Goal: Transaction & Acquisition: Purchase product/service

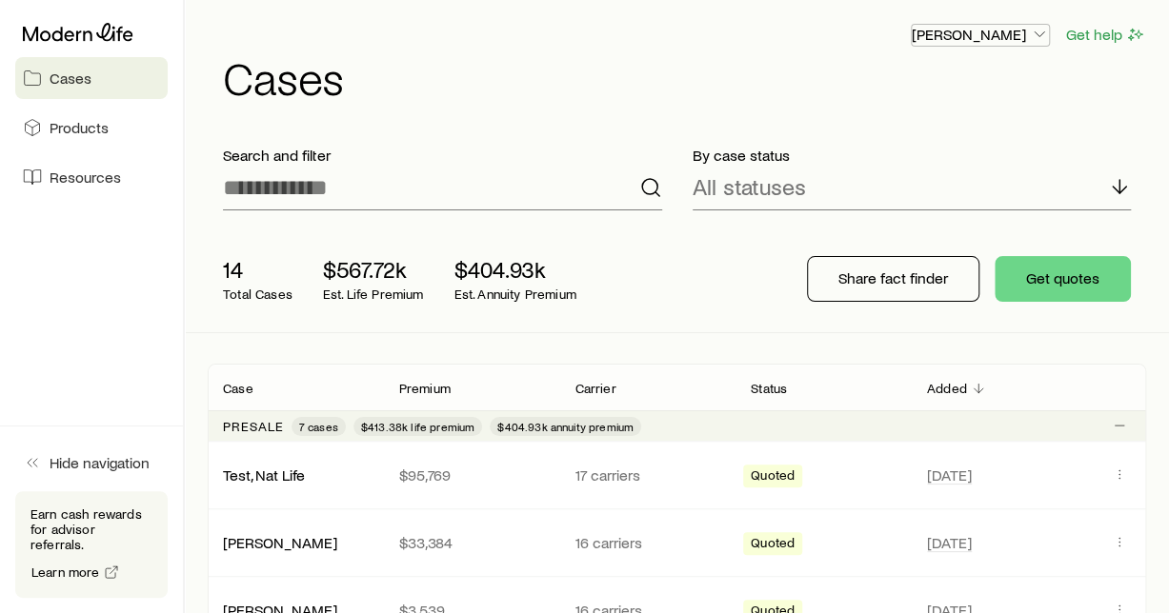
click at [1041, 29] on icon "button" at bounding box center [1039, 34] width 19 height 19
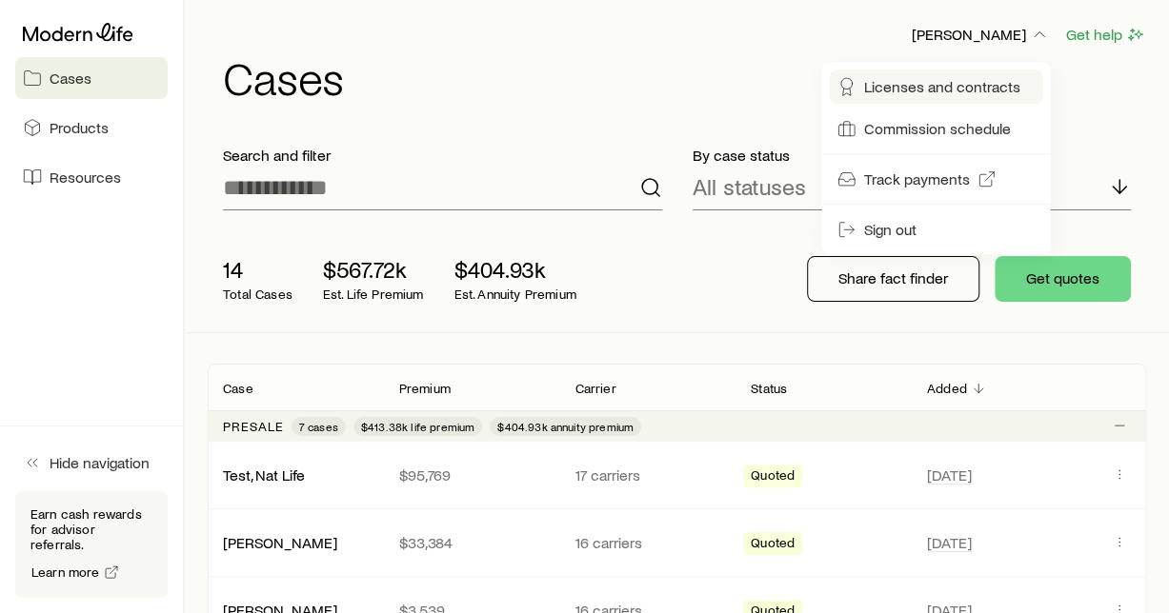
click at [958, 88] on span "Licenses and contracts" at bounding box center [942, 86] width 156 height 19
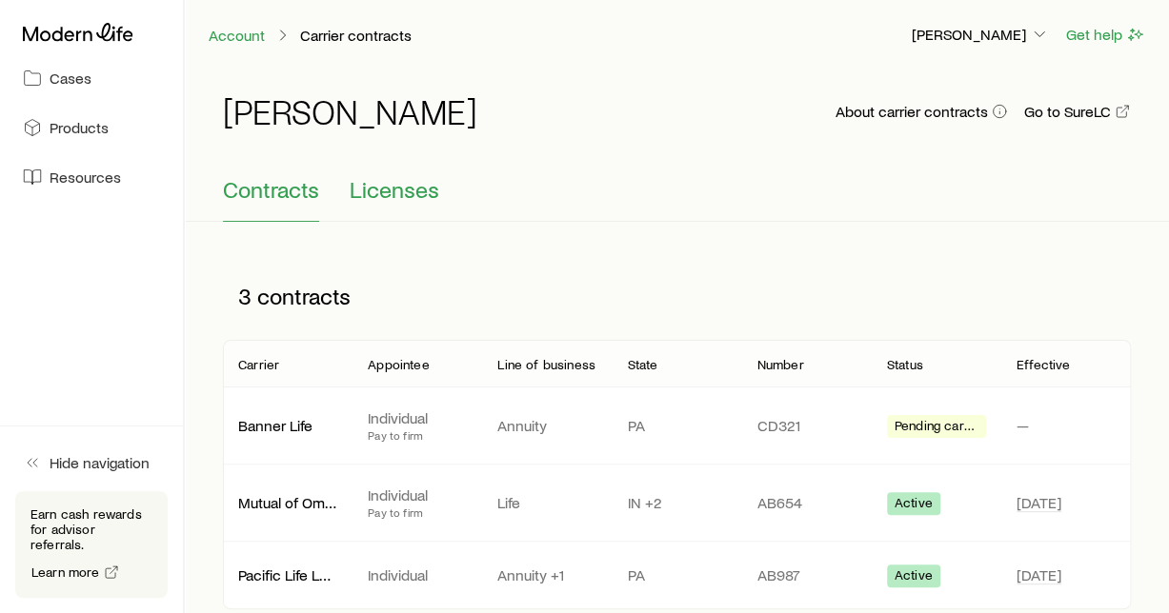
click at [392, 191] on span "Licenses" at bounding box center [395, 189] width 90 height 27
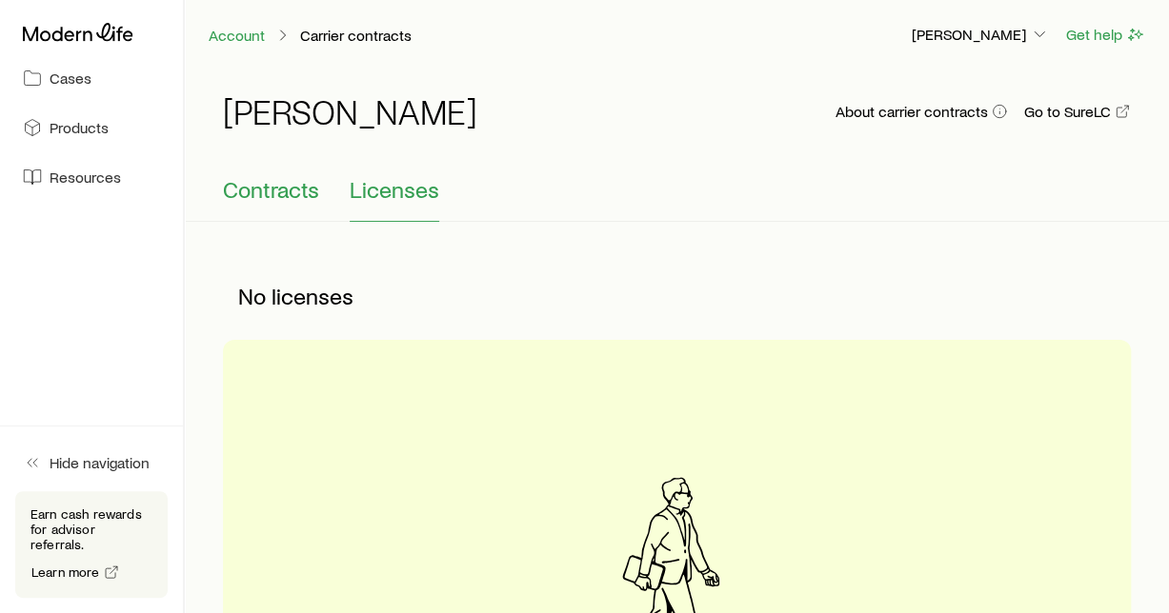
click at [282, 196] on span "Contracts" at bounding box center [271, 189] width 96 height 27
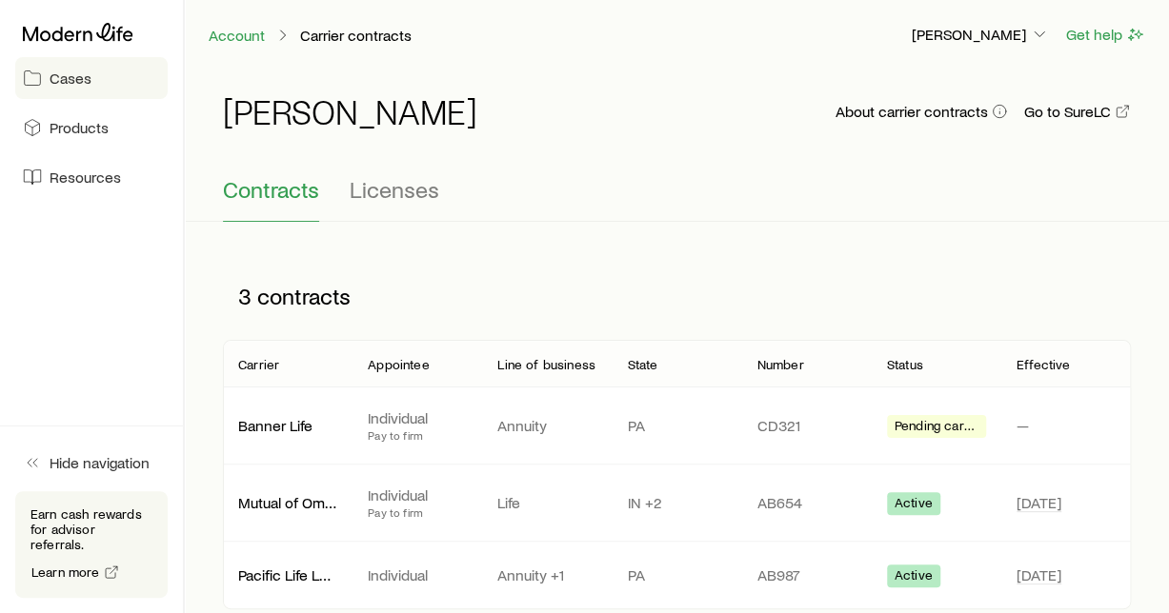
click at [73, 83] on span "Cases" at bounding box center [71, 78] width 42 height 19
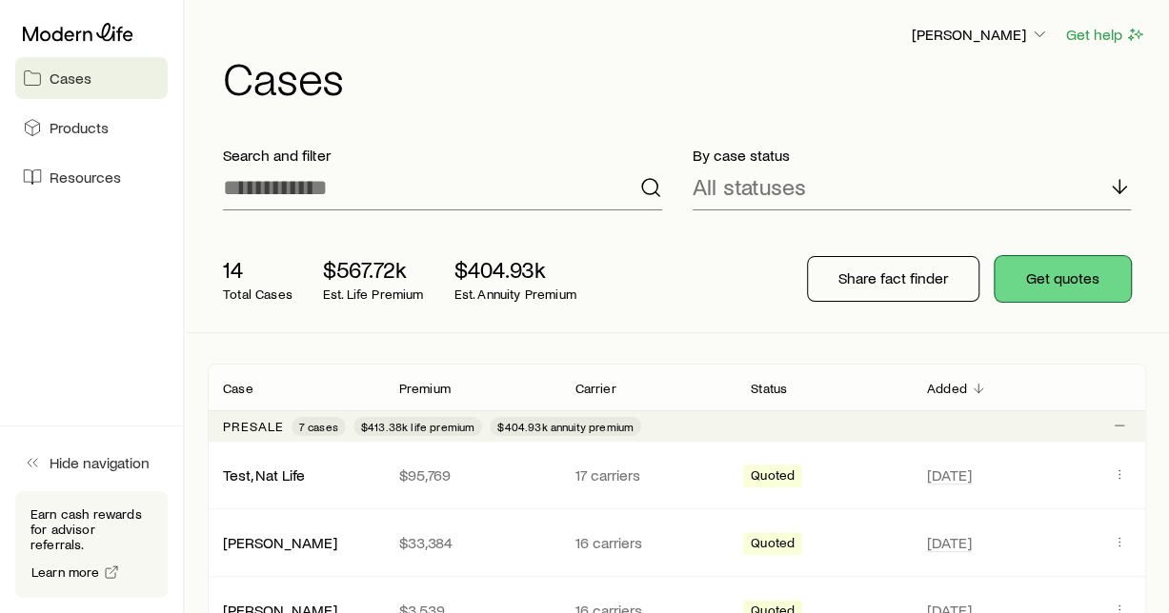
click at [1064, 270] on button "Get quotes" at bounding box center [1062, 279] width 136 height 46
click at [1037, 33] on icon "button" at bounding box center [1039, 34] width 19 height 19
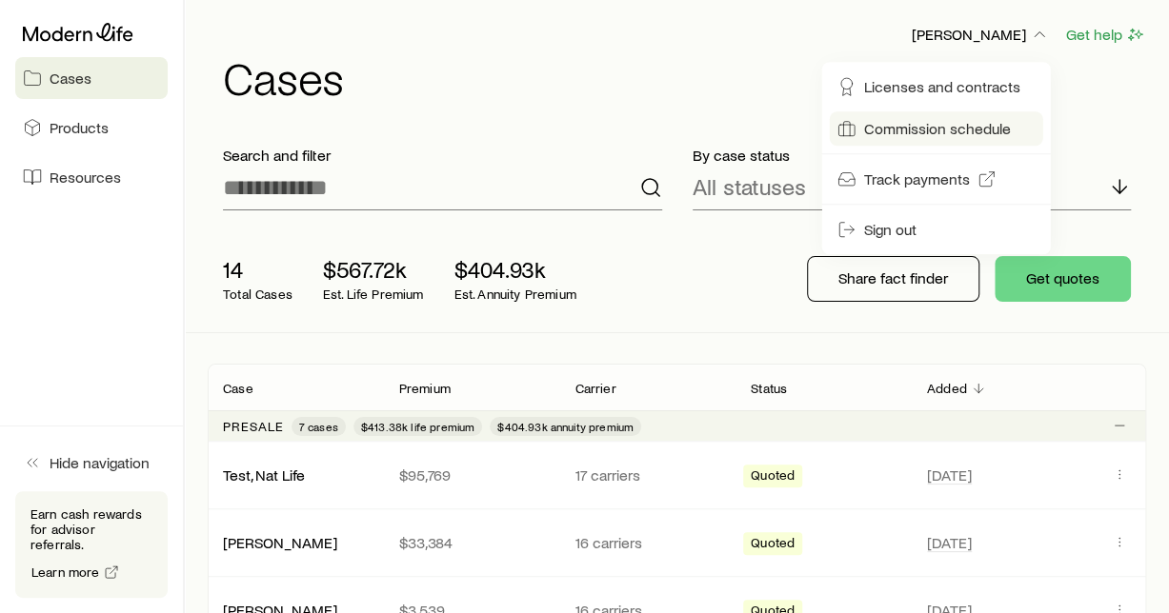
click at [945, 131] on span "Commission schedule" at bounding box center [937, 128] width 147 height 19
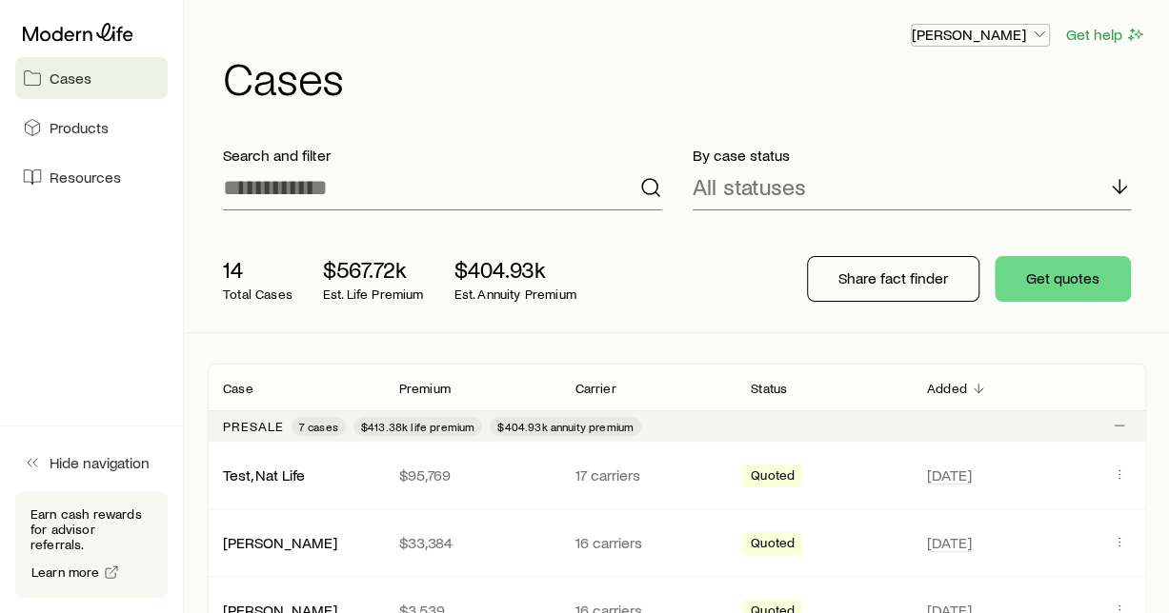
click at [1042, 33] on icon "button" at bounding box center [1039, 34] width 19 height 19
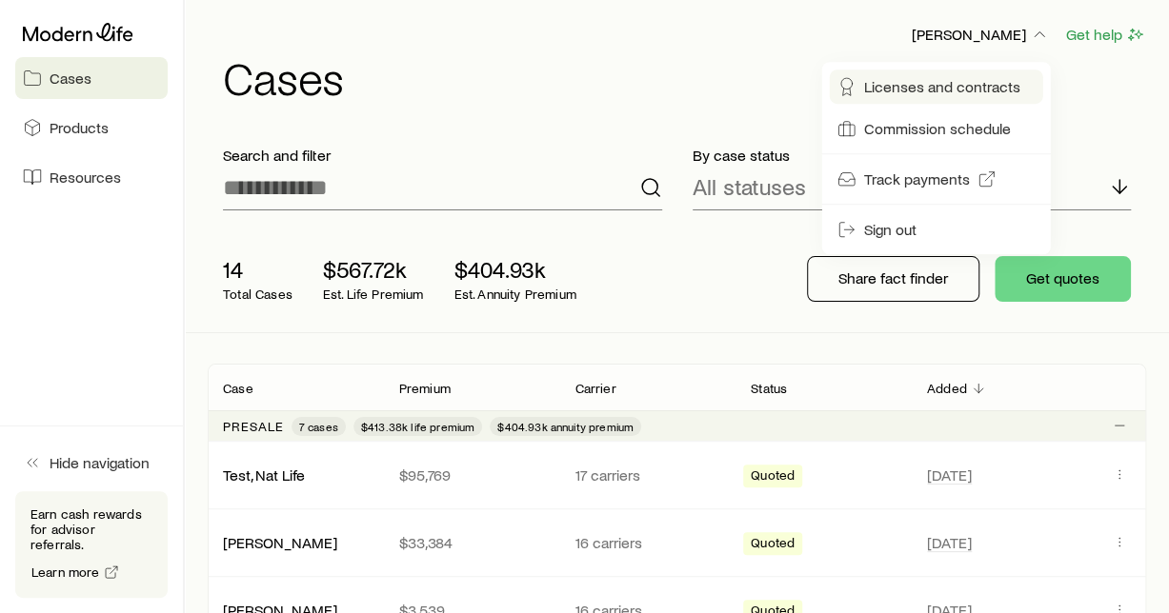
click at [963, 88] on span "Licenses and contracts" at bounding box center [942, 86] width 156 height 19
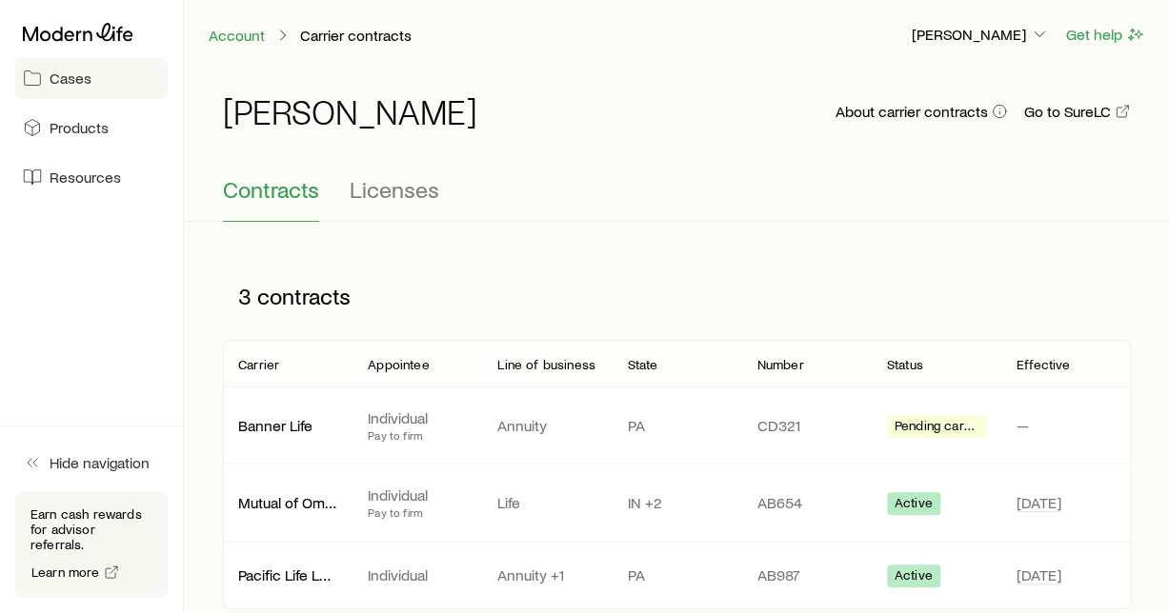
click at [92, 81] on link "Cases" at bounding box center [91, 78] width 152 height 42
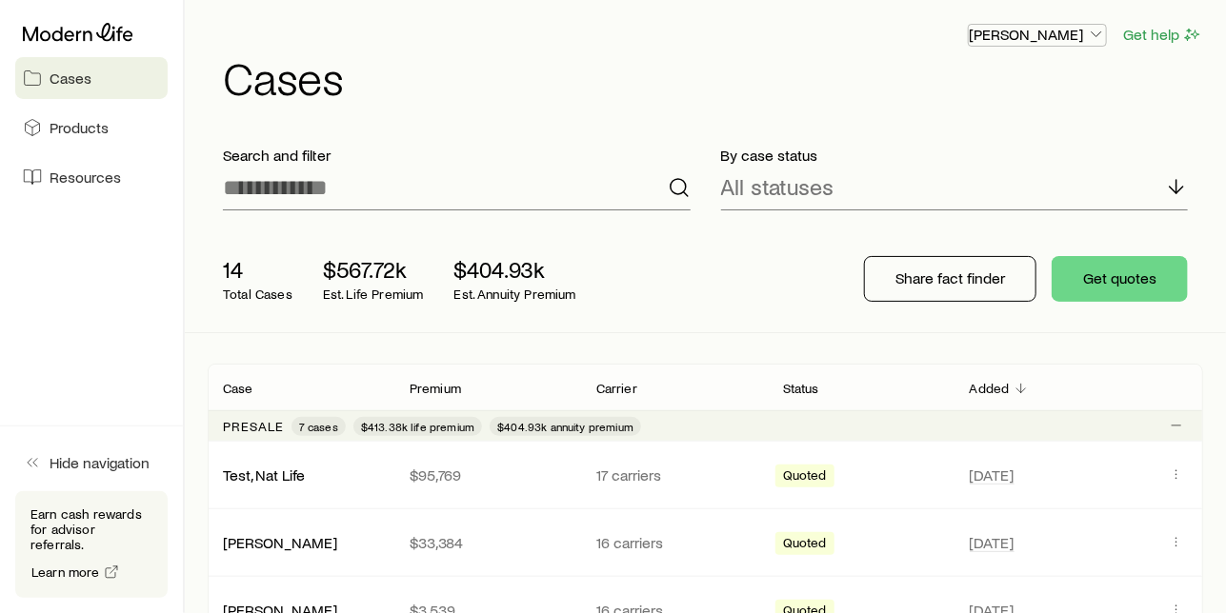
click at [1095, 37] on icon "button" at bounding box center [1096, 34] width 19 height 19
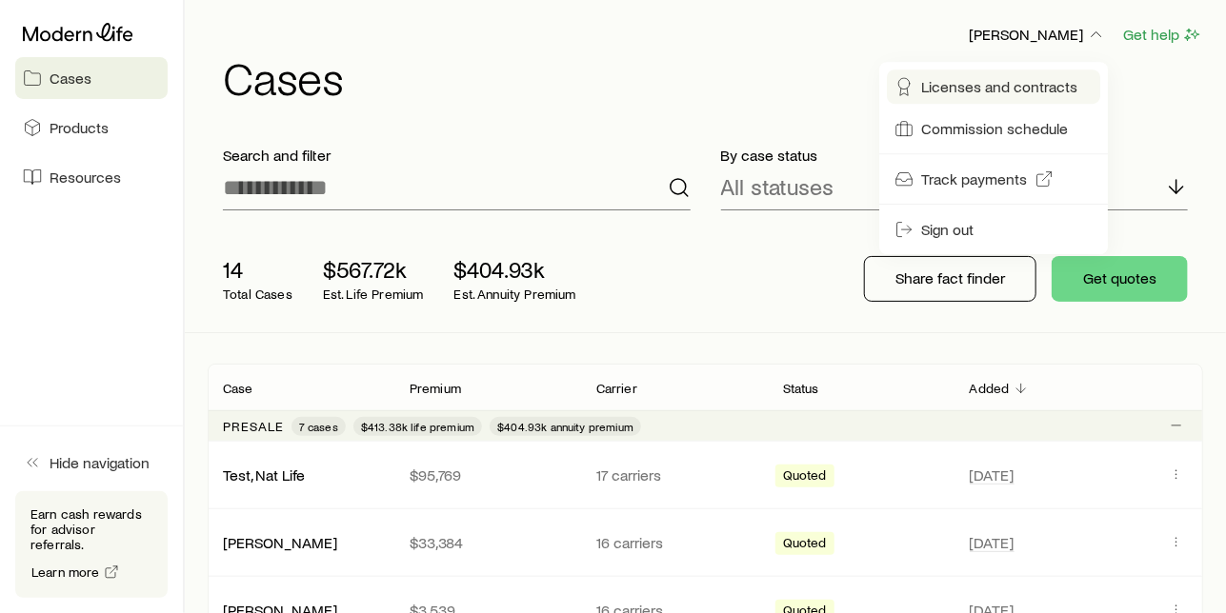
click at [1027, 82] on span "Licenses and contracts" at bounding box center [999, 86] width 156 height 19
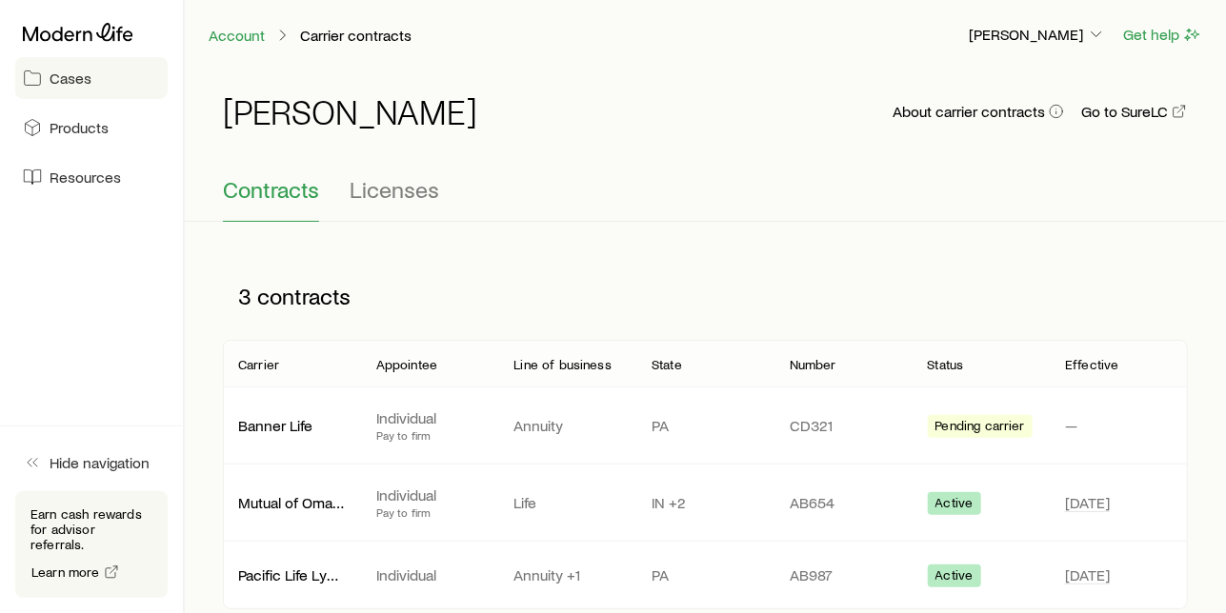
click at [100, 80] on link "Cases" at bounding box center [91, 78] width 152 height 42
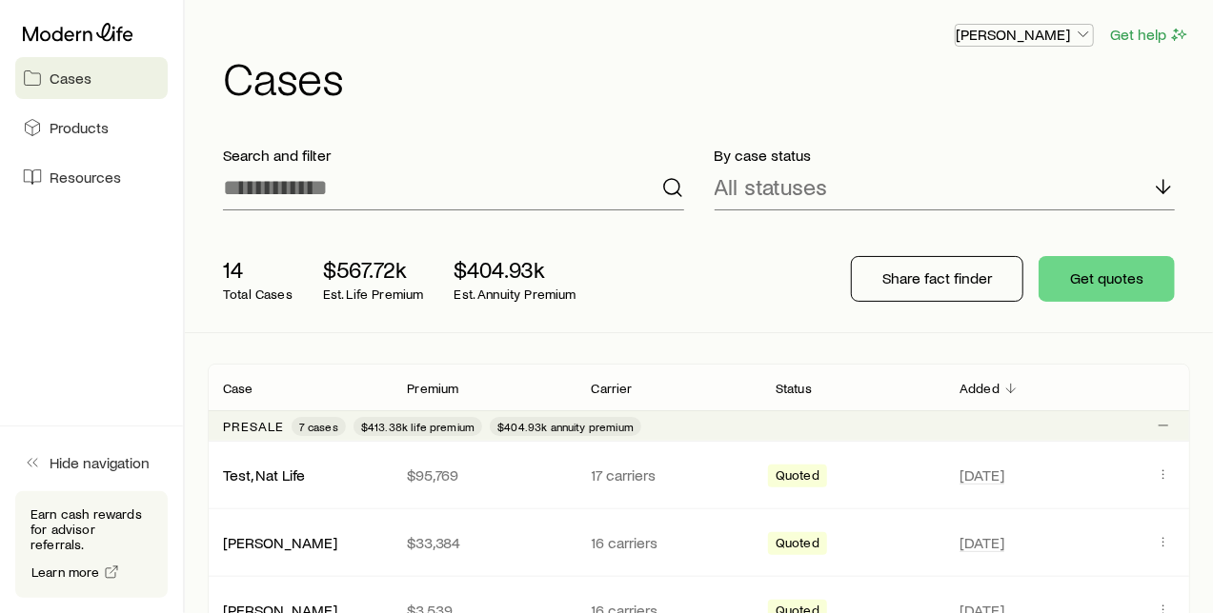
click at [1080, 31] on icon "button" at bounding box center [1083, 34] width 19 height 19
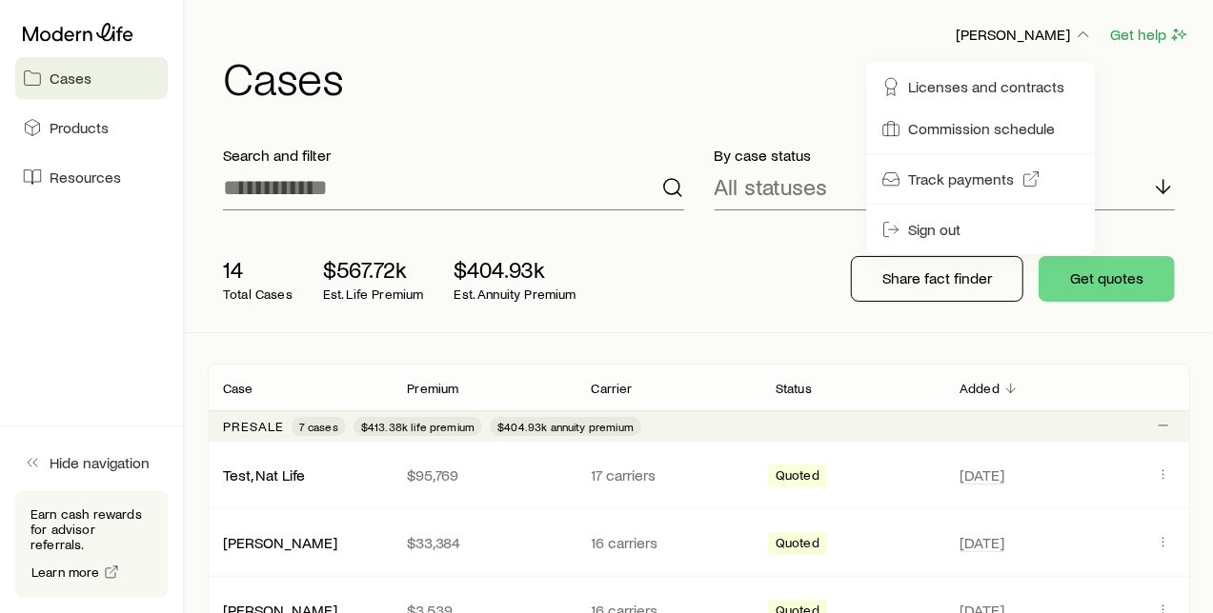
click at [674, 36] on div "Frank Peterson Get help" at bounding box center [706, 35] width 967 height 24
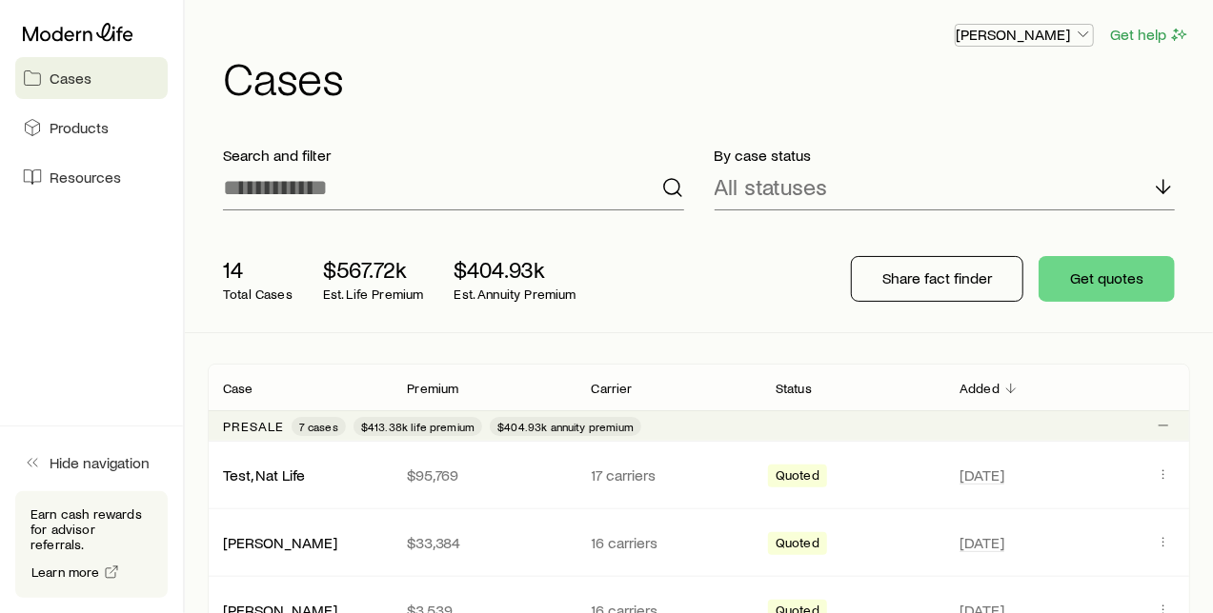
click at [1083, 36] on icon "button" at bounding box center [1083, 34] width 19 height 19
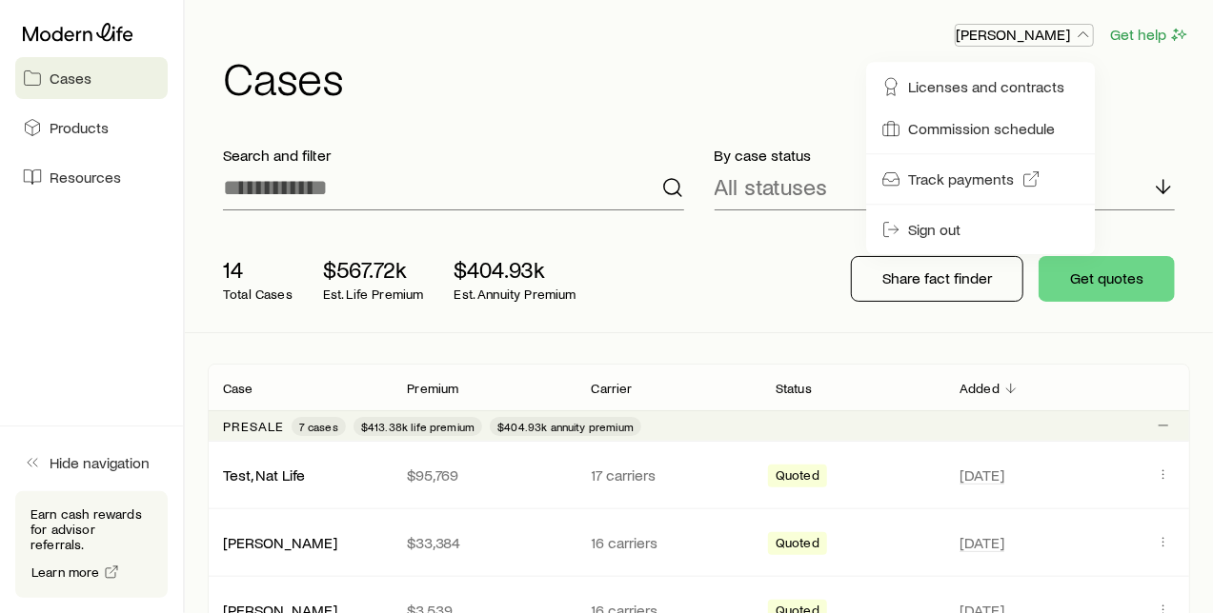
click at [1083, 36] on icon "button" at bounding box center [1083, 34] width 19 height 19
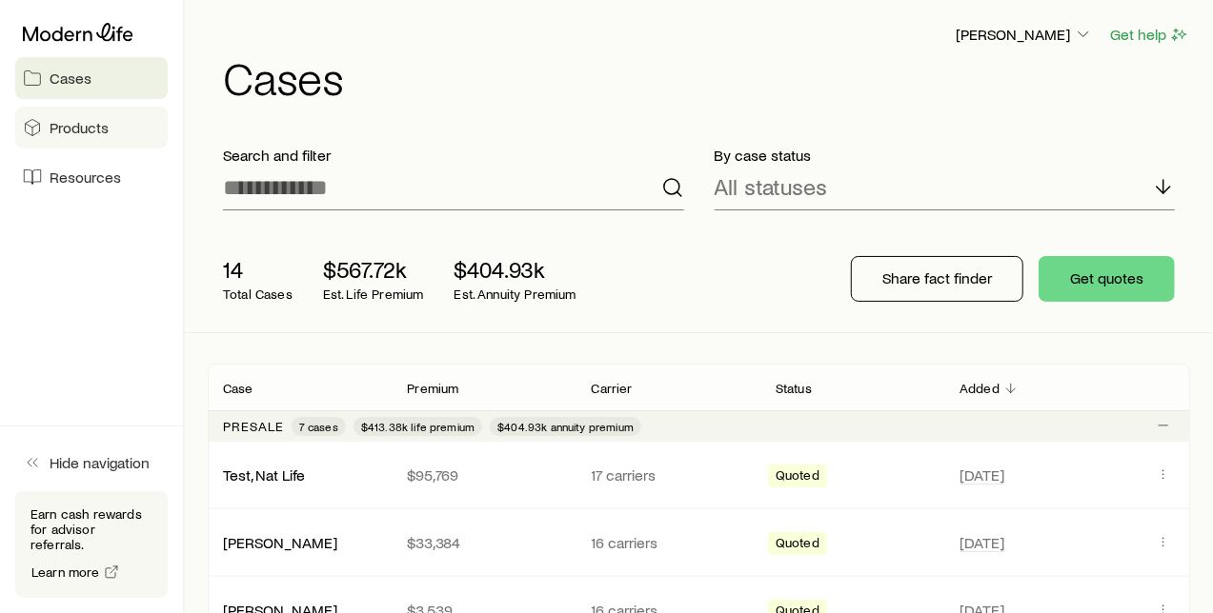
click at [81, 124] on span "Products" at bounding box center [79, 127] width 59 height 19
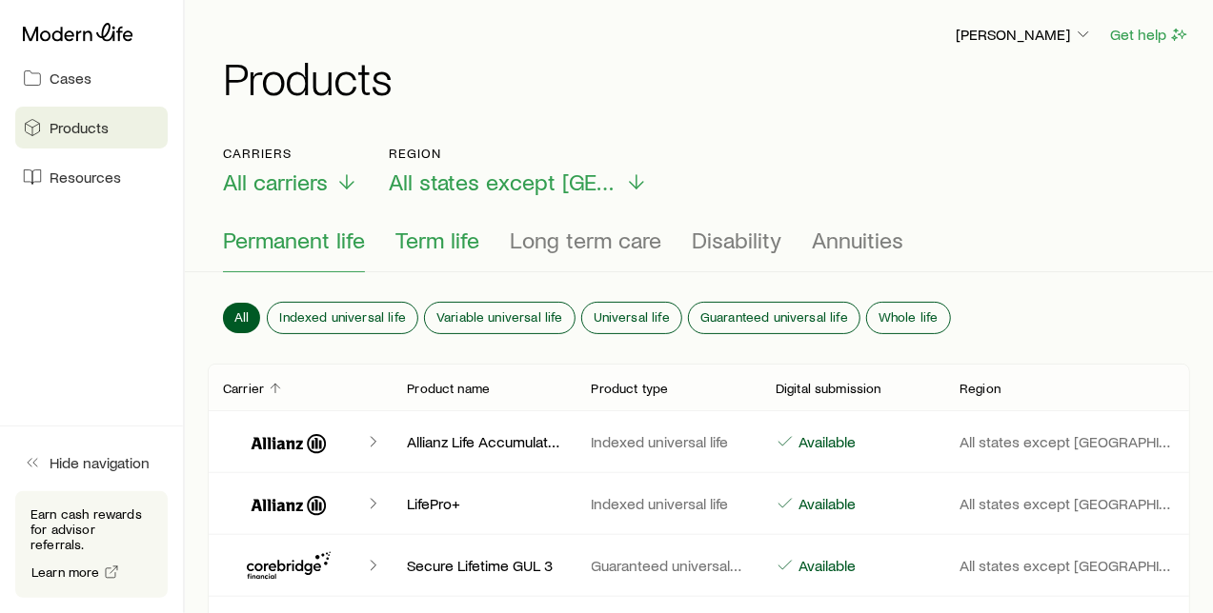
click at [416, 243] on span "Term life" at bounding box center [437, 240] width 84 height 27
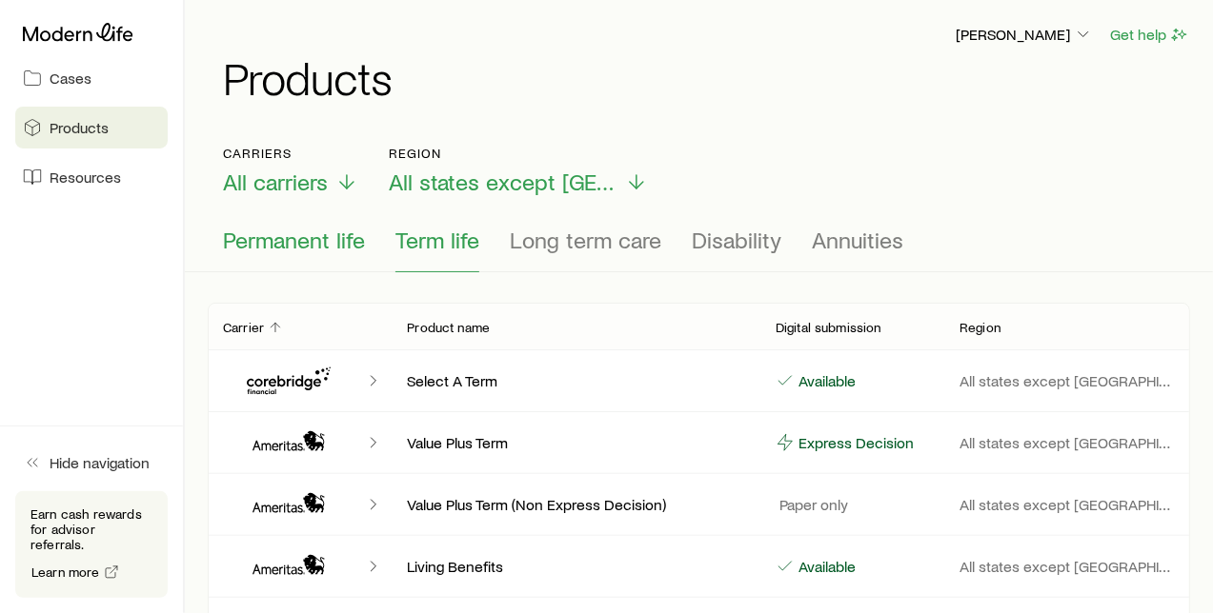
click at [324, 246] on span "Permanent life" at bounding box center [294, 240] width 142 height 27
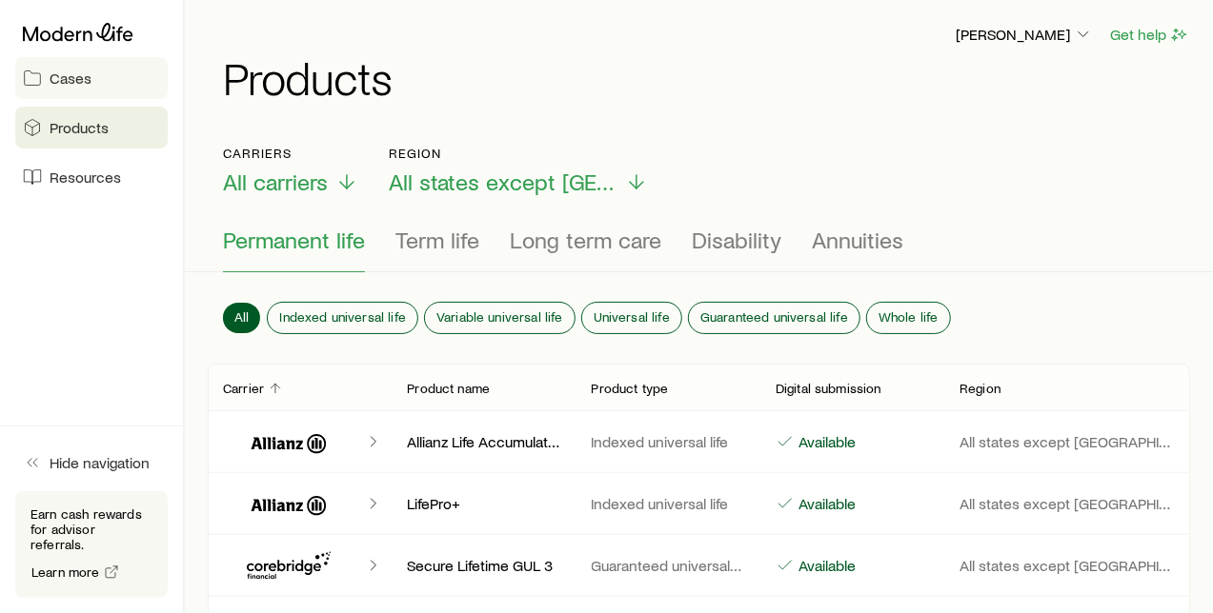
click at [59, 80] on span "Cases" at bounding box center [71, 78] width 42 height 19
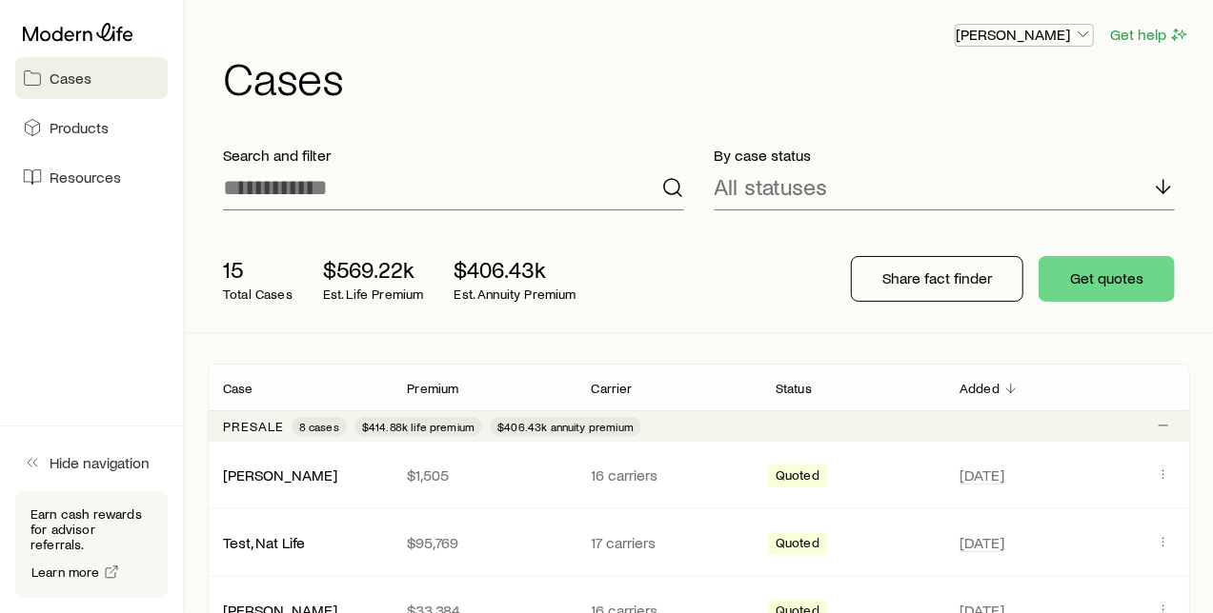
click at [1083, 39] on icon "button" at bounding box center [1083, 34] width 19 height 19
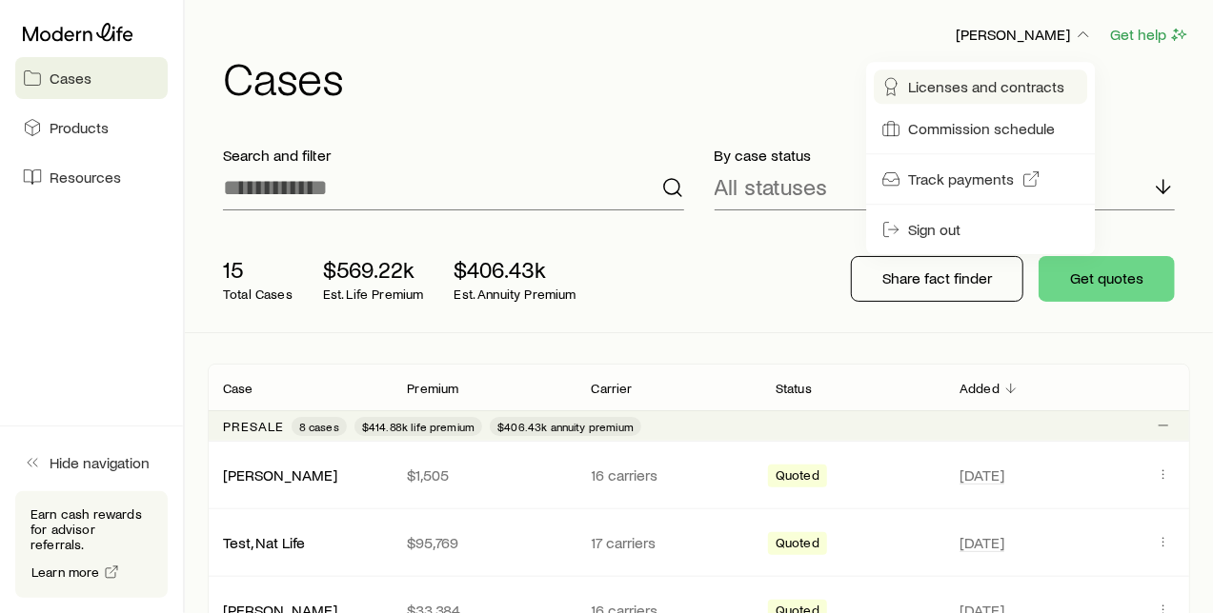
click at [1001, 85] on span "Licenses and contracts" at bounding box center [986, 86] width 156 height 19
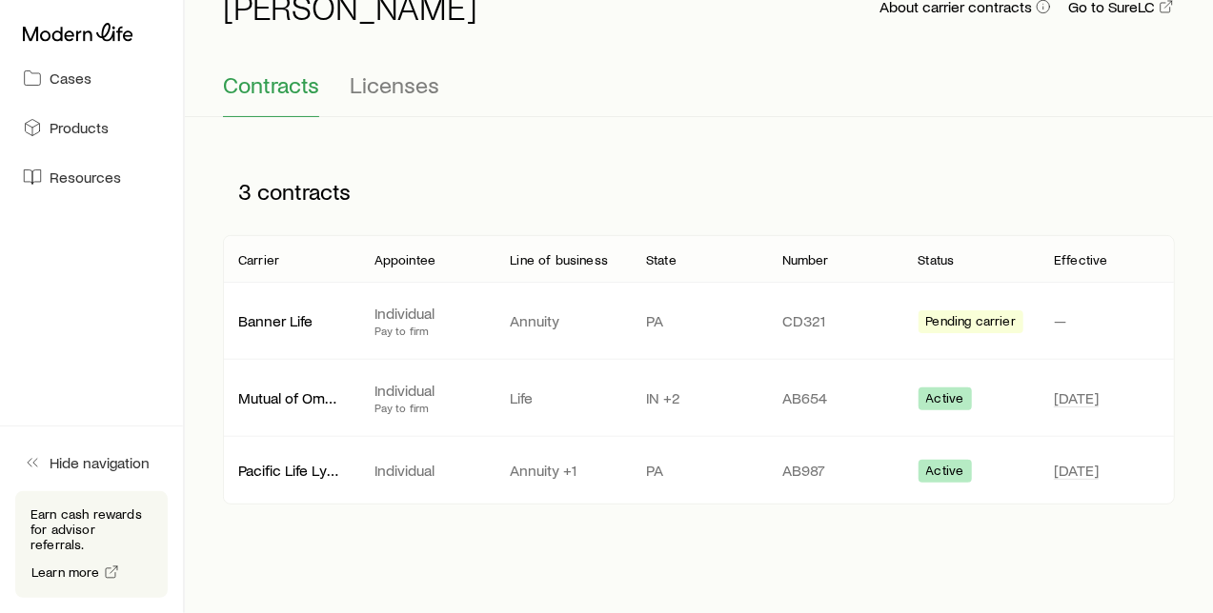
scroll to position [106, 0]
click at [408, 86] on span "Licenses" at bounding box center [395, 83] width 90 height 27
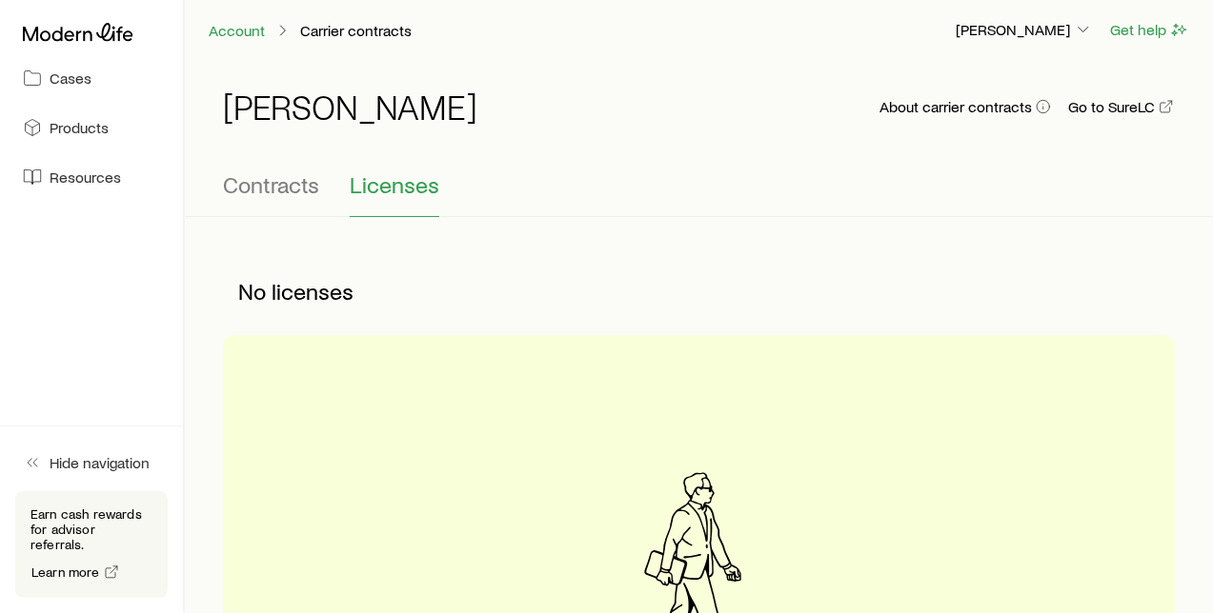
scroll to position [0, 0]
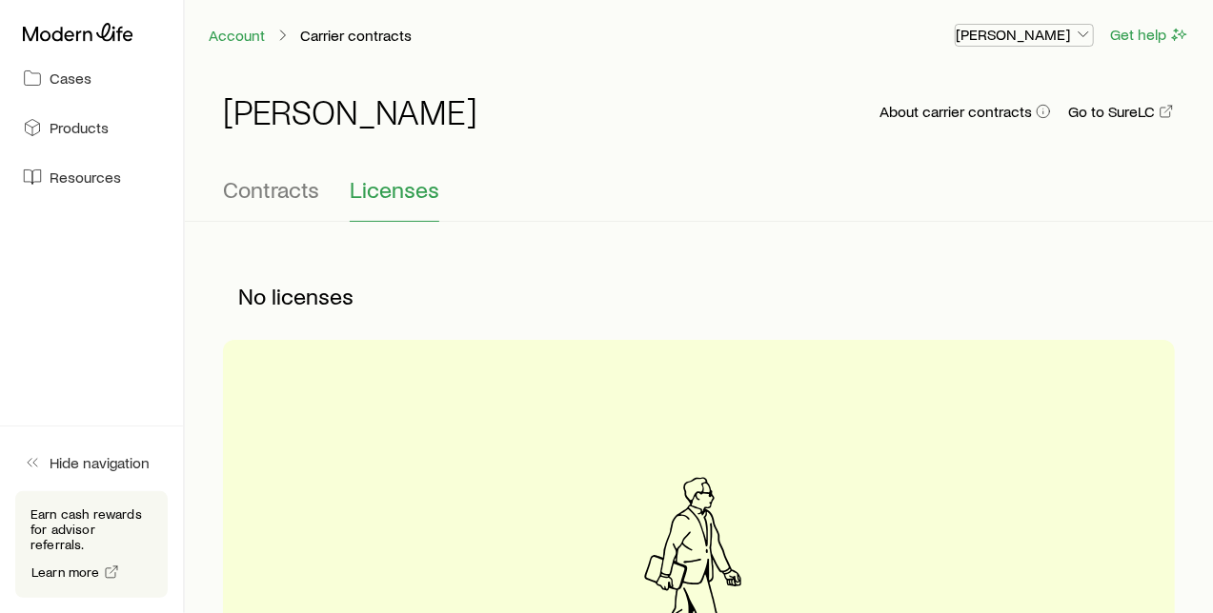
click at [1087, 28] on icon "button" at bounding box center [1083, 34] width 19 height 19
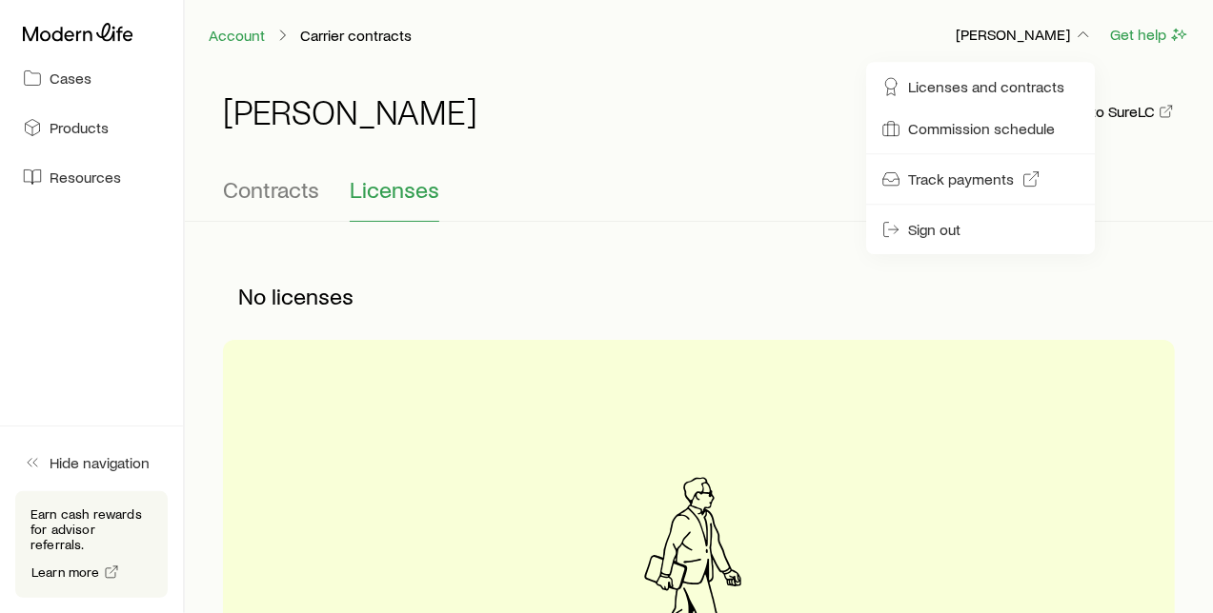
click at [1000, 132] on span "Commission schedule" at bounding box center [981, 128] width 147 height 19
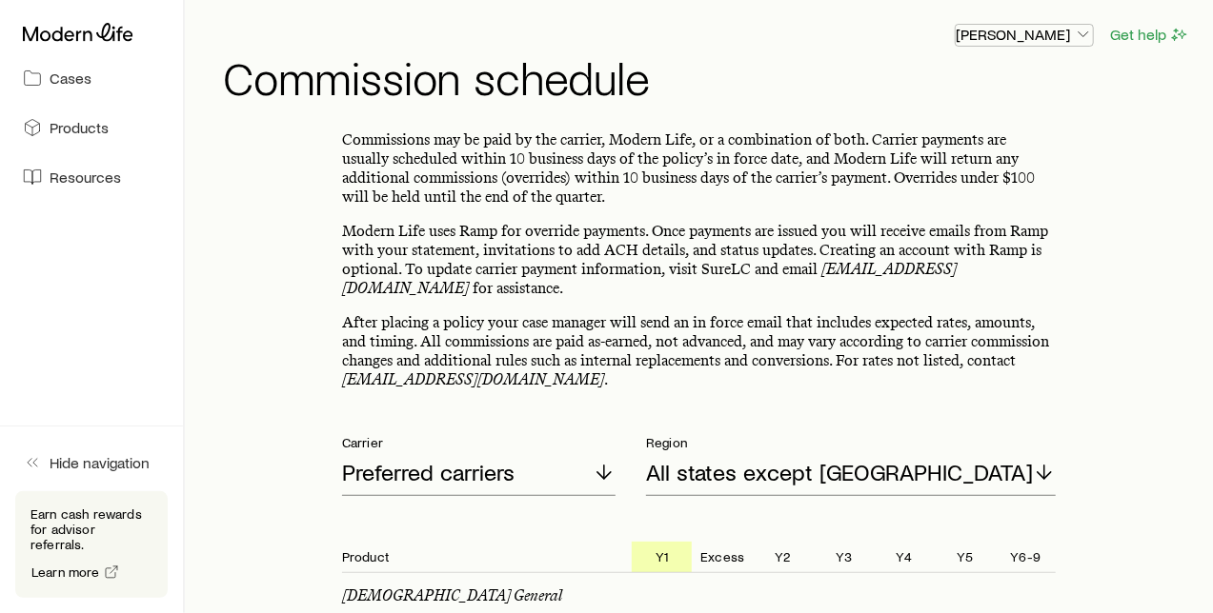
click at [1087, 34] on icon "button" at bounding box center [1083, 34] width 19 height 19
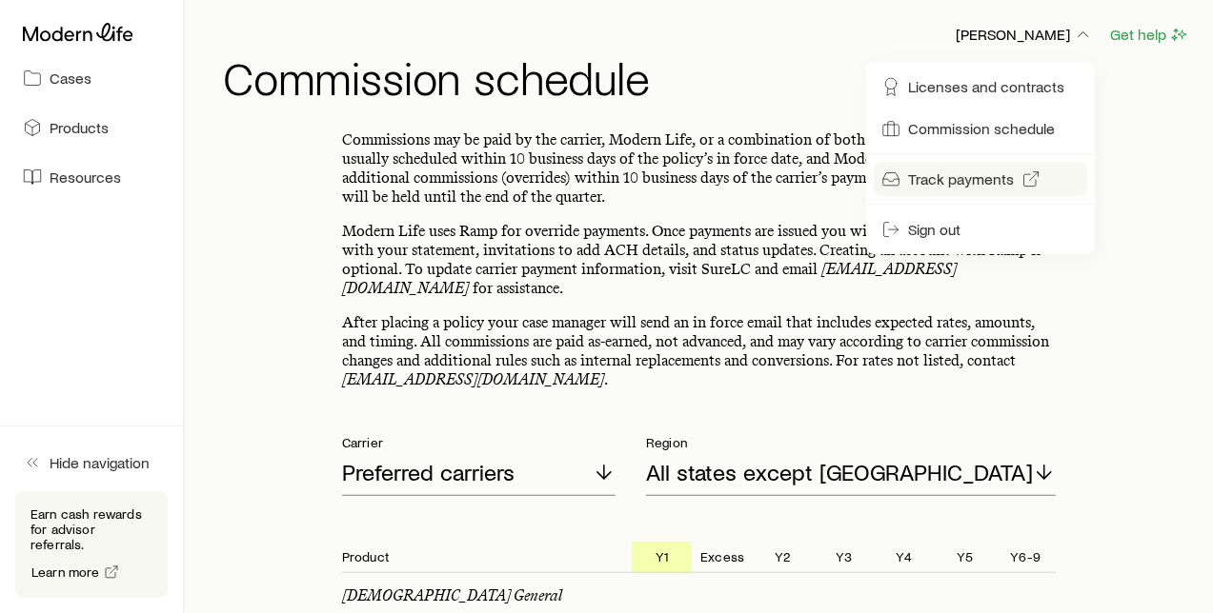
click at [957, 177] on span "Track payments" at bounding box center [961, 179] width 106 height 19
click at [759, 45] on div "Frank Peterson Get help" at bounding box center [706, 35] width 967 height 24
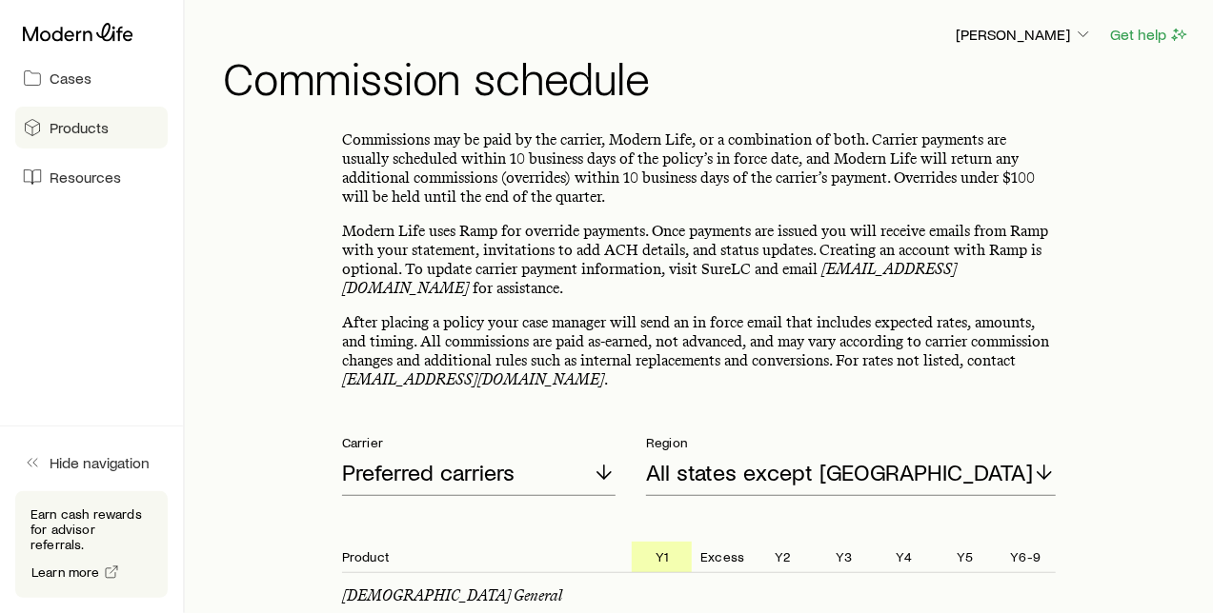
click at [76, 122] on span "Products" at bounding box center [79, 127] width 59 height 19
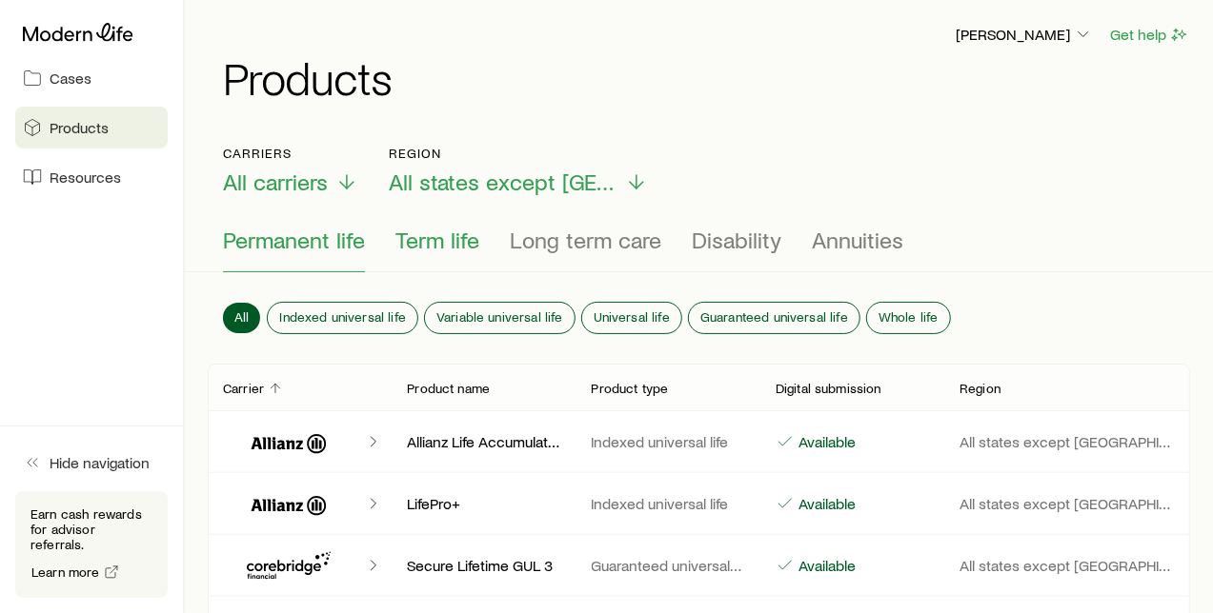
click at [416, 244] on span "Term life" at bounding box center [437, 240] width 84 height 27
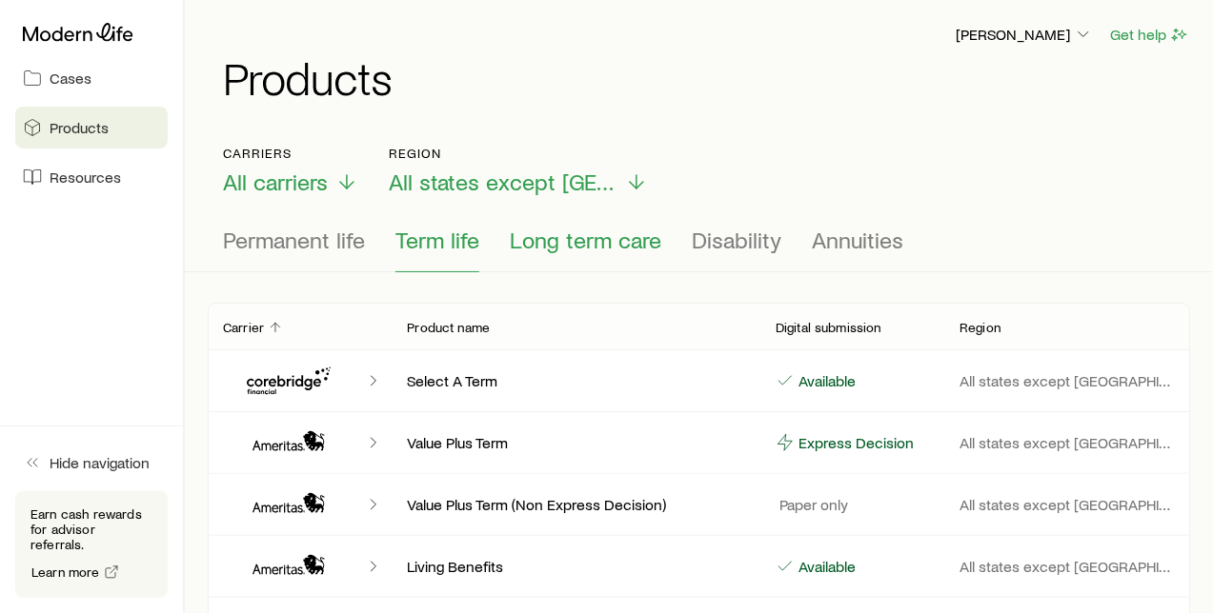
click at [573, 235] on span "Long term care" at bounding box center [585, 240] width 151 height 27
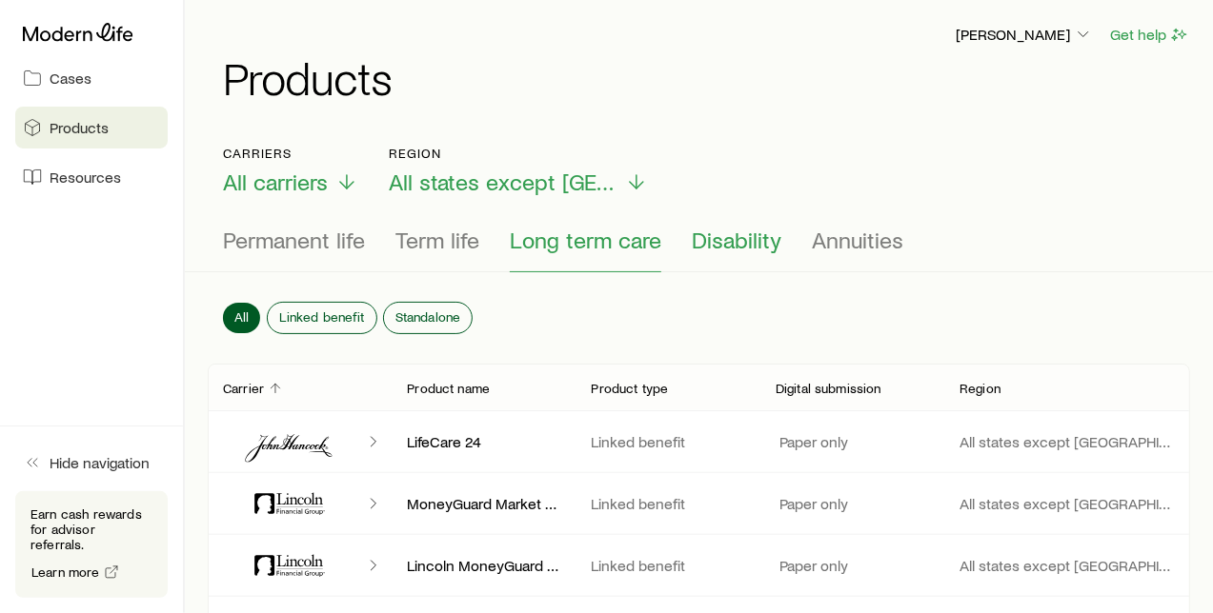
click at [746, 247] on span "Disability" at bounding box center [737, 240] width 90 height 27
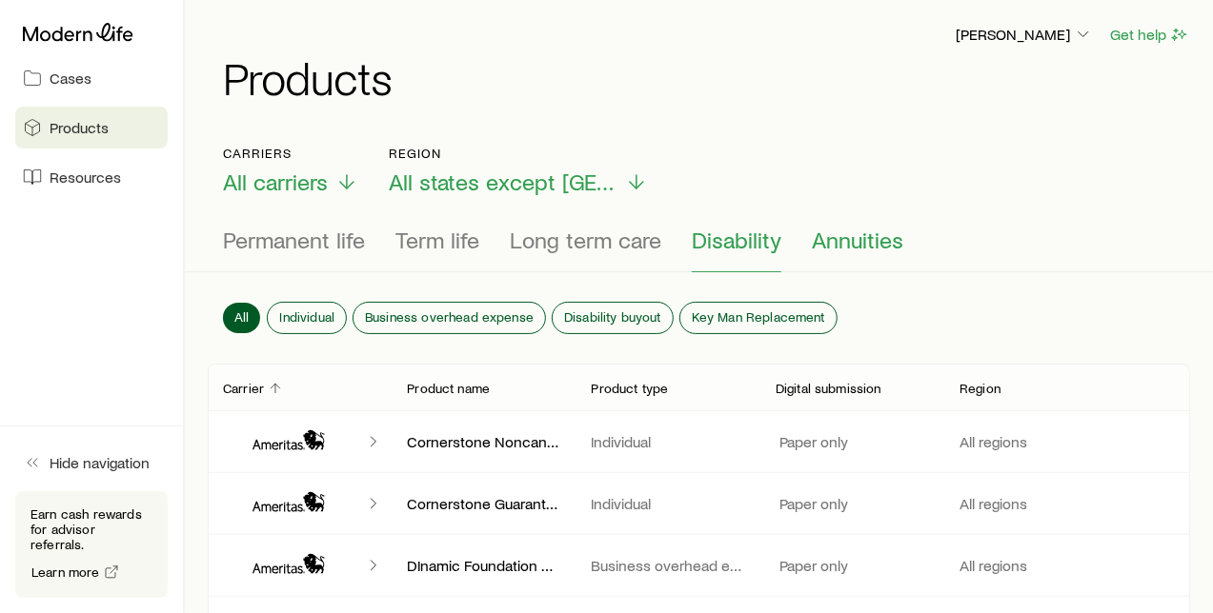
click at [838, 246] on span "Annuities" at bounding box center [857, 240] width 91 height 27
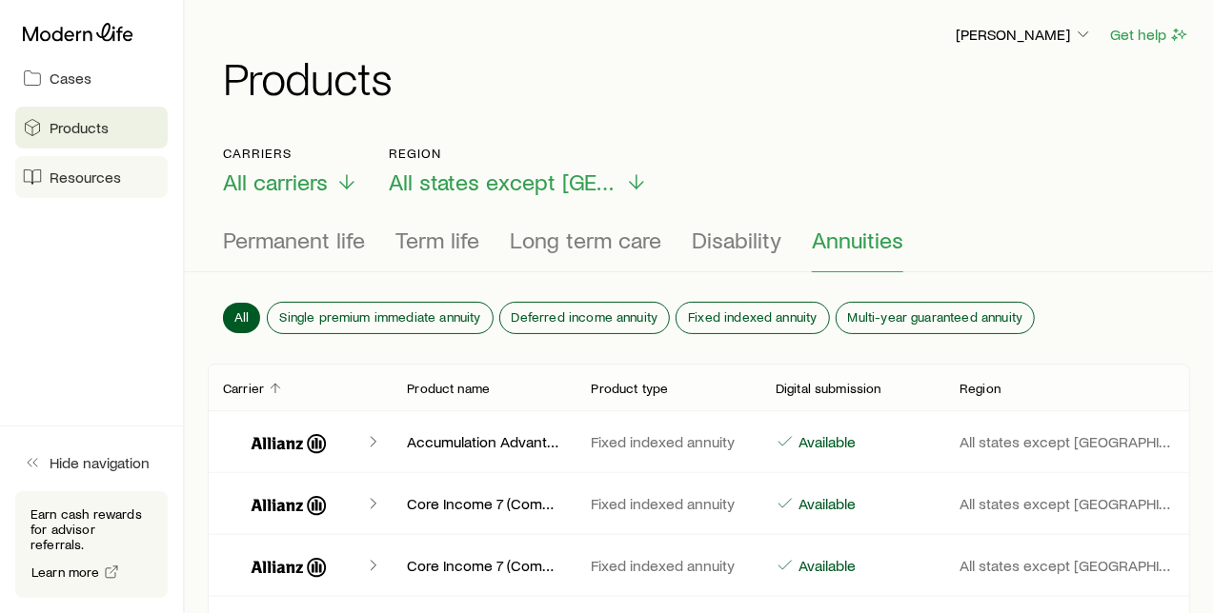
click at [73, 180] on span "Resources" at bounding box center [85, 177] width 71 height 19
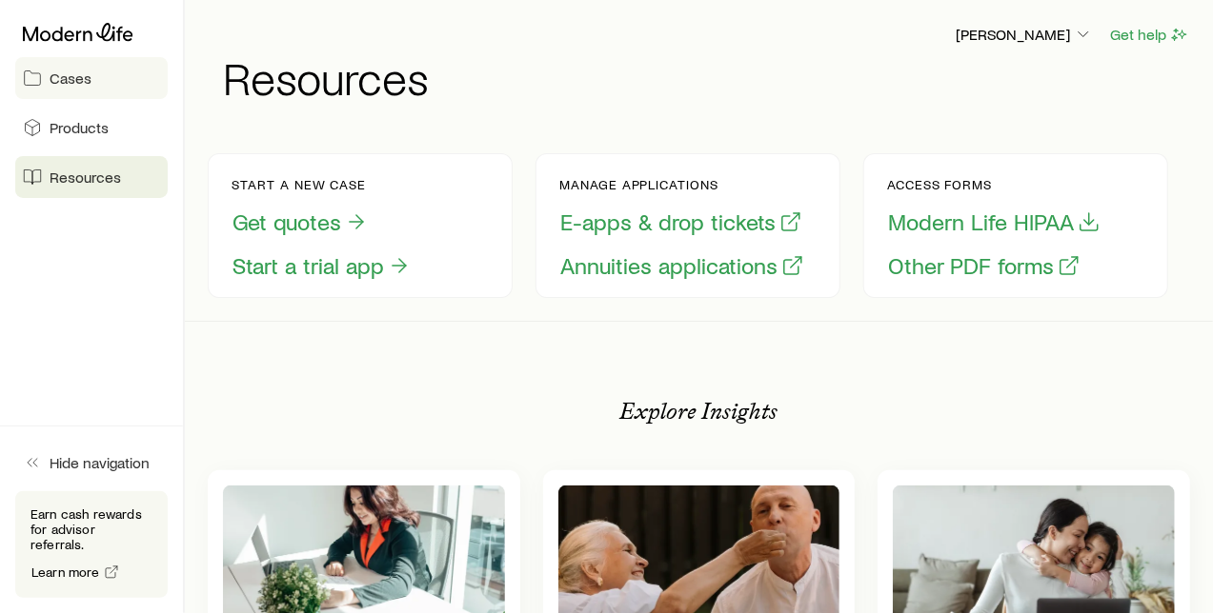
click at [70, 75] on span "Cases" at bounding box center [71, 78] width 42 height 19
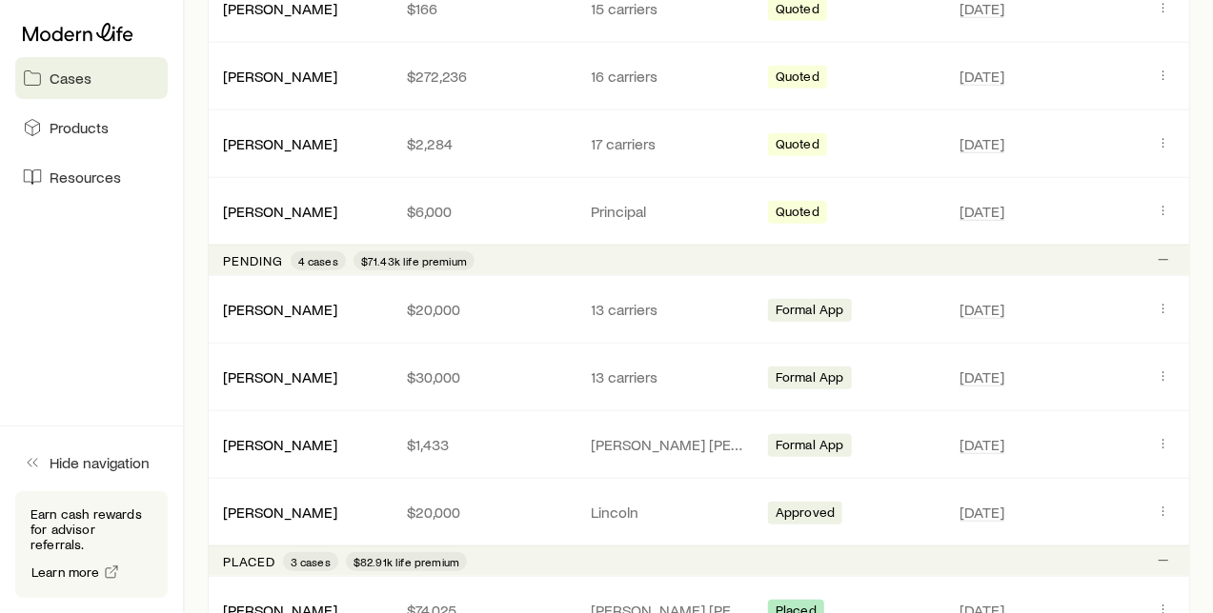
scroll to position [740, 0]
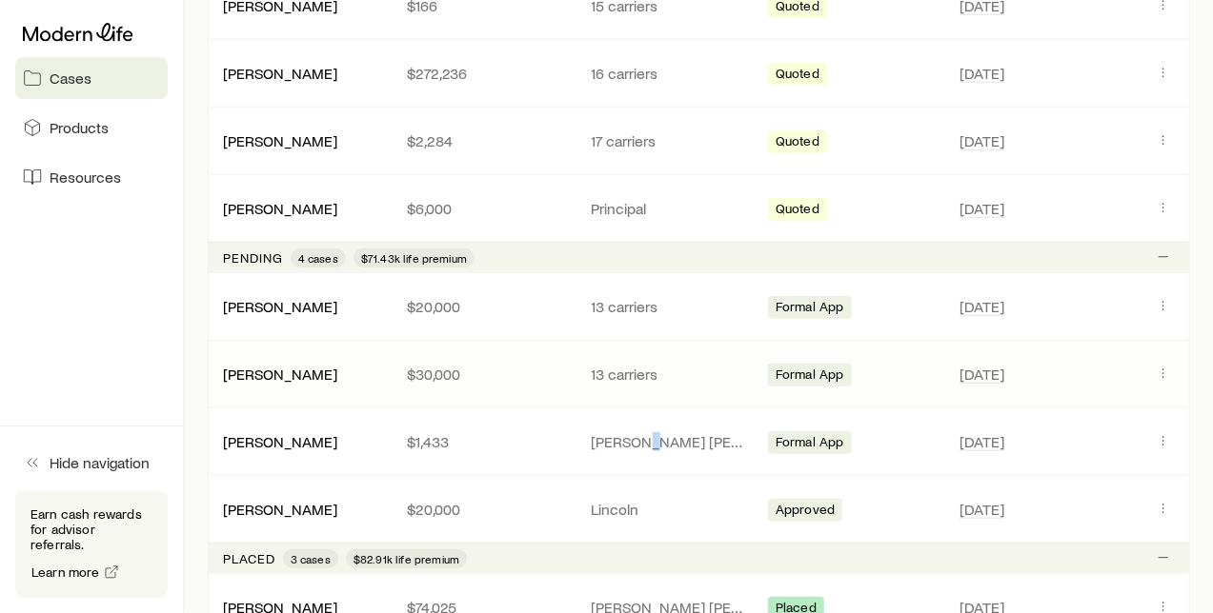
drag, startPoint x: 654, startPoint y: 408, endPoint x: 645, endPoint y: 396, distance: 14.9
click at [657, 402] on div "Pending 4 cases $71.43k life premium Wagner, Dan $20,000 13 carriers Formal App…" at bounding box center [699, 392] width 982 height 301
click at [729, 434] on p "[PERSON_NAME] [PERSON_NAME]" at bounding box center [668, 441] width 153 height 19
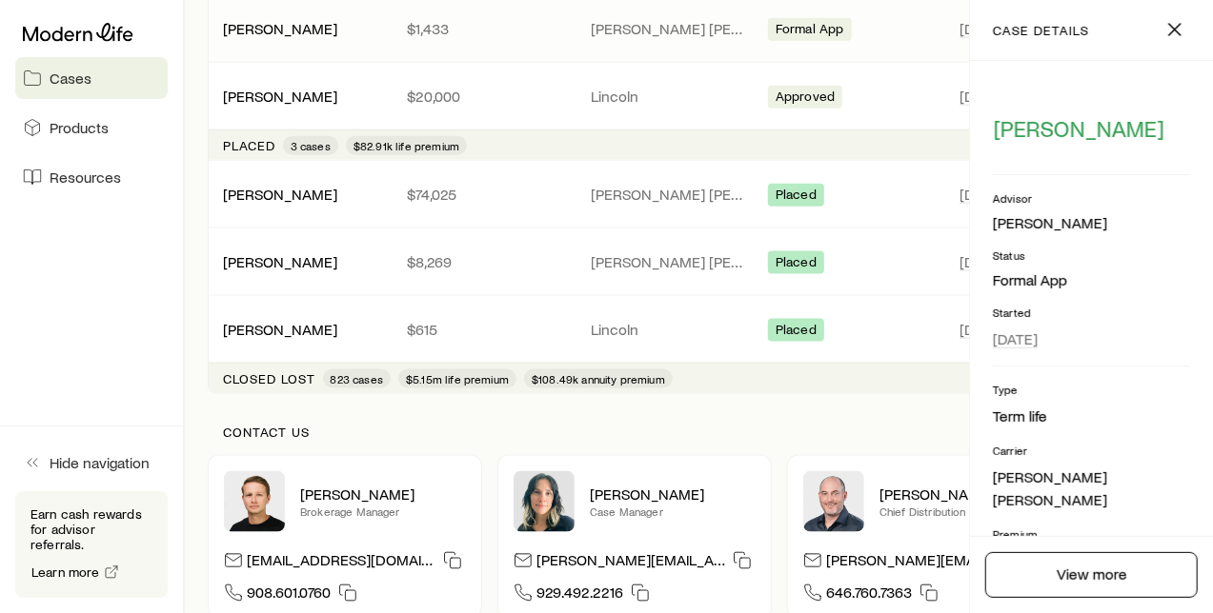
scroll to position [1058, 0]
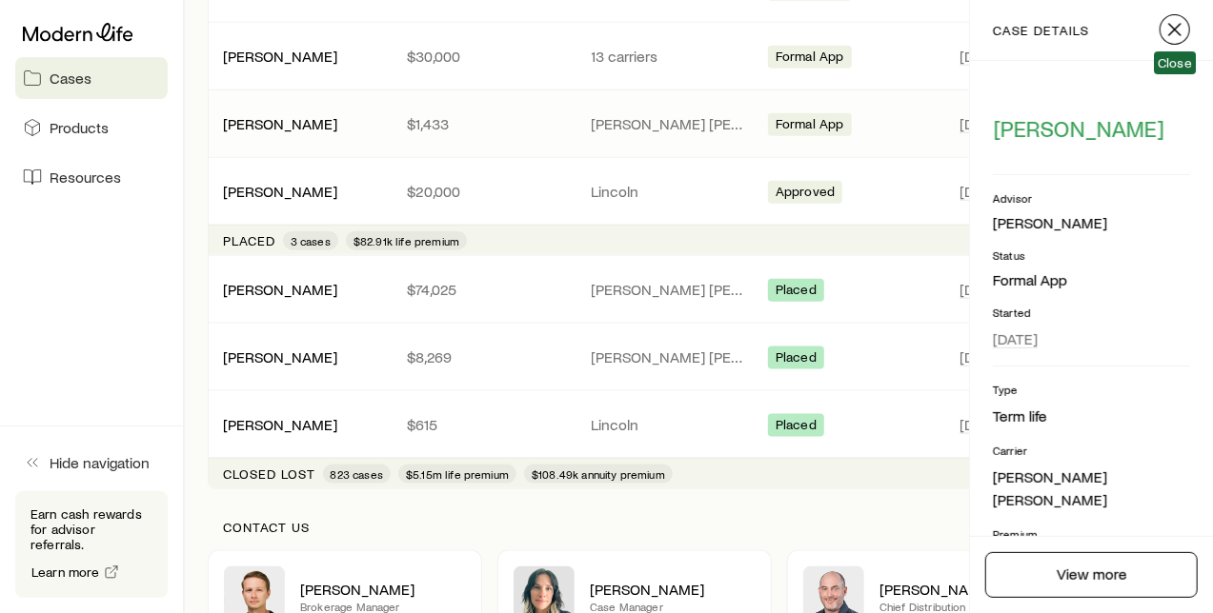
click at [1175, 34] on icon "button" at bounding box center [1174, 29] width 23 height 23
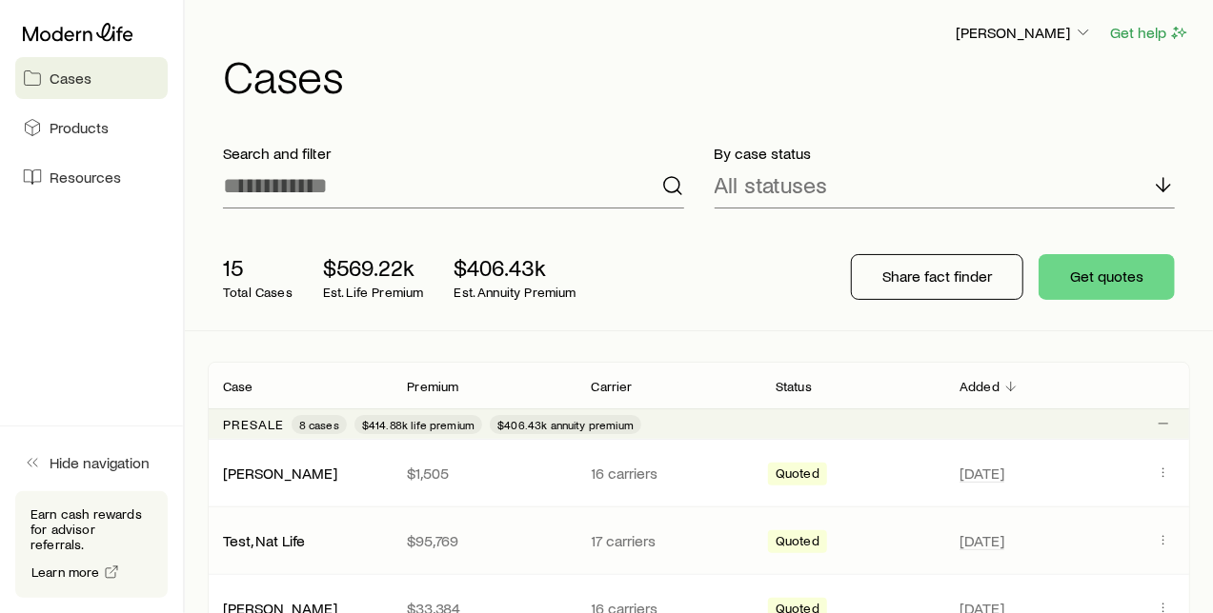
scroll to position [0, 0]
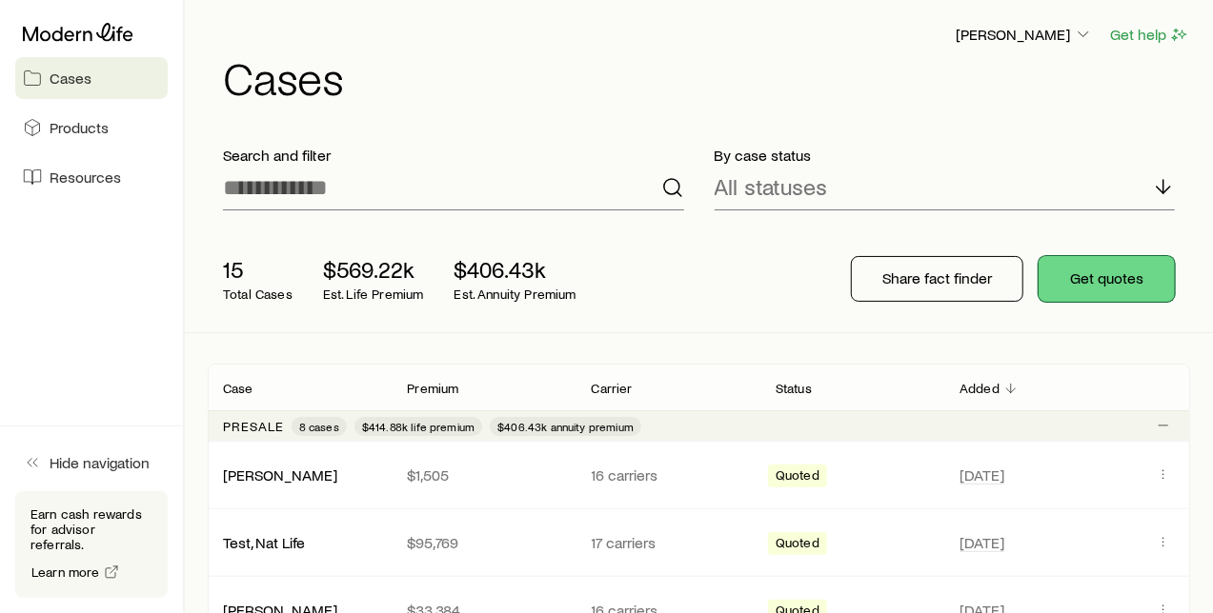
click at [1118, 276] on button "Get quotes" at bounding box center [1106, 279] width 136 height 46
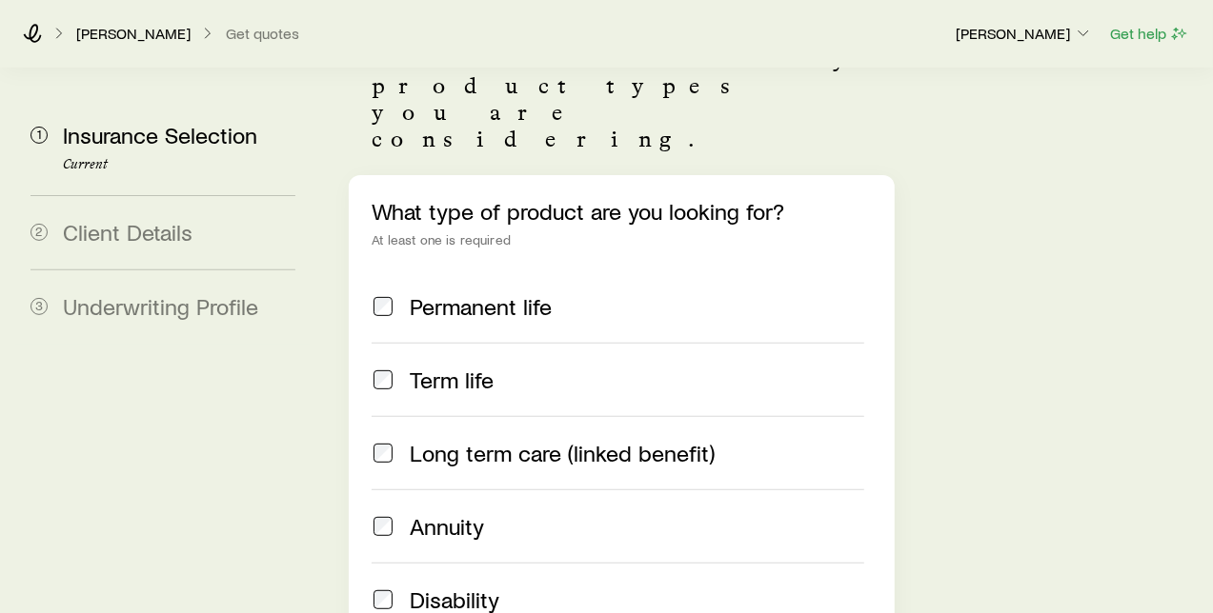
scroll to position [211, 0]
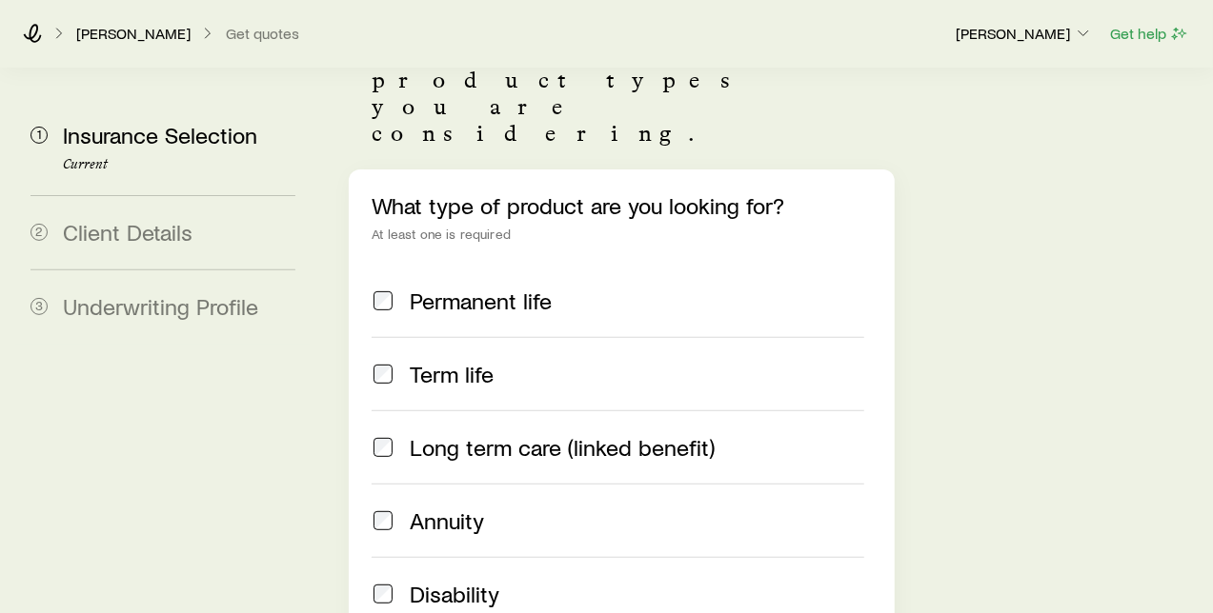
click at [392, 288] on span at bounding box center [383, 301] width 23 height 27
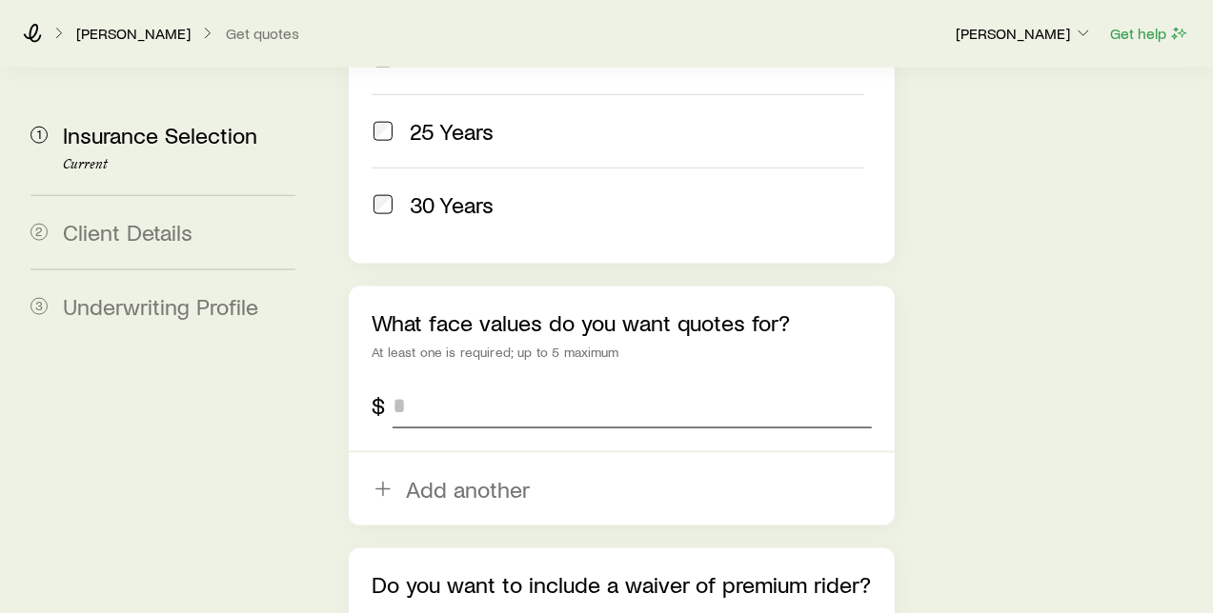
scroll to position [1164, 0]
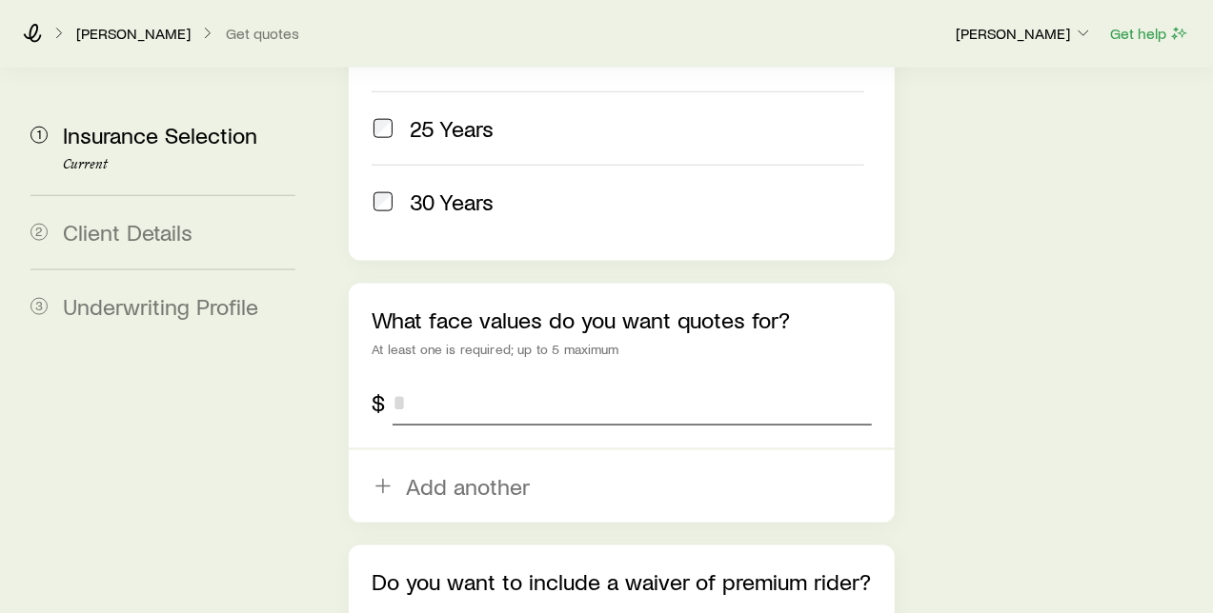
click at [512, 380] on input "tel" at bounding box center [631, 403] width 478 height 46
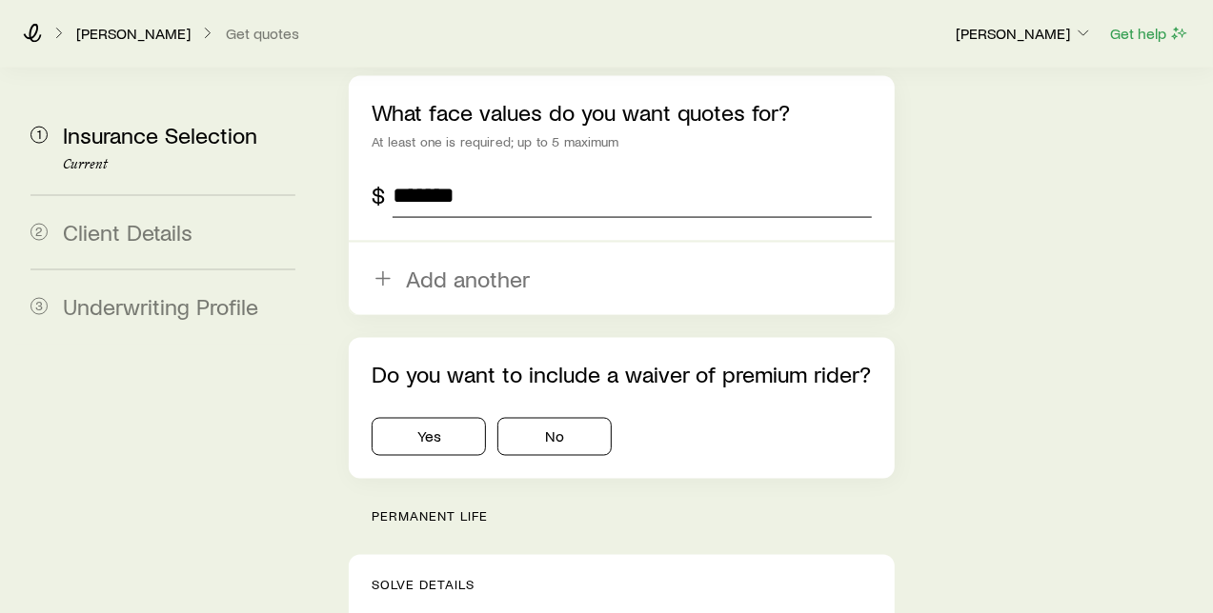
scroll to position [1376, 0]
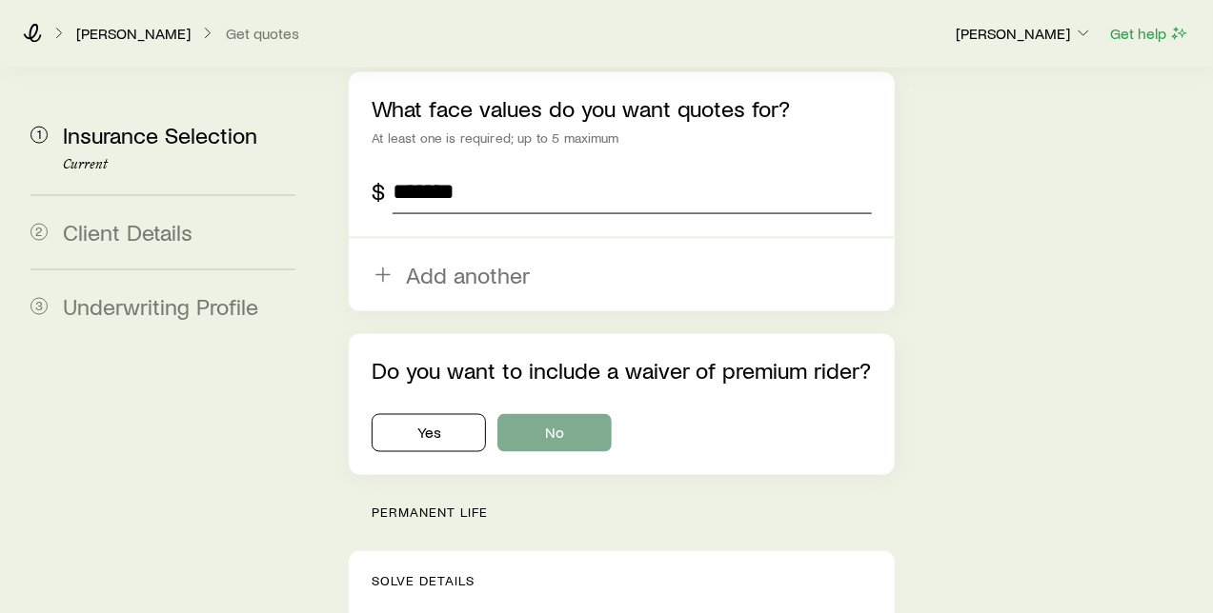
type input "*******"
click at [572, 414] on button "No" at bounding box center [554, 433] width 114 height 38
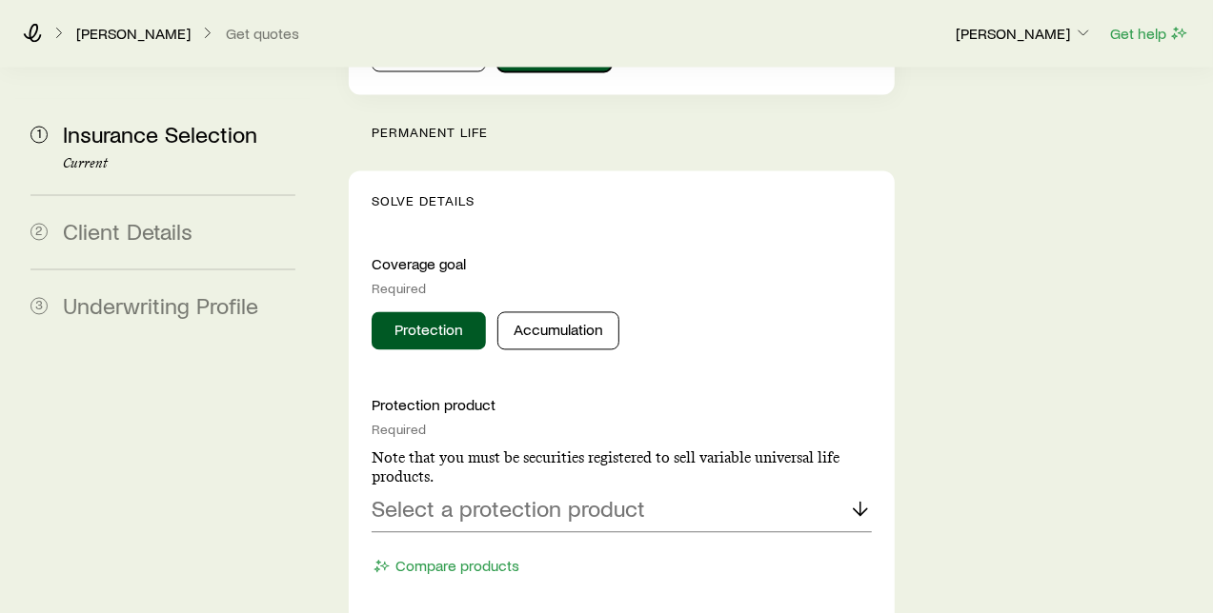
scroll to position [1798, 0]
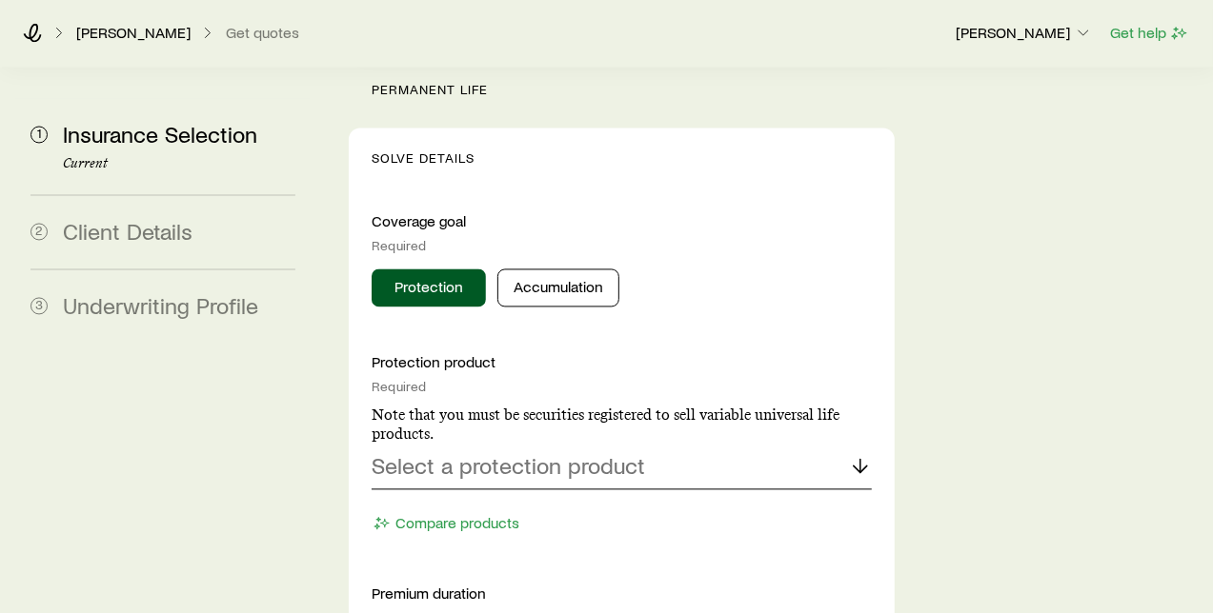
click at [855, 455] on icon at bounding box center [860, 466] width 23 height 23
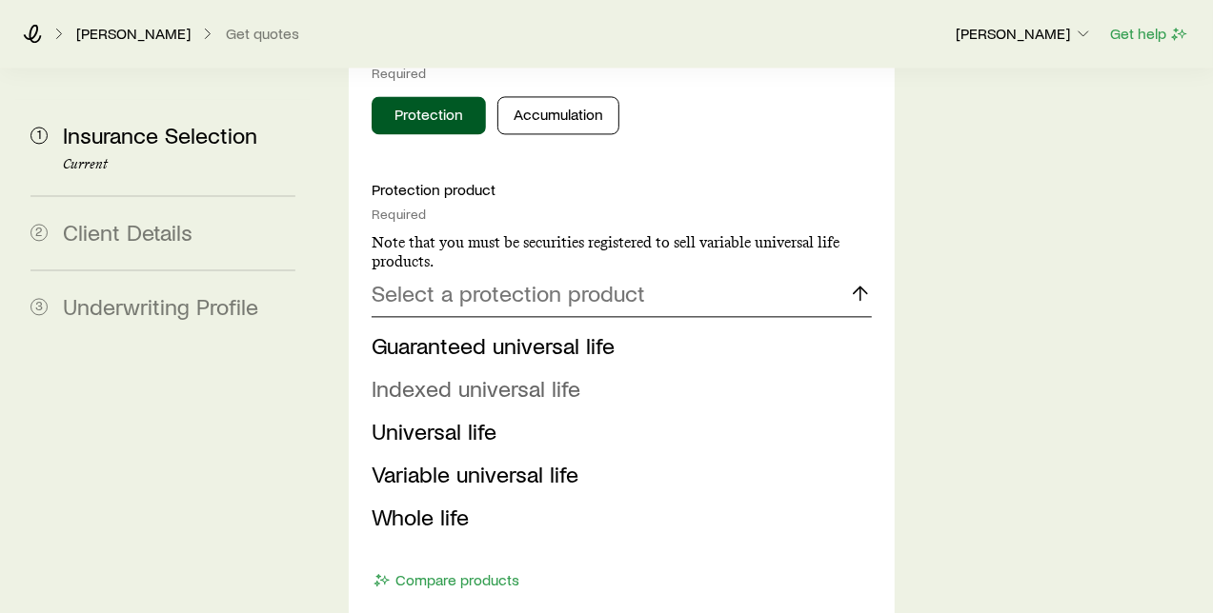
scroll to position [2011, 0]
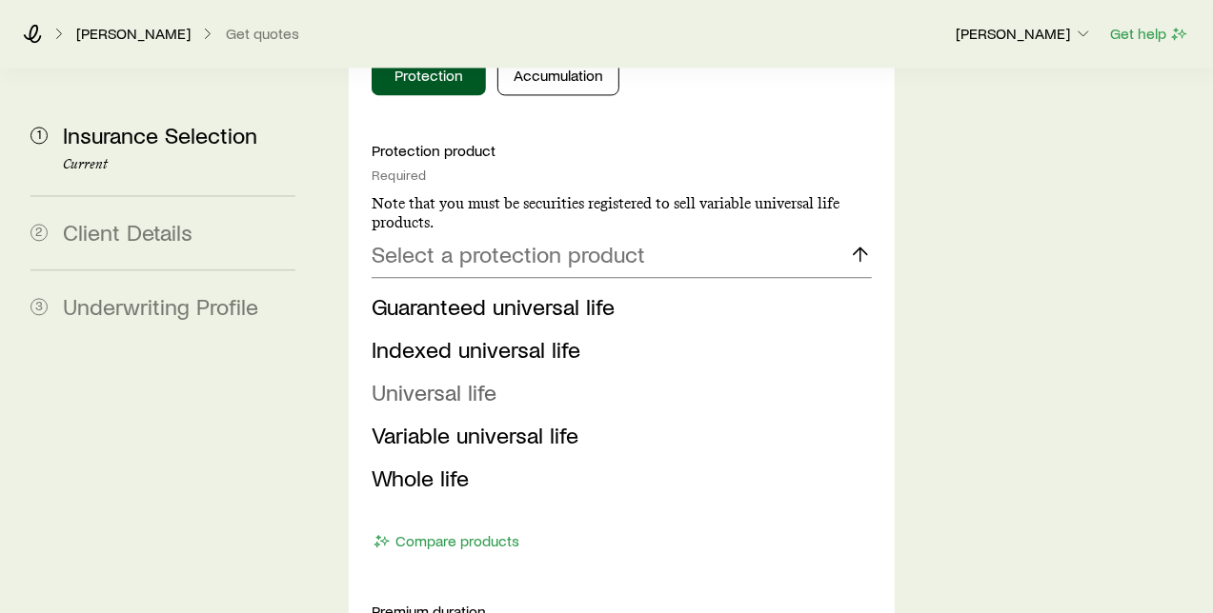
click at [452, 378] on span "Universal life" at bounding box center [434, 392] width 125 height 28
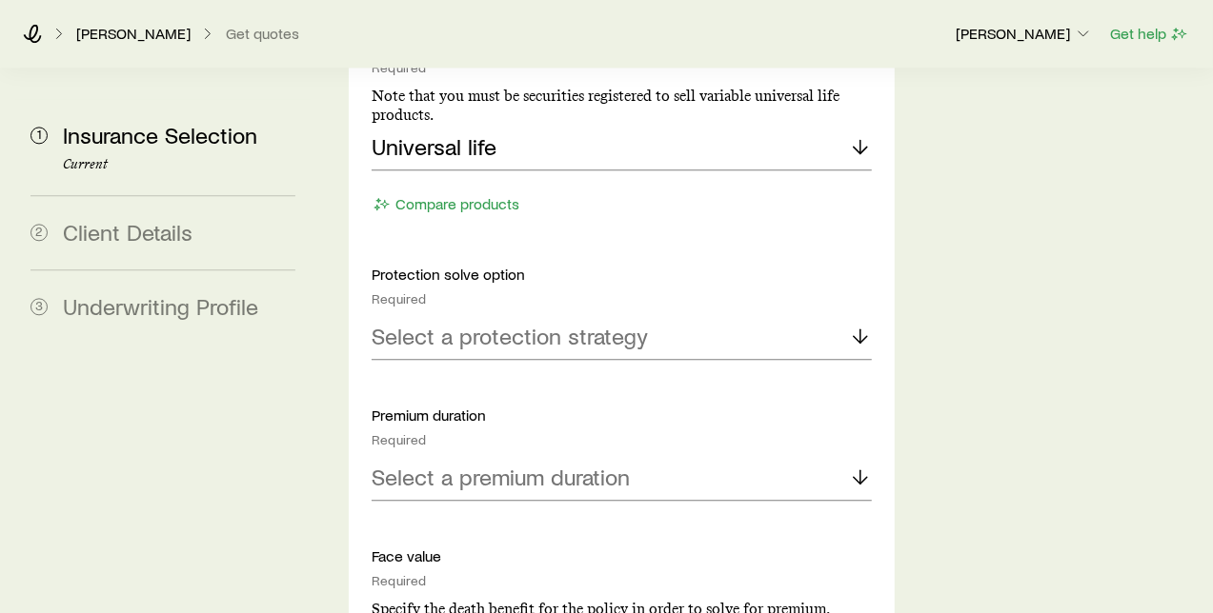
scroll to position [2117, 0]
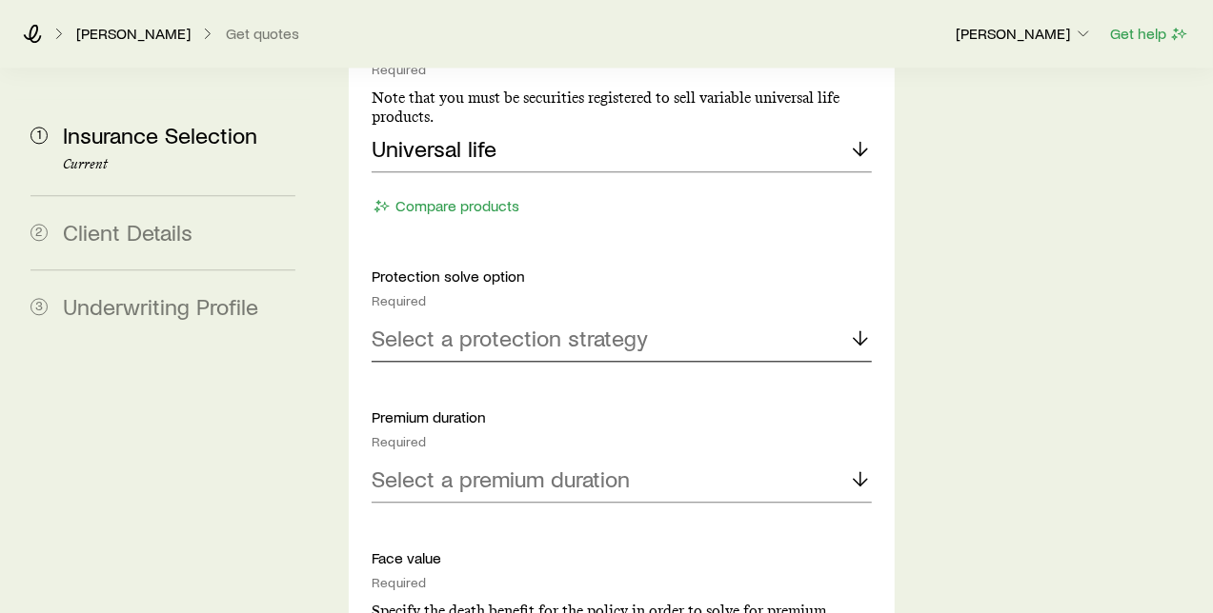
click at [857, 327] on icon at bounding box center [860, 338] width 23 height 23
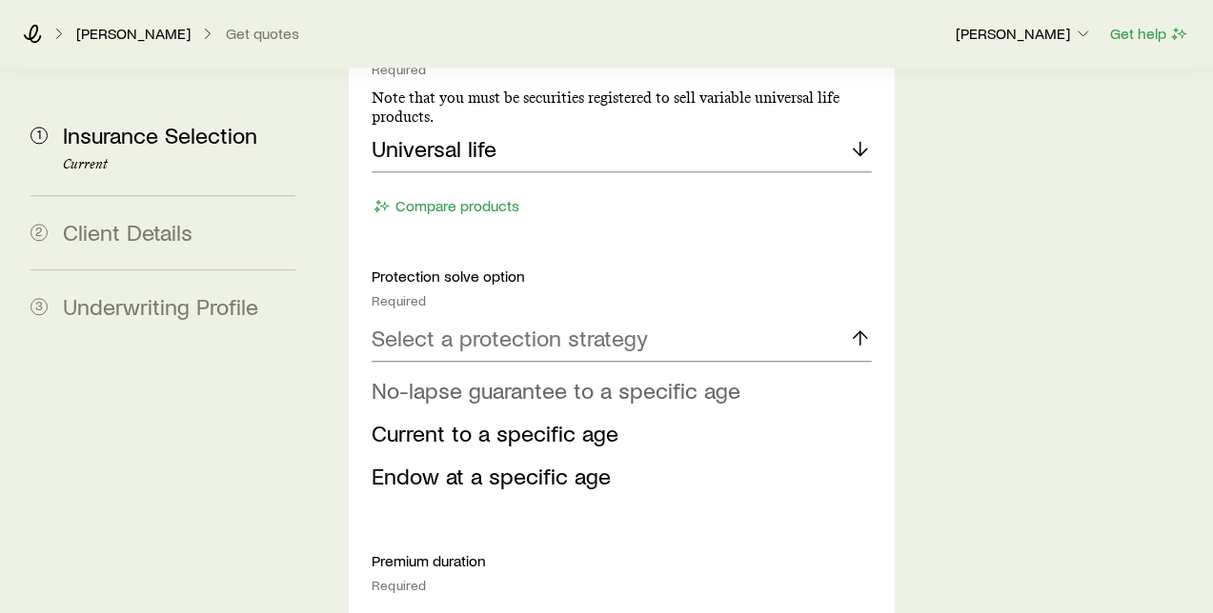
click at [668, 376] on span "No-lapse guarantee to a specific age" at bounding box center [556, 390] width 369 height 28
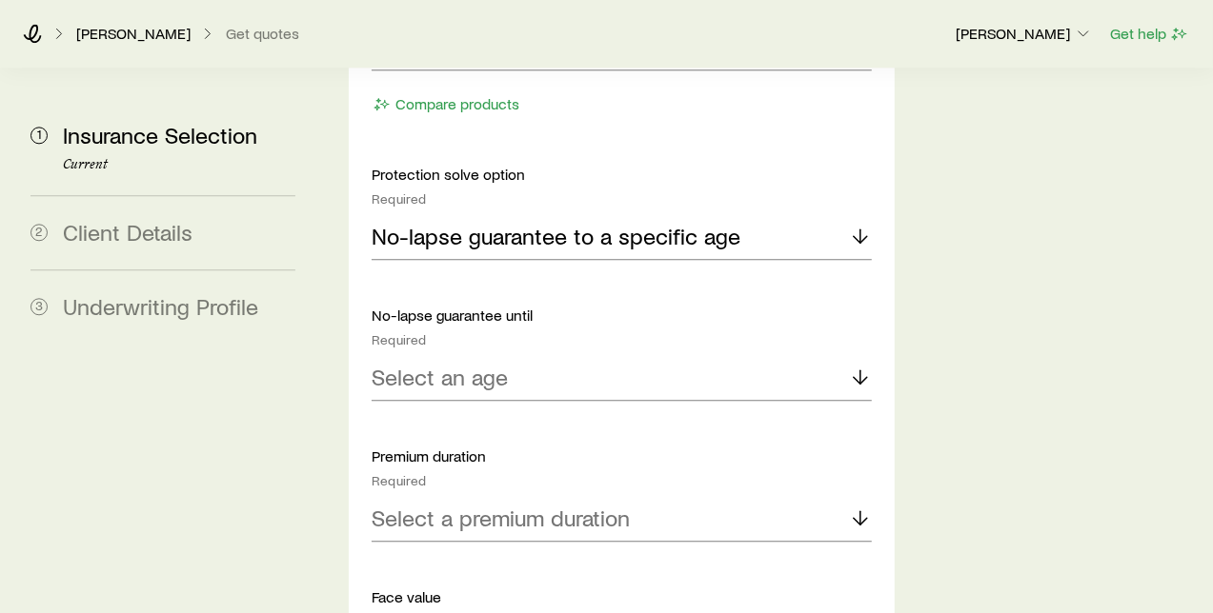
scroll to position [2222, 0]
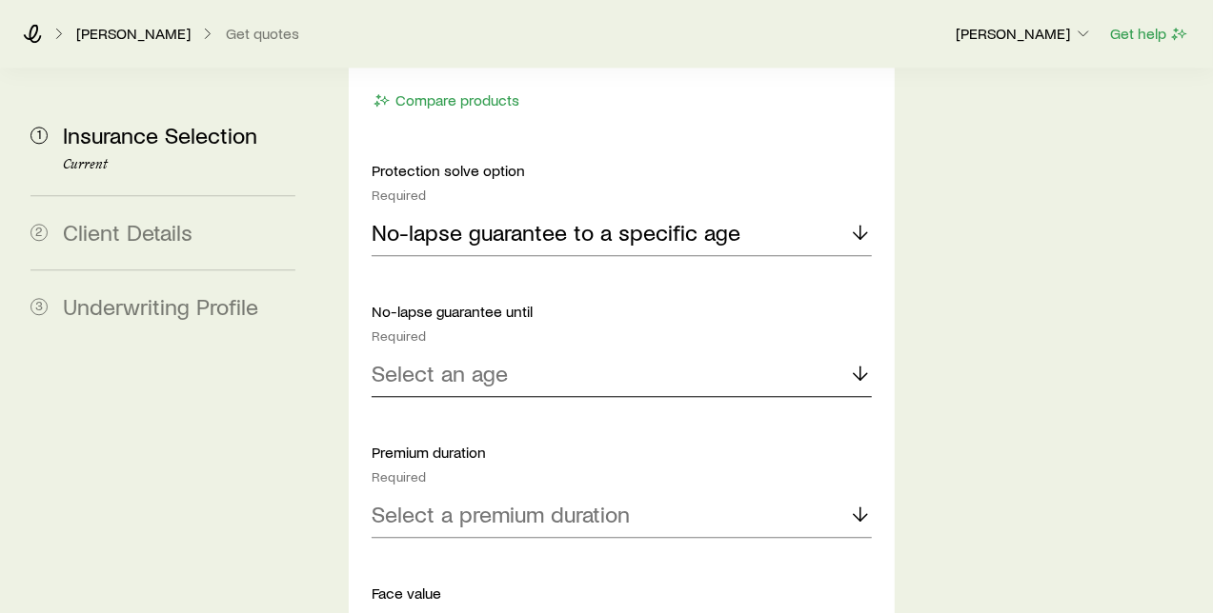
click at [854, 373] on polyline at bounding box center [860, 376] width 13 height 7
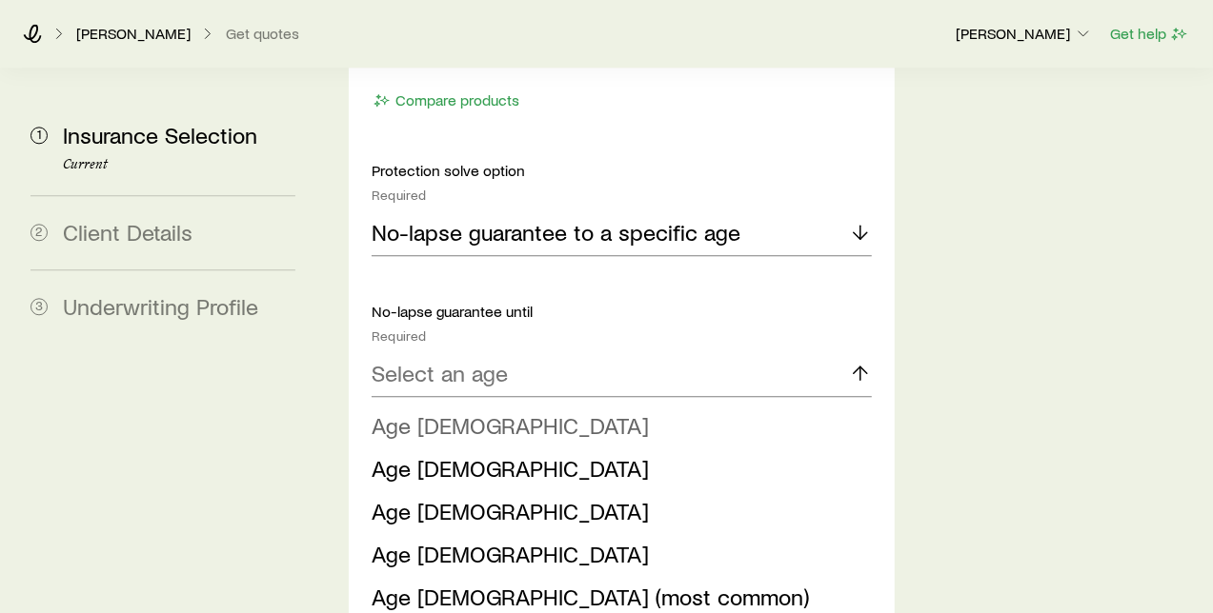
click at [505, 405] on li "Age 85" at bounding box center [616, 426] width 488 height 43
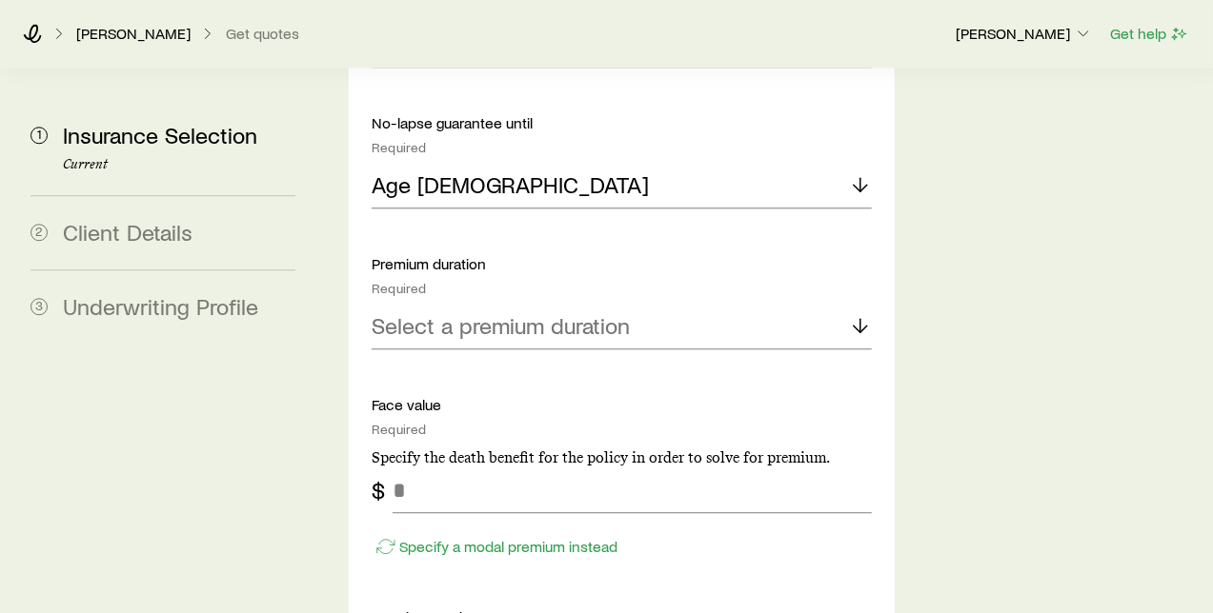
scroll to position [2434, 0]
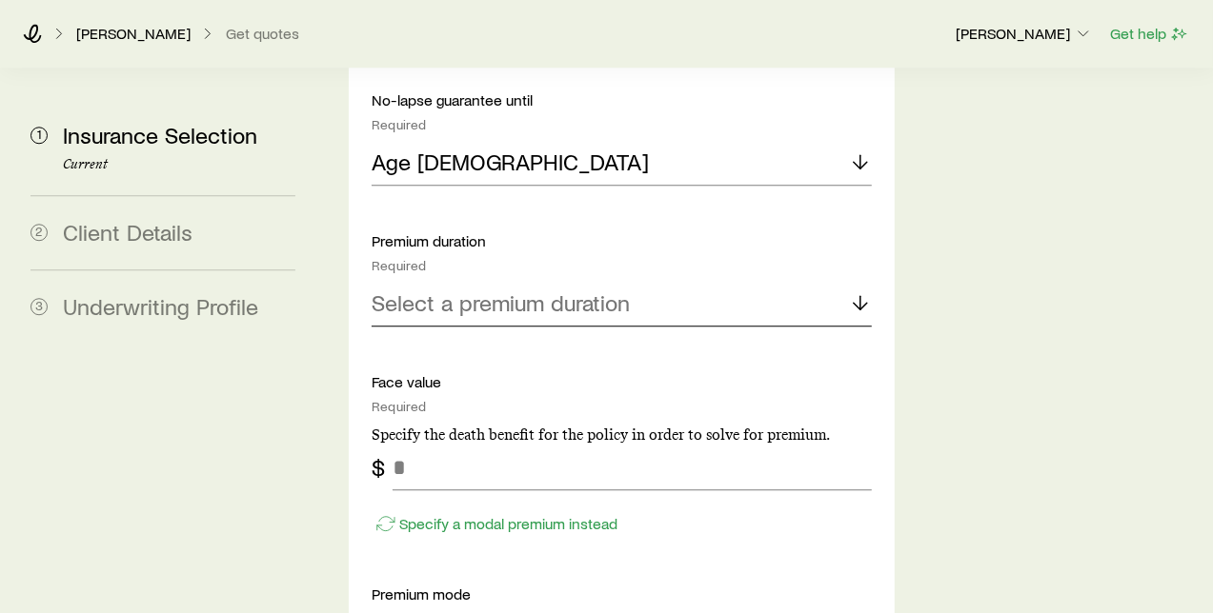
click at [858, 291] on icon at bounding box center [860, 302] width 23 height 23
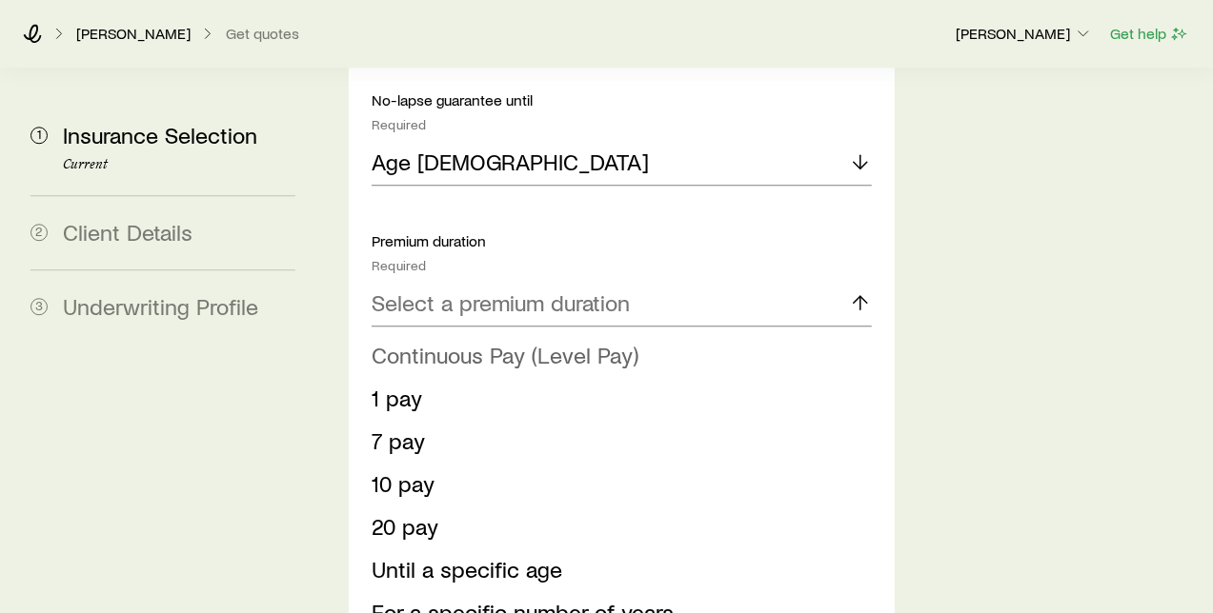
click at [515, 341] on span "Continuous Pay (Level Pay)" at bounding box center [505, 355] width 267 height 28
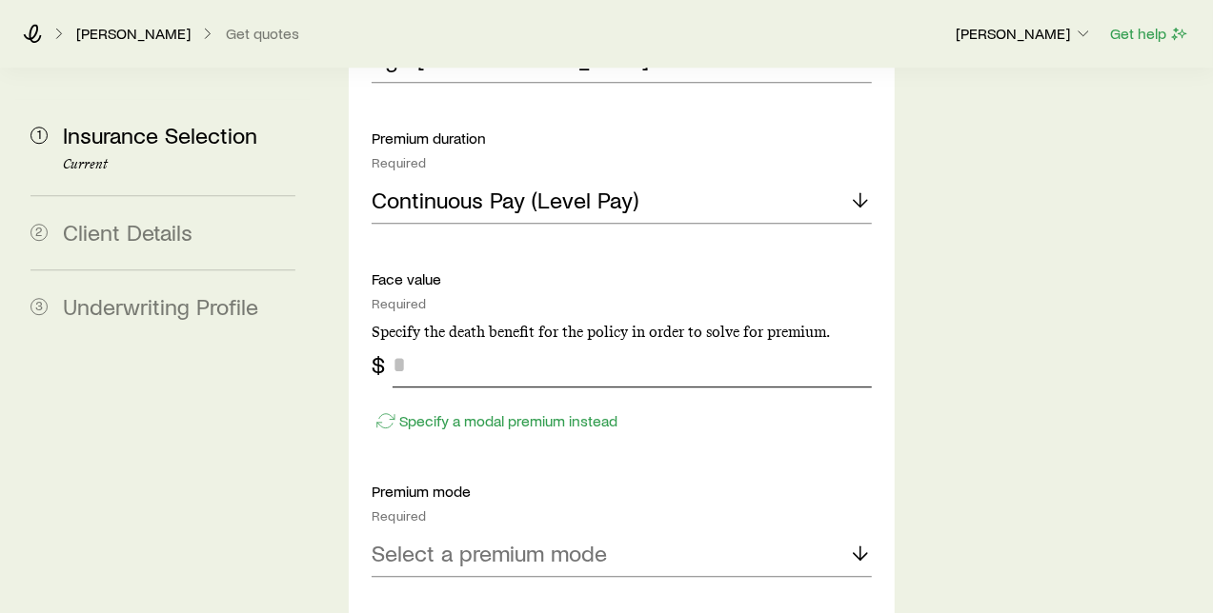
scroll to position [2540, 0]
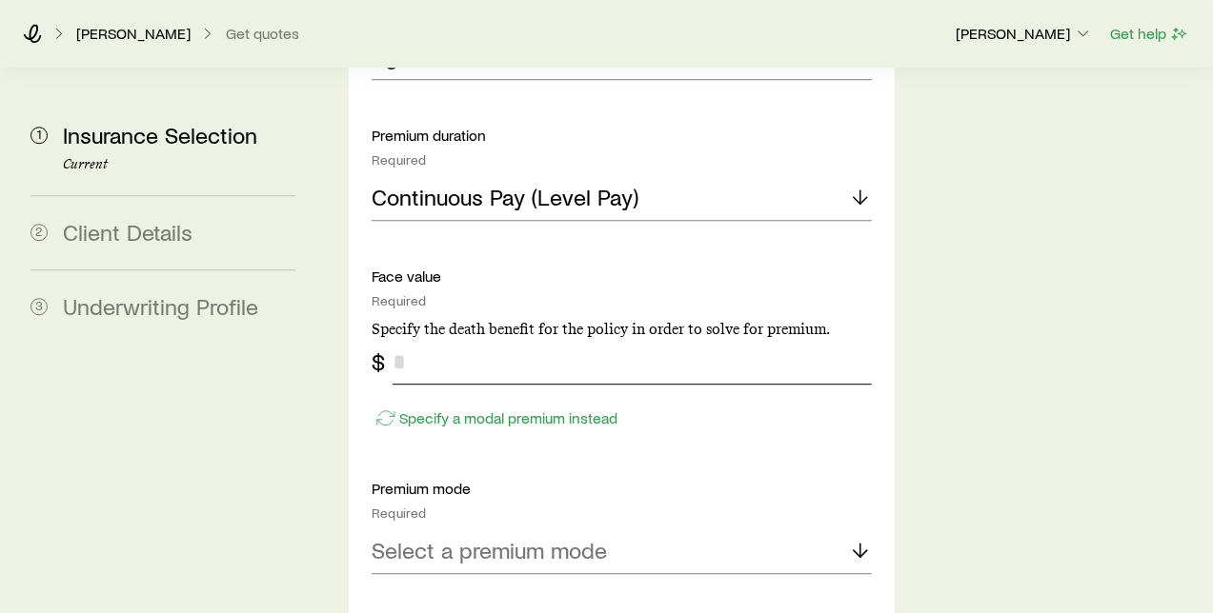
click at [488, 339] on input "tel" at bounding box center [631, 362] width 478 height 46
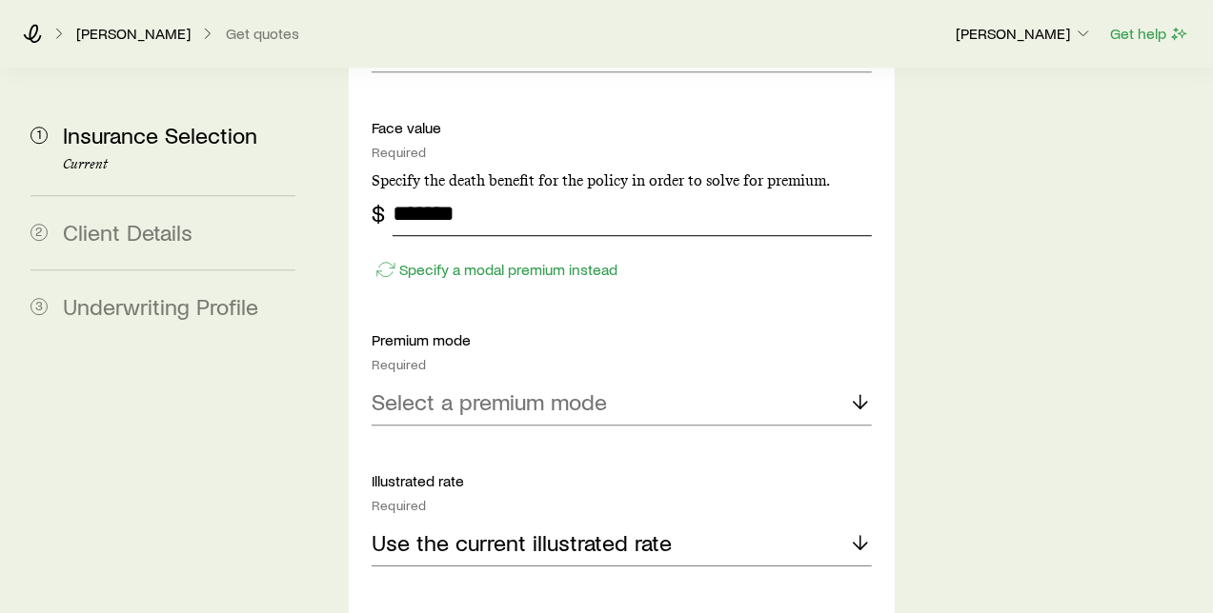
scroll to position [2751, 0]
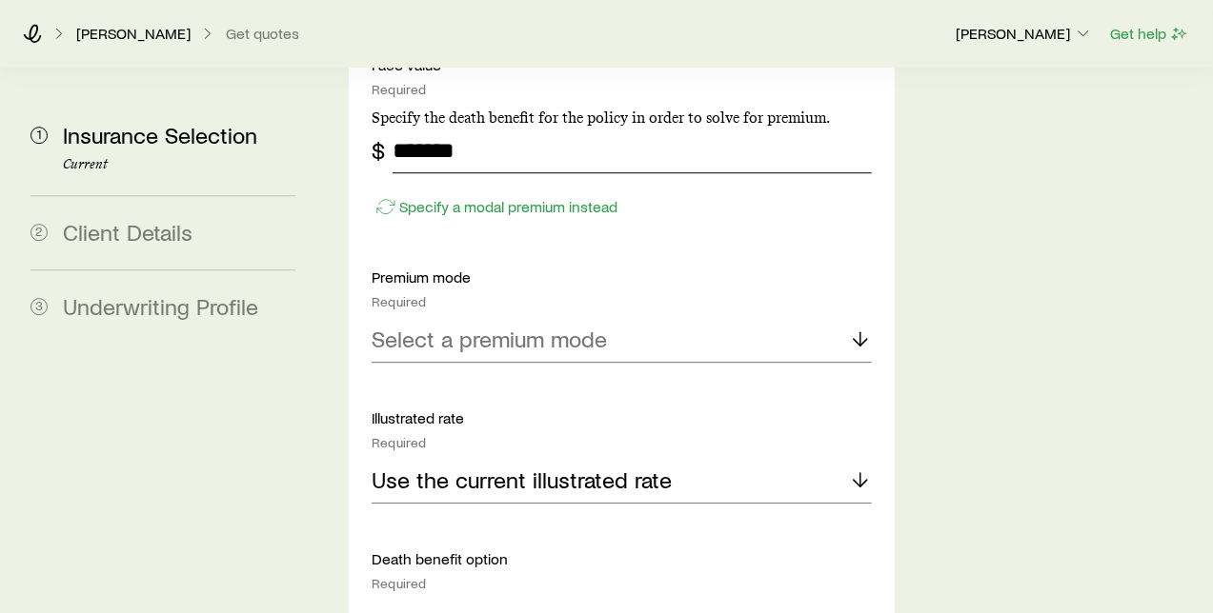
type input "*******"
click at [861, 328] on icon at bounding box center [860, 339] width 23 height 23
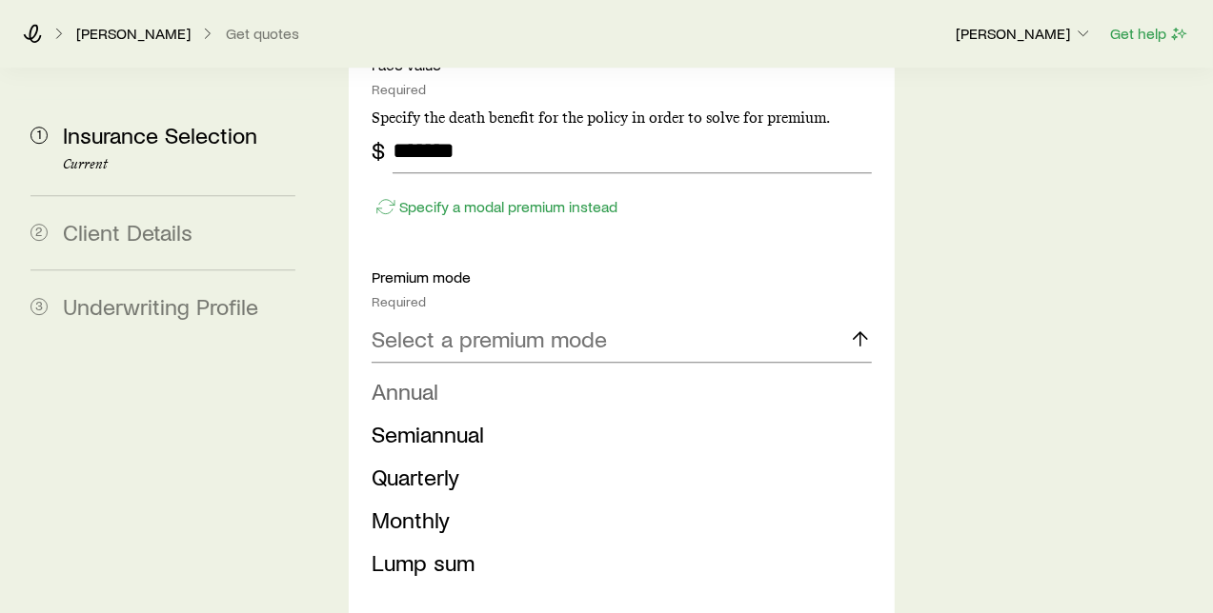
click at [452, 371] on li "Annual" at bounding box center [616, 392] width 488 height 43
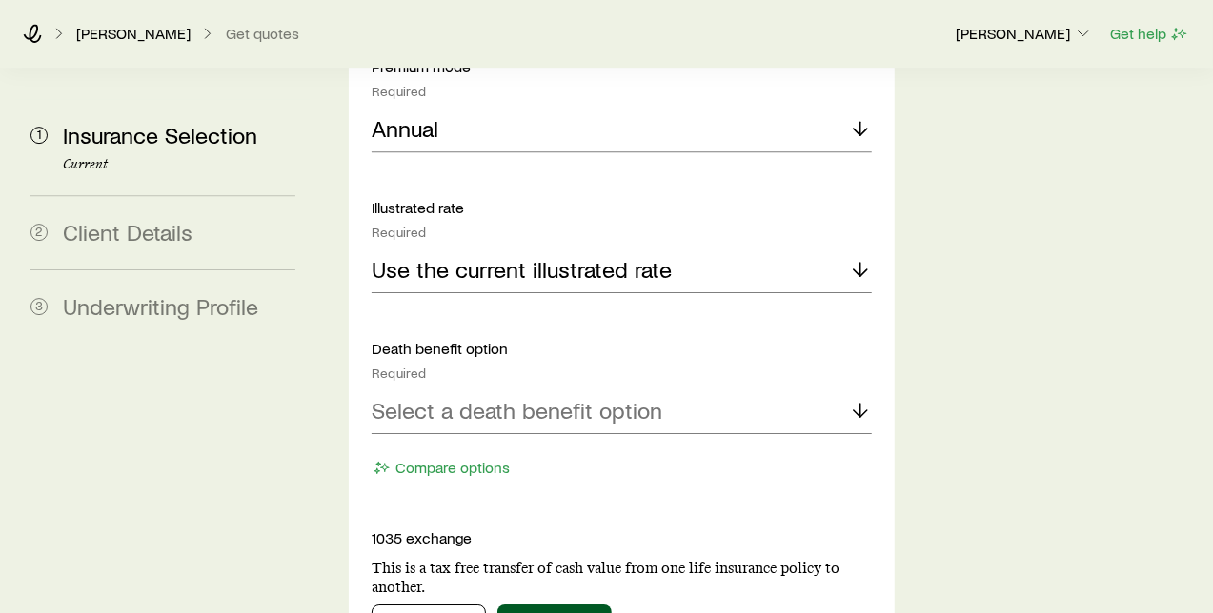
scroll to position [2963, 0]
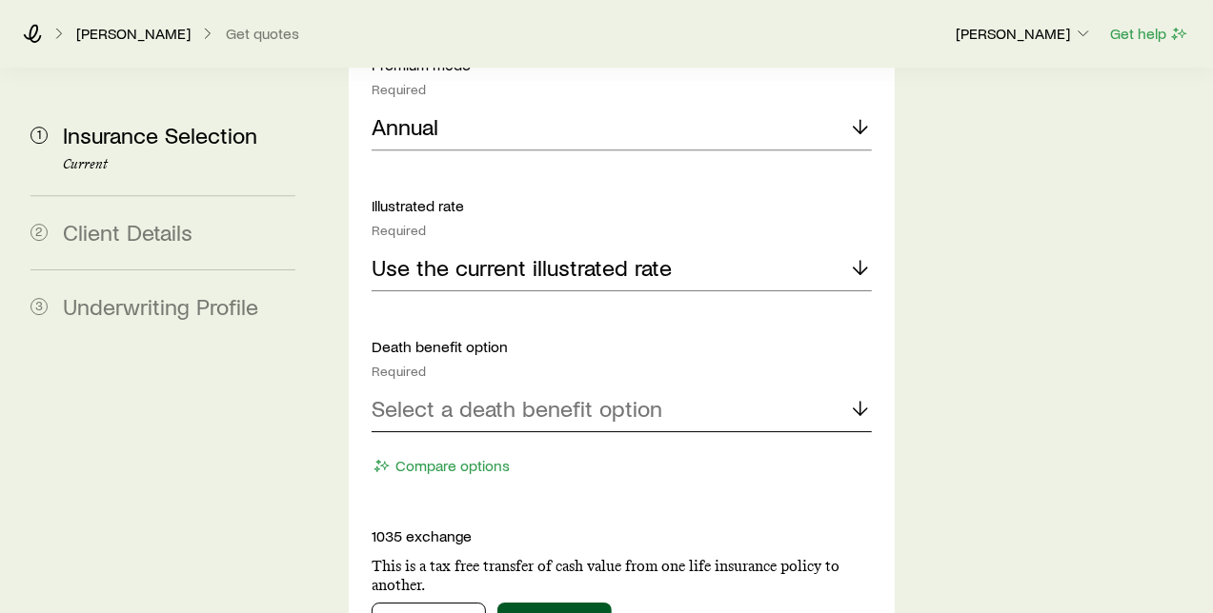
click at [860, 402] on line at bounding box center [860, 408] width 0 height 13
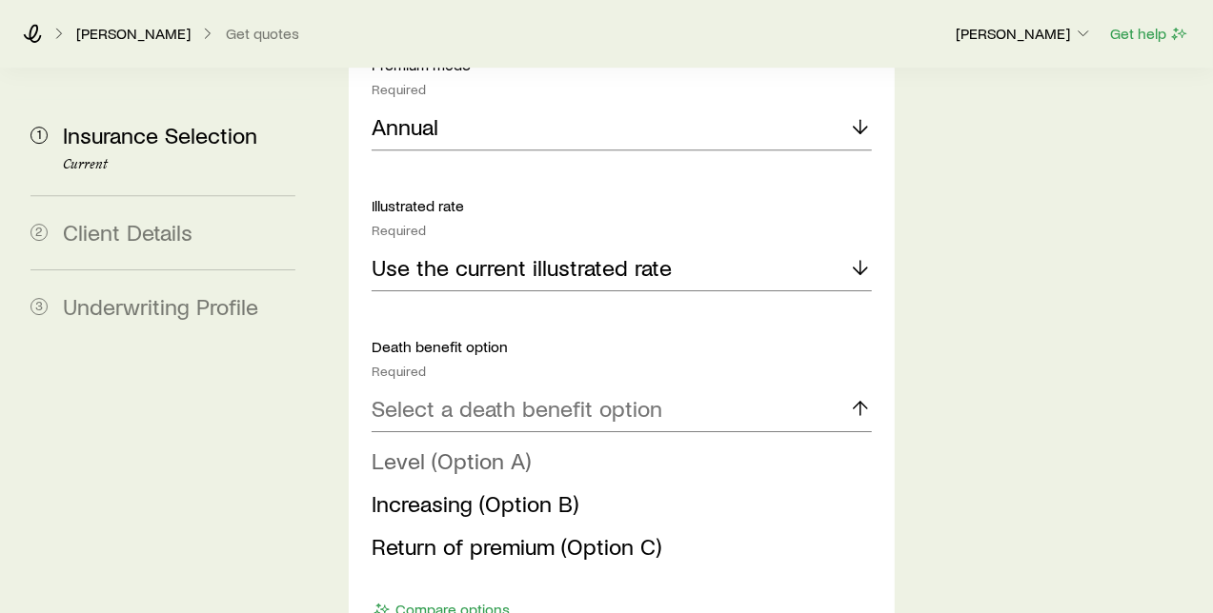
click at [470, 447] on span "Level (Option A)" at bounding box center [451, 461] width 159 height 28
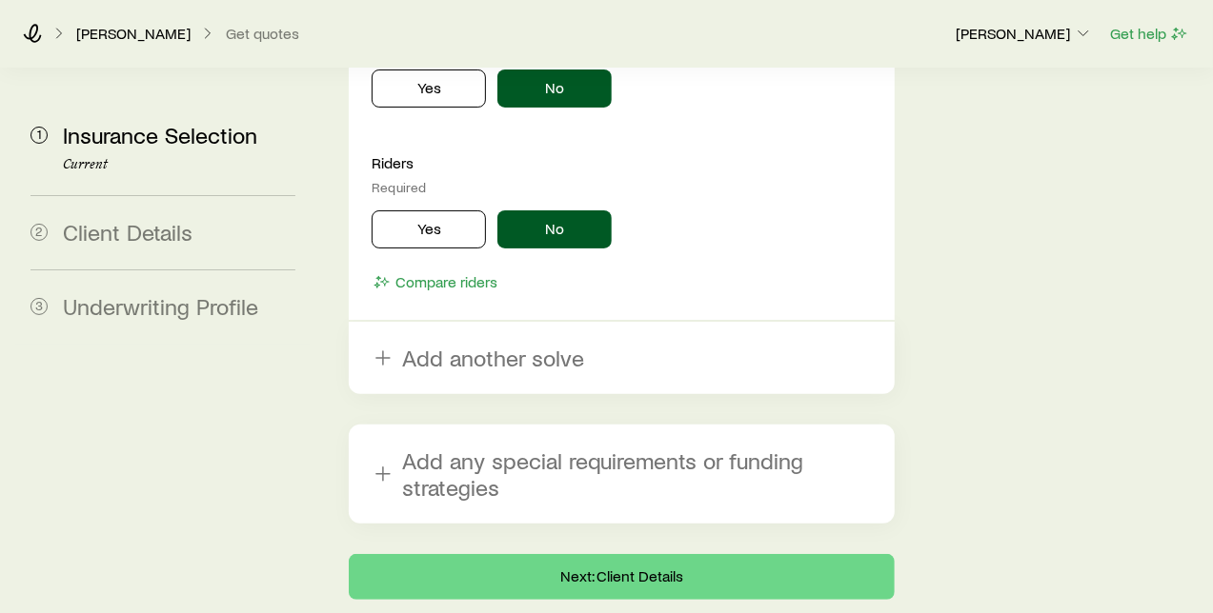
scroll to position [3707, 0]
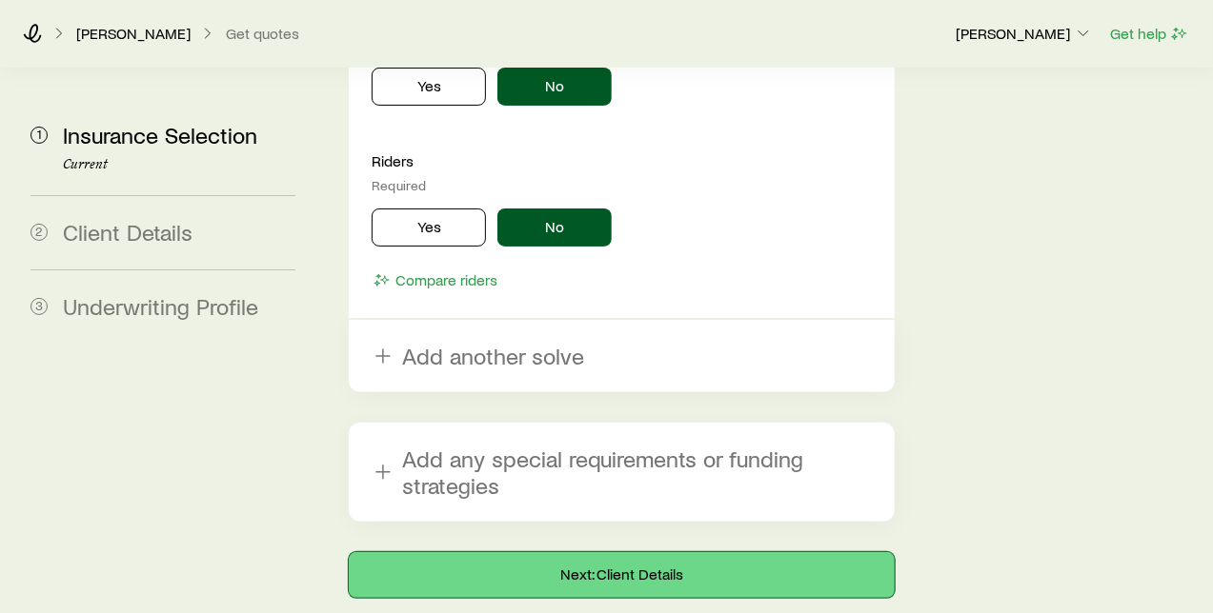
click at [642, 552] on button "Next: Client Details" at bounding box center [621, 575] width 545 height 46
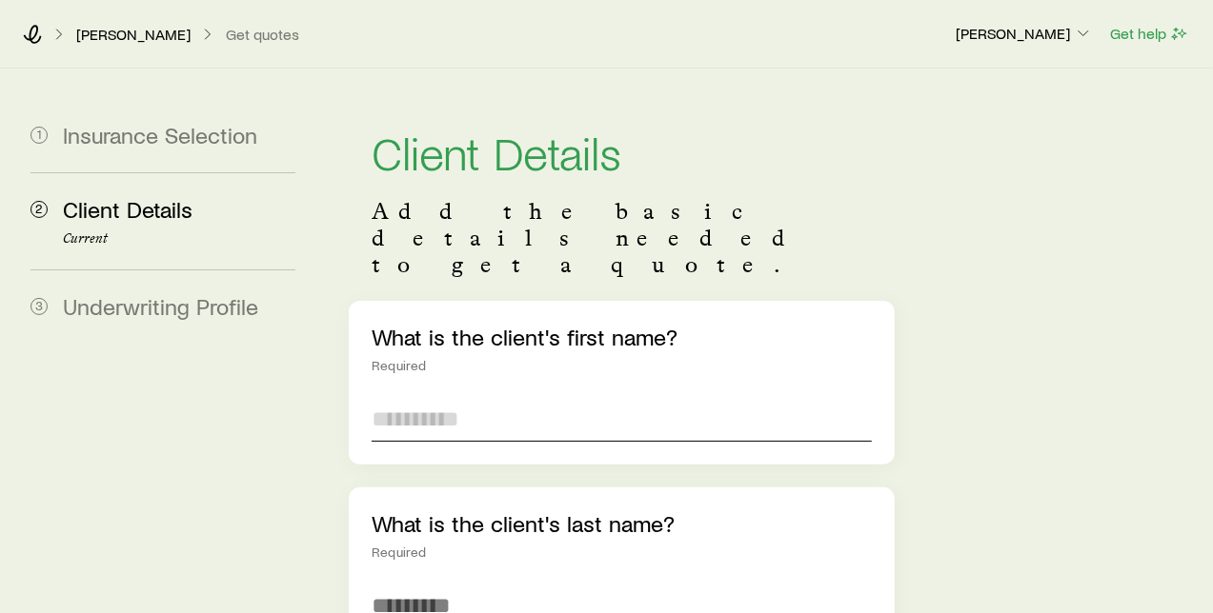
click at [550, 396] on input "text" at bounding box center [621, 419] width 499 height 46
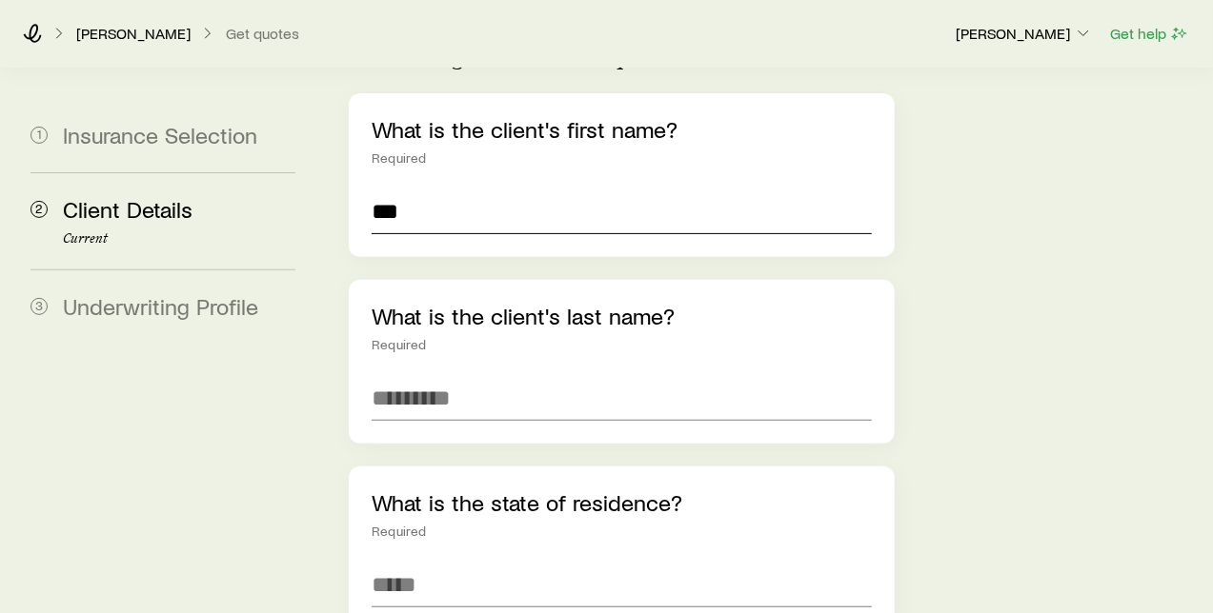
scroll to position [211, 0]
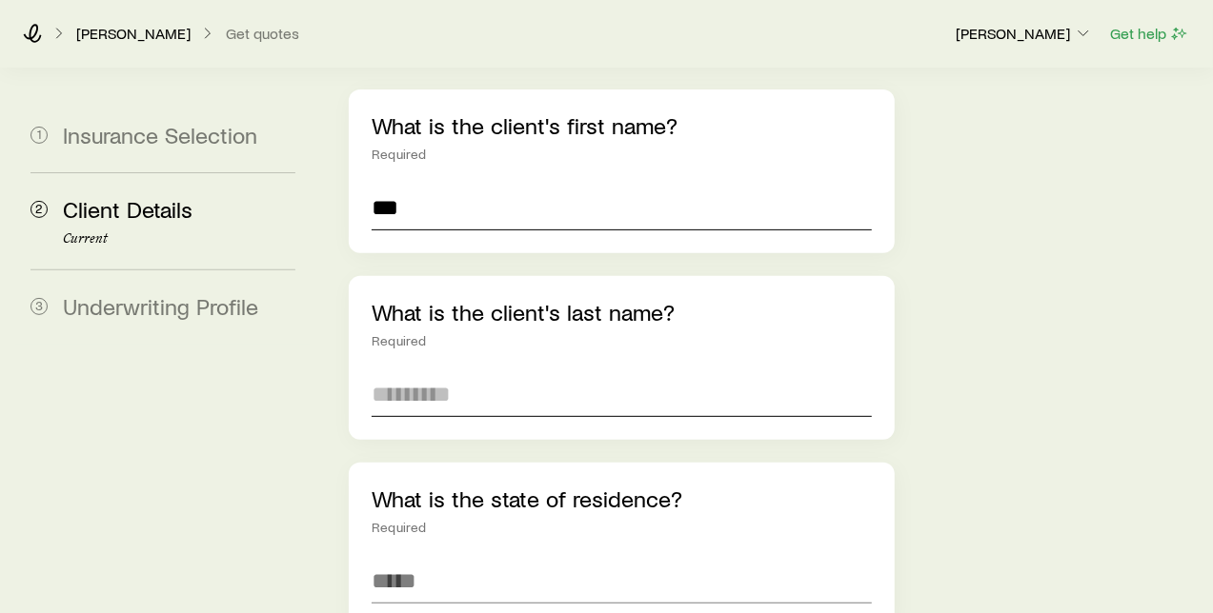
type input "***"
click at [482, 372] on input "text" at bounding box center [621, 395] width 499 height 46
type input "******"
click at [525, 558] on input at bounding box center [621, 581] width 499 height 46
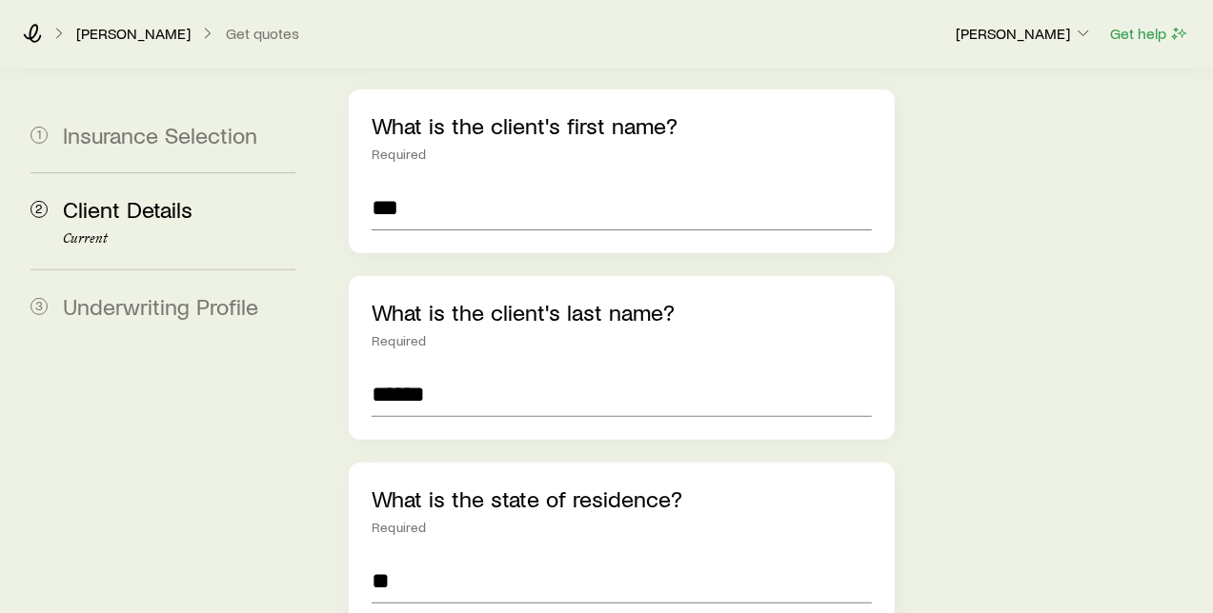
type input "**********"
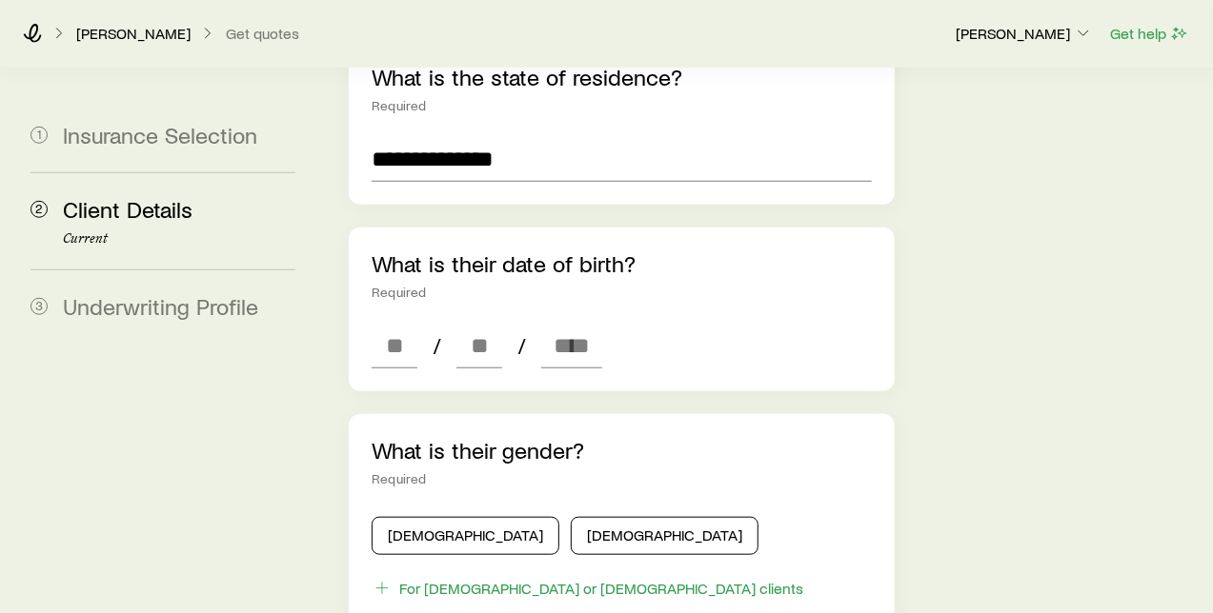
scroll to position [634, 0]
click at [416, 322] on input at bounding box center [395, 345] width 46 height 46
type input "**"
type input "****"
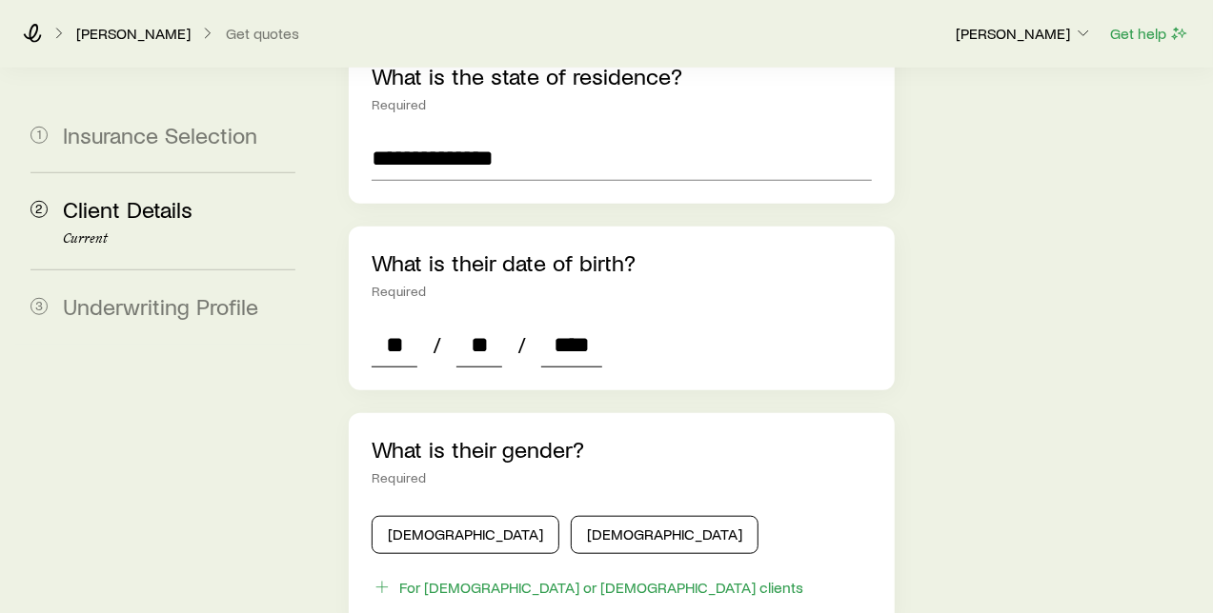
type input "*"
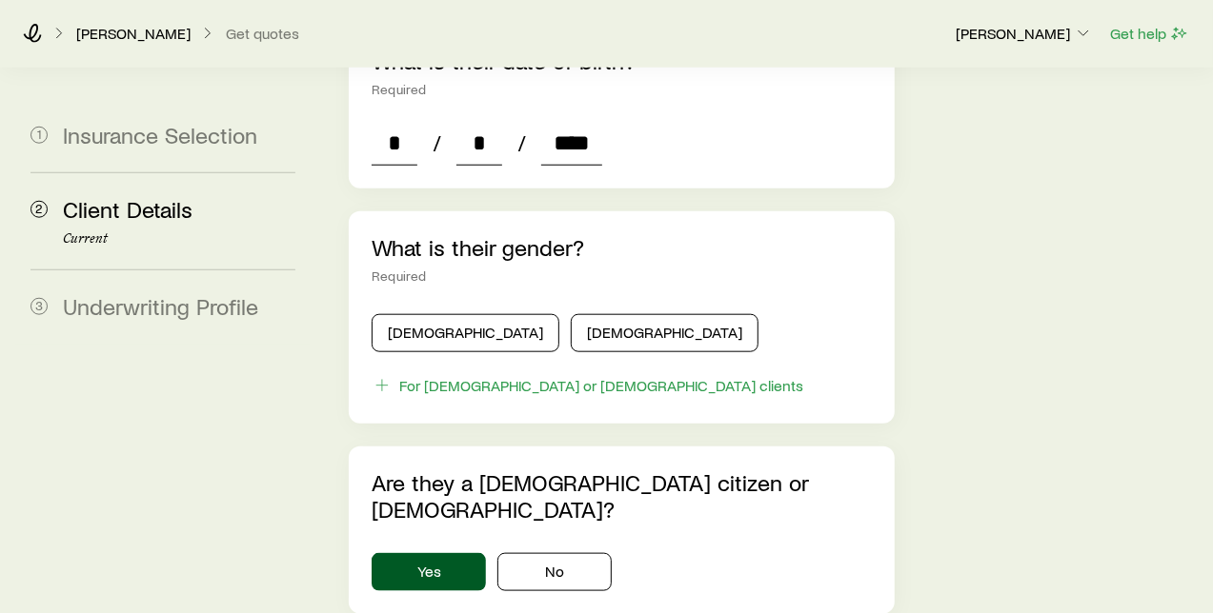
scroll to position [846, 0]
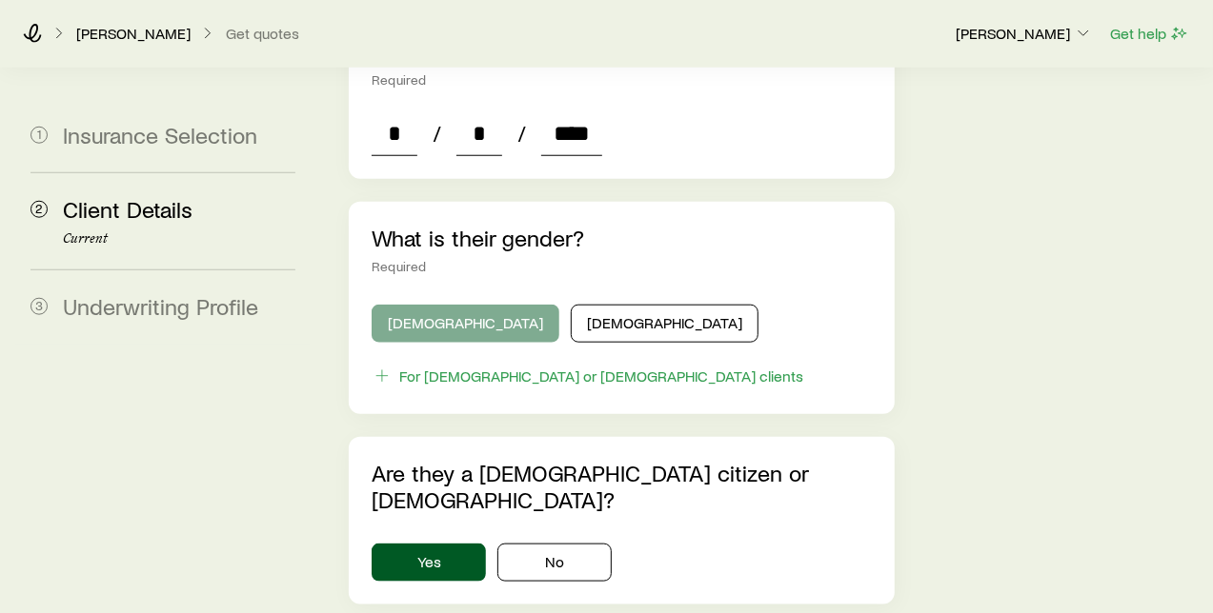
type input "****"
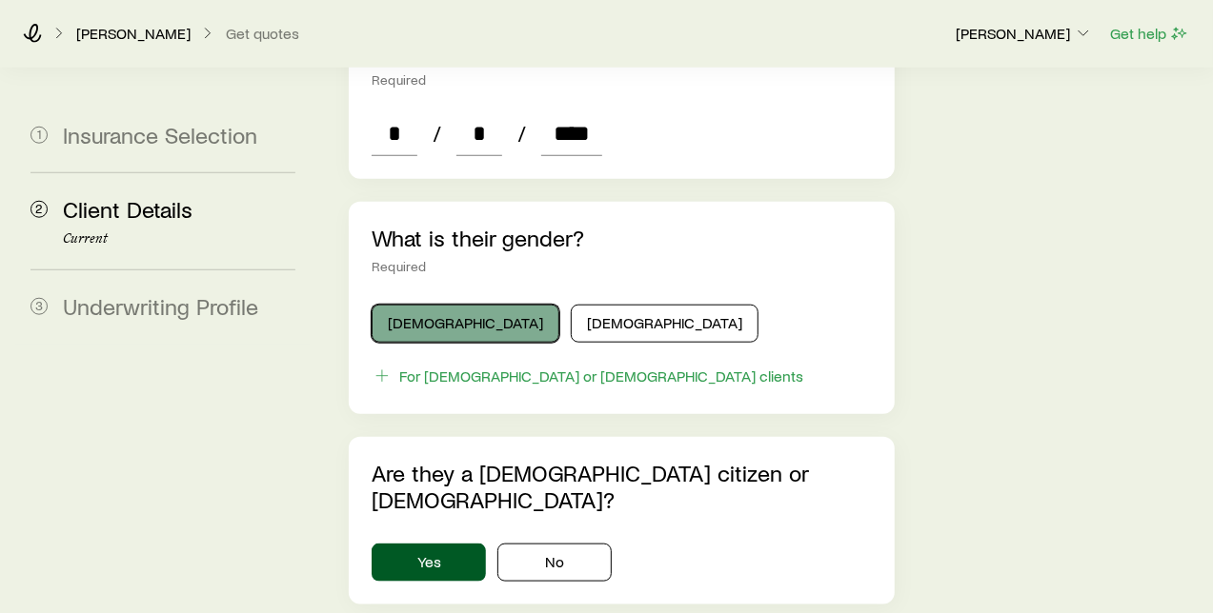
click at [452, 305] on button "Male" at bounding box center [466, 324] width 188 height 38
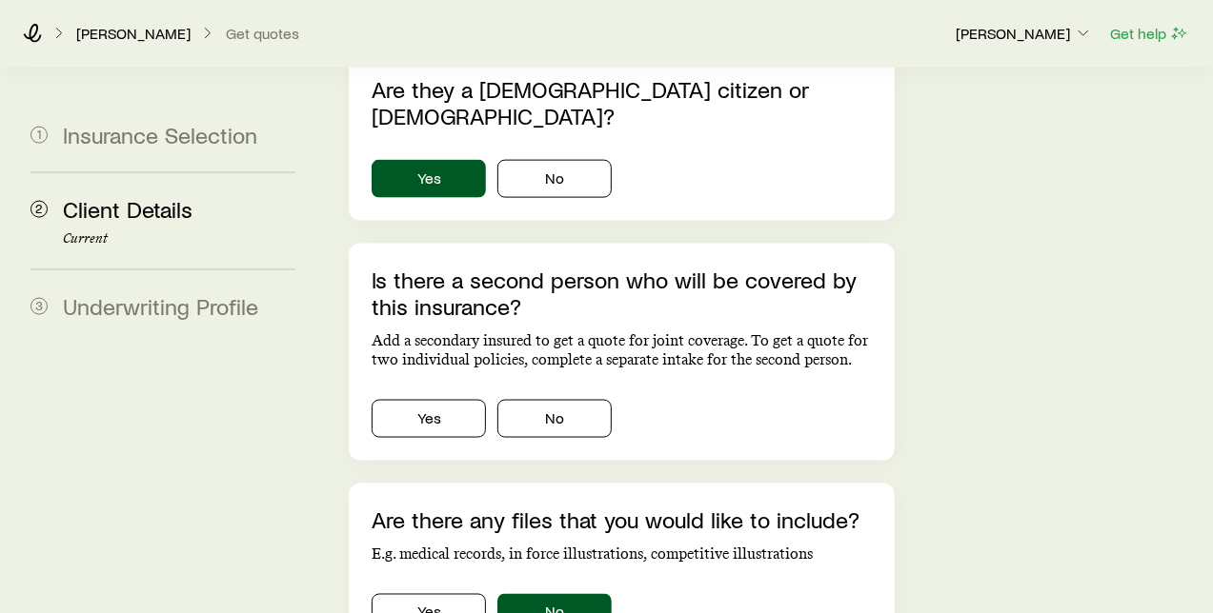
scroll to position [1270, 0]
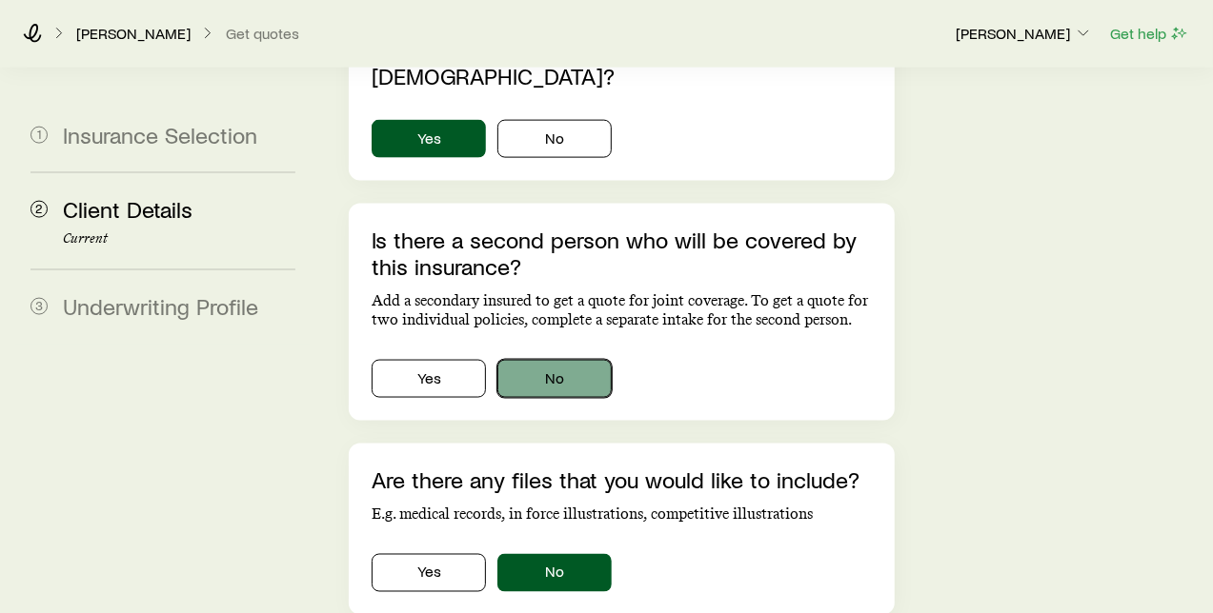
click at [546, 360] on button "No" at bounding box center [554, 379] width 114 height 38
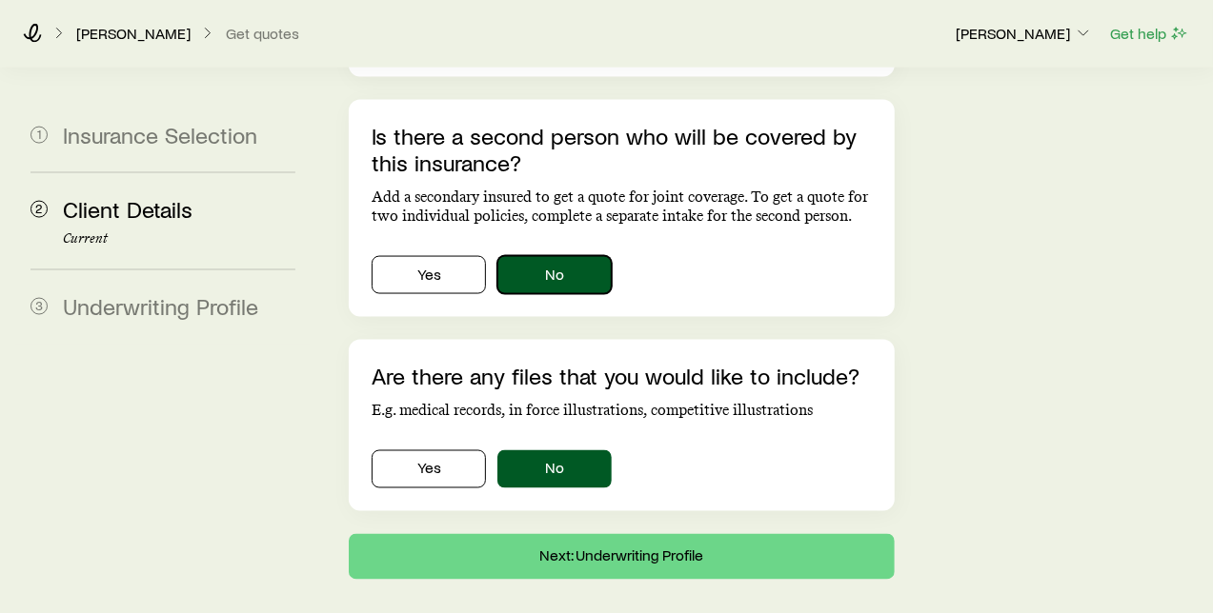
scroll to position [1388, 0]
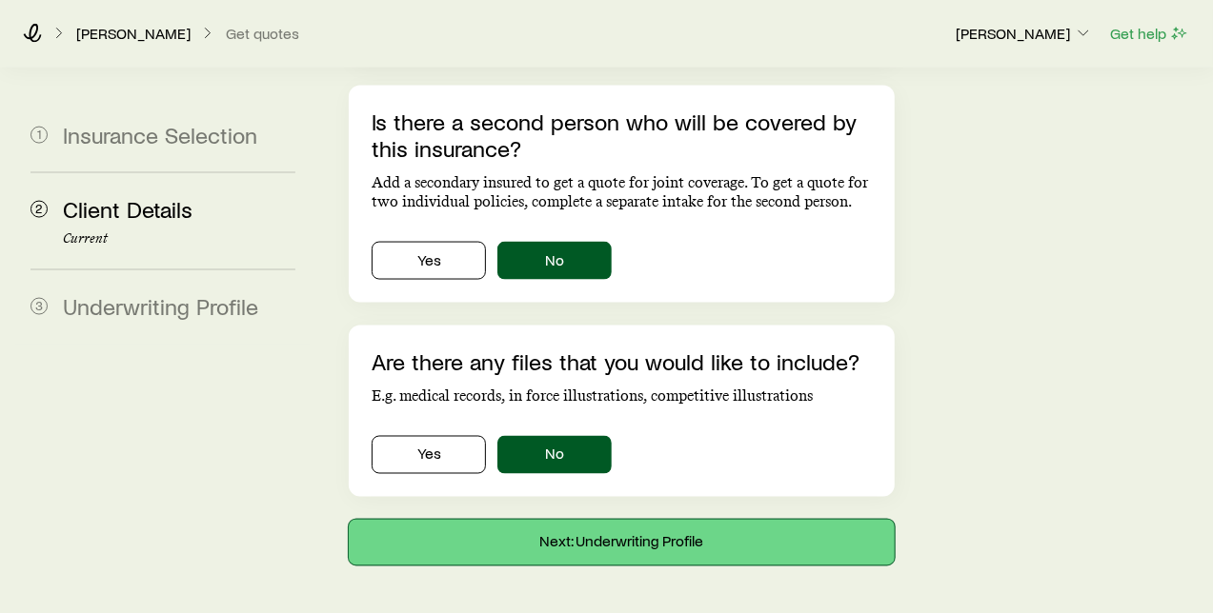
click at [637, 520] on button "Next: Underwriting Profile" at bounding box center [621, 543] width 545 height 46
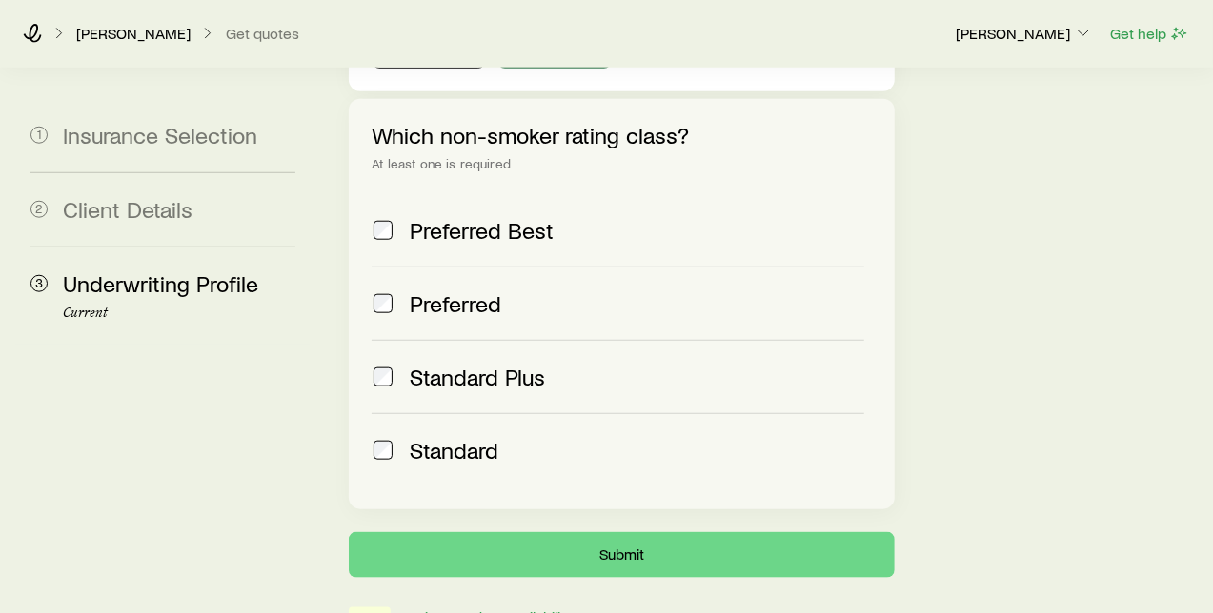
scroll to position [846, 0]
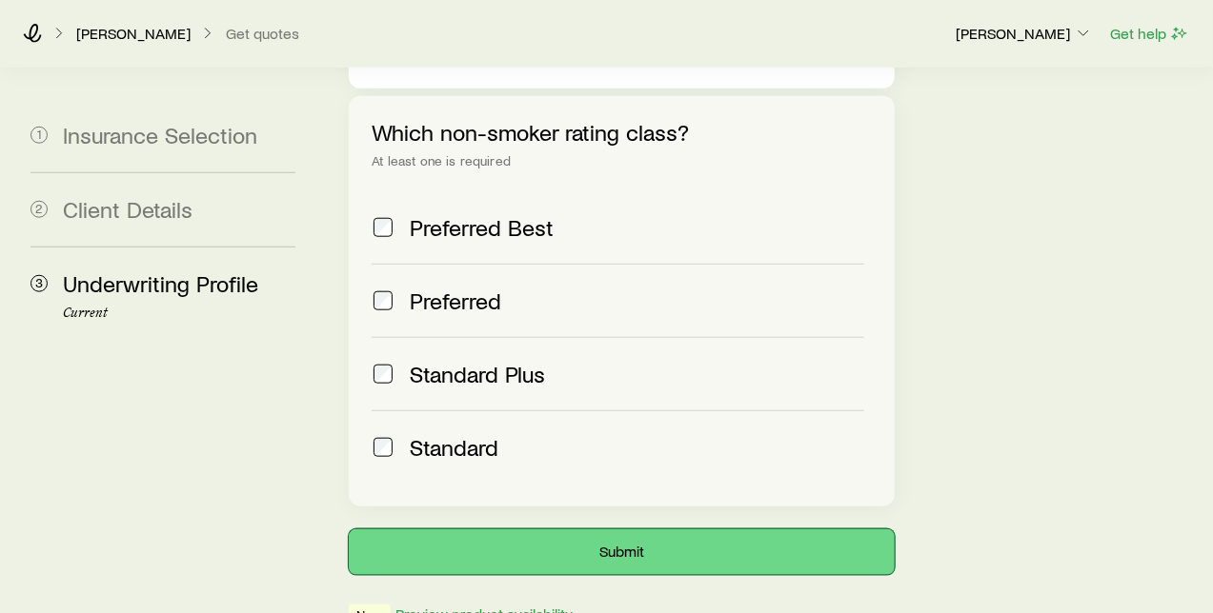
click at [610, 530] on button "Submit" at bounding box center [621, 553] width 545 height 46
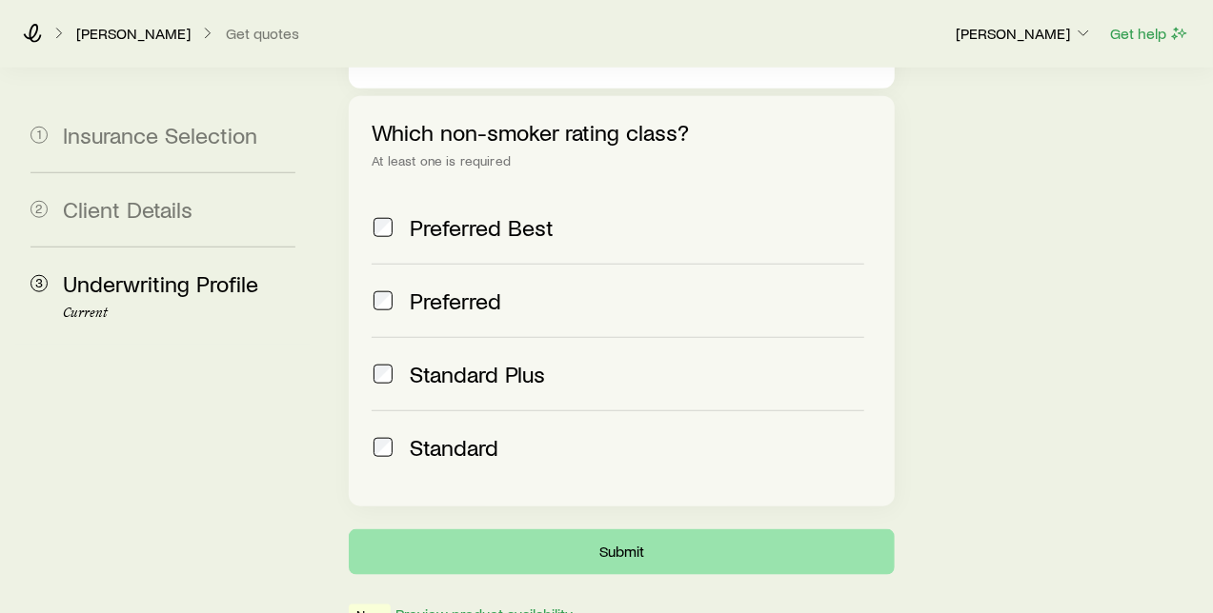
scroll to position [0, 0]
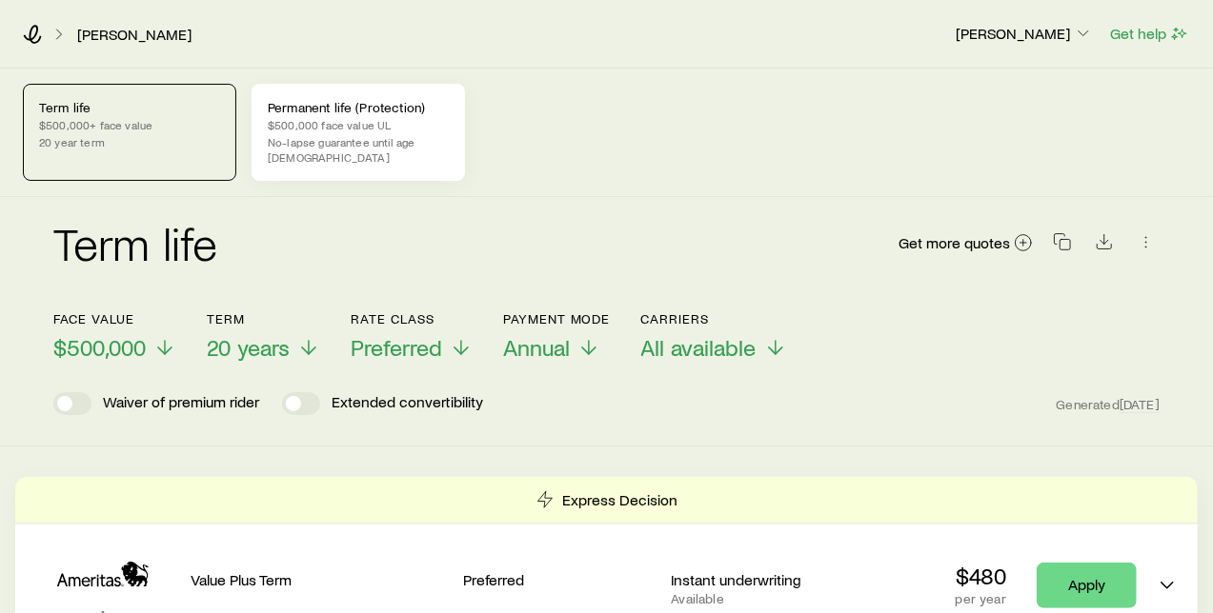
click at [337, 138] on p "No-lapse guarantee until age 85" at bounding box center [358, 149] width 181 height 30
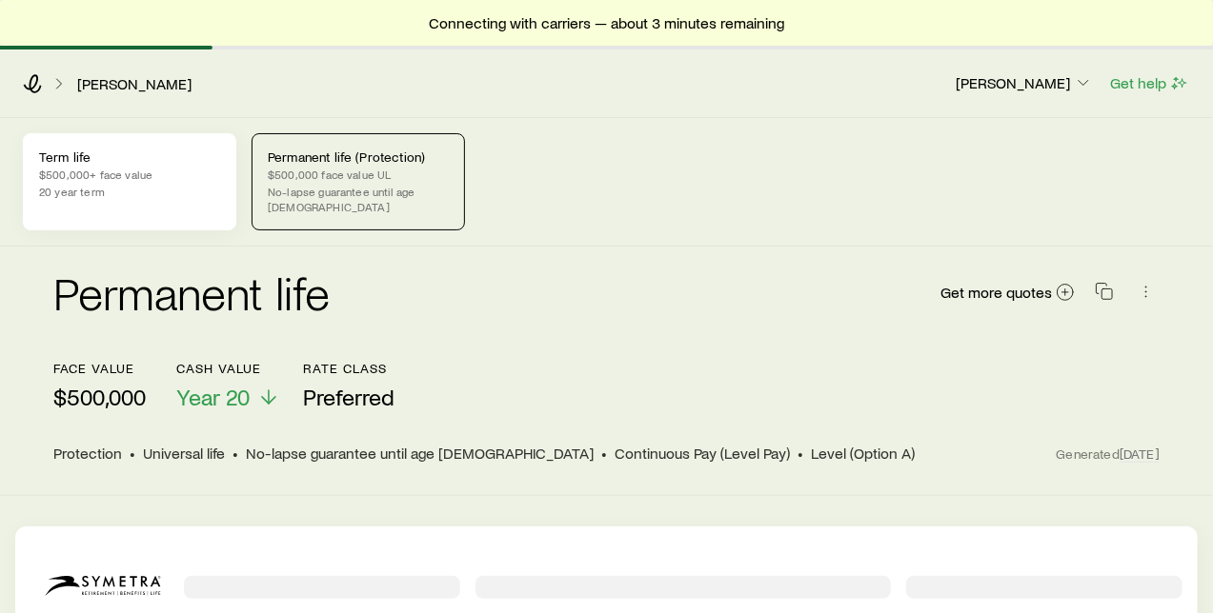
click at [148, 177] on p "$500,000+ face value" at bounding box center [129, 174] width 181 height 15
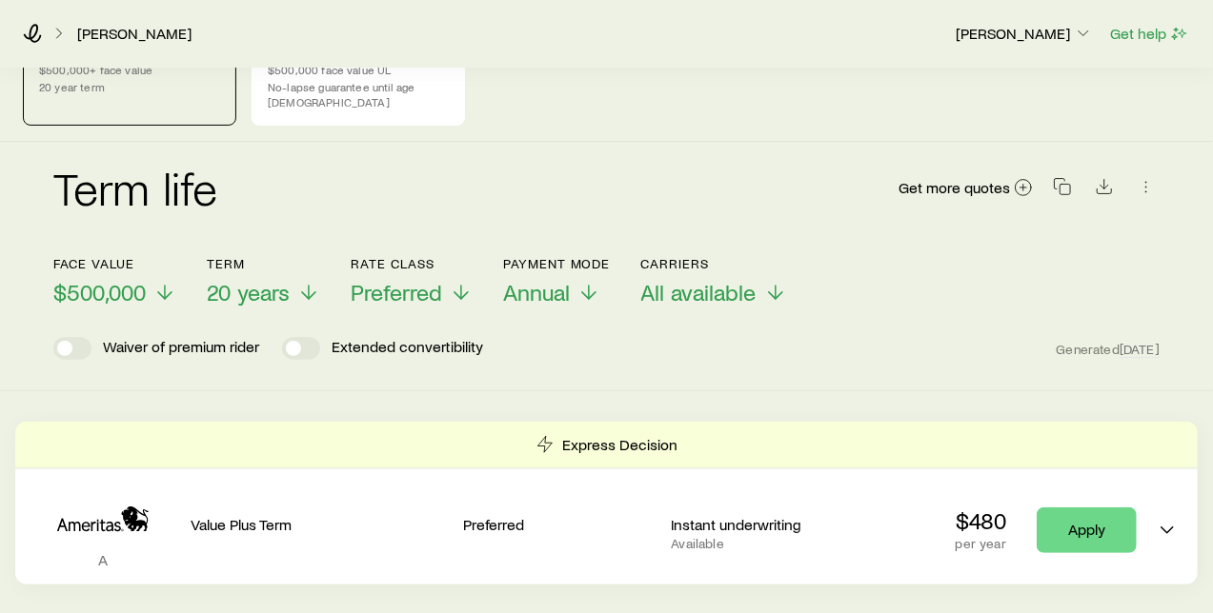
scroll to position [106, 0]
click at [353, 78] on p "No-lapse guarantee until age 85" at bounding box center [358, 93] width 181 height 30
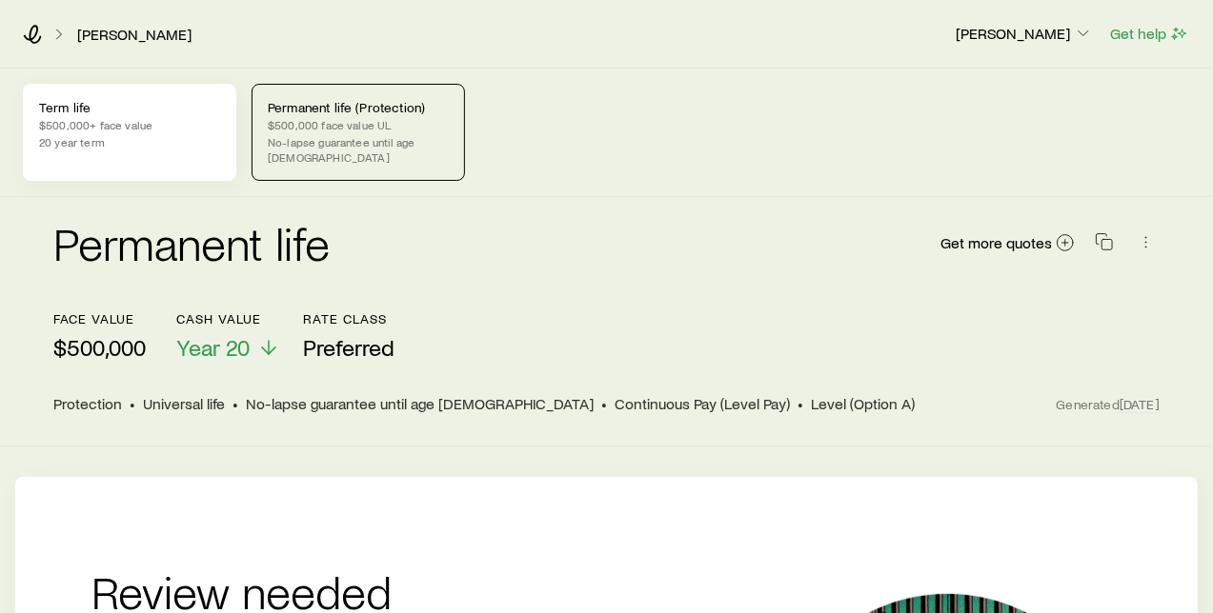
click at [166, 126] on p "$500,000+ face value" at bounding box center [129, 124] width 181 height 15
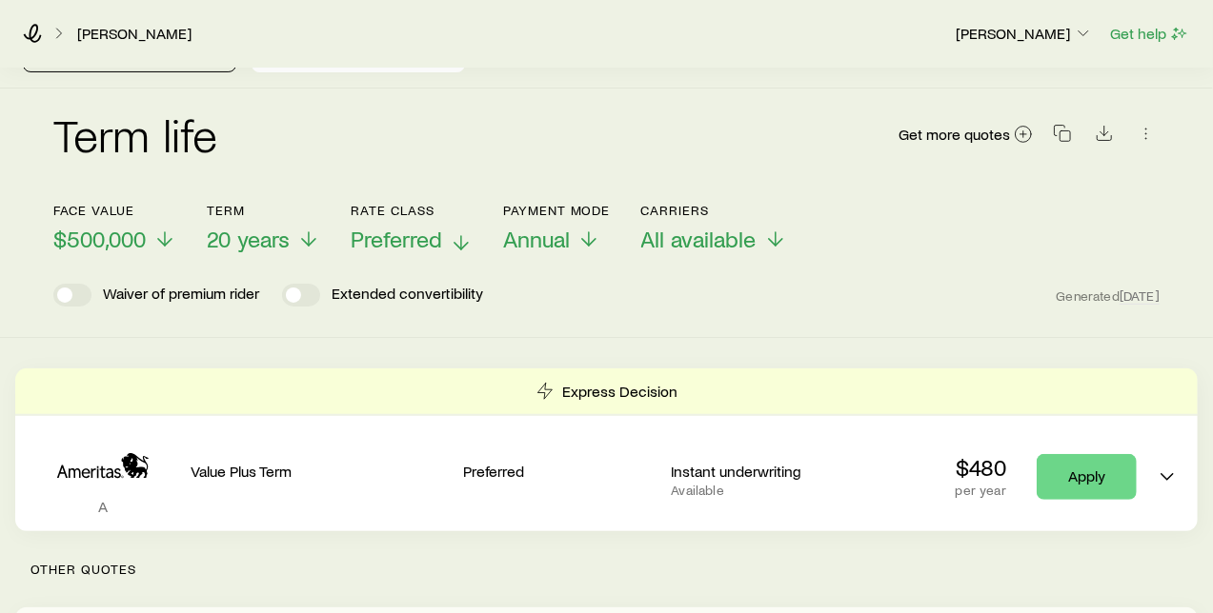
scroll to position [106, 0]
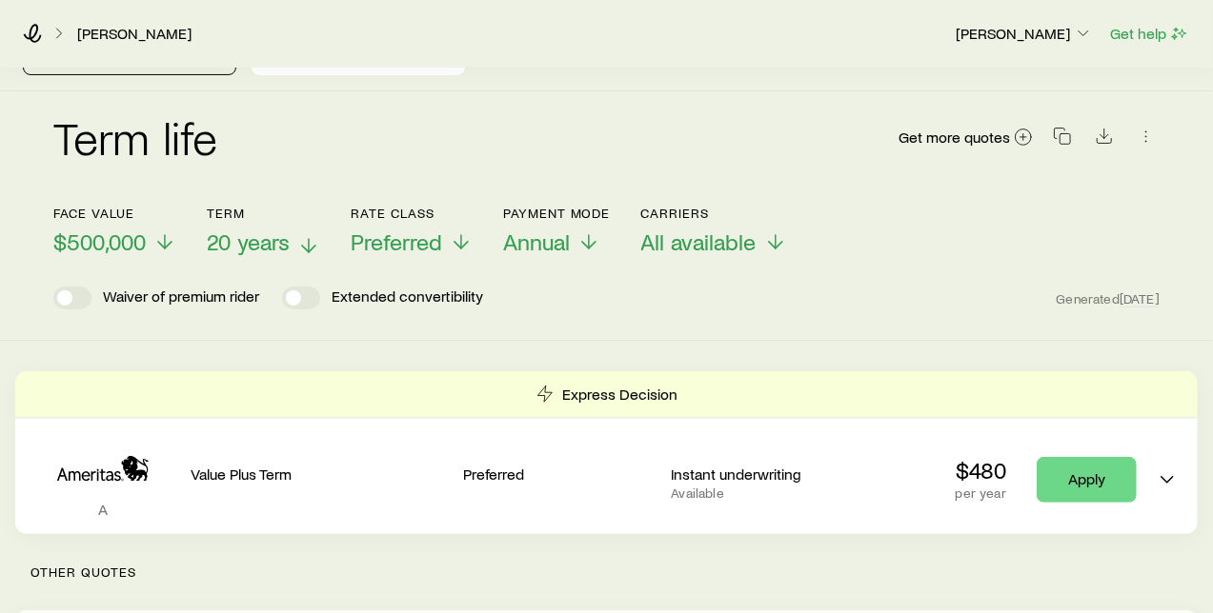
click at [307, 234] on icon at bounding box center [308, 245] width 23 height 23
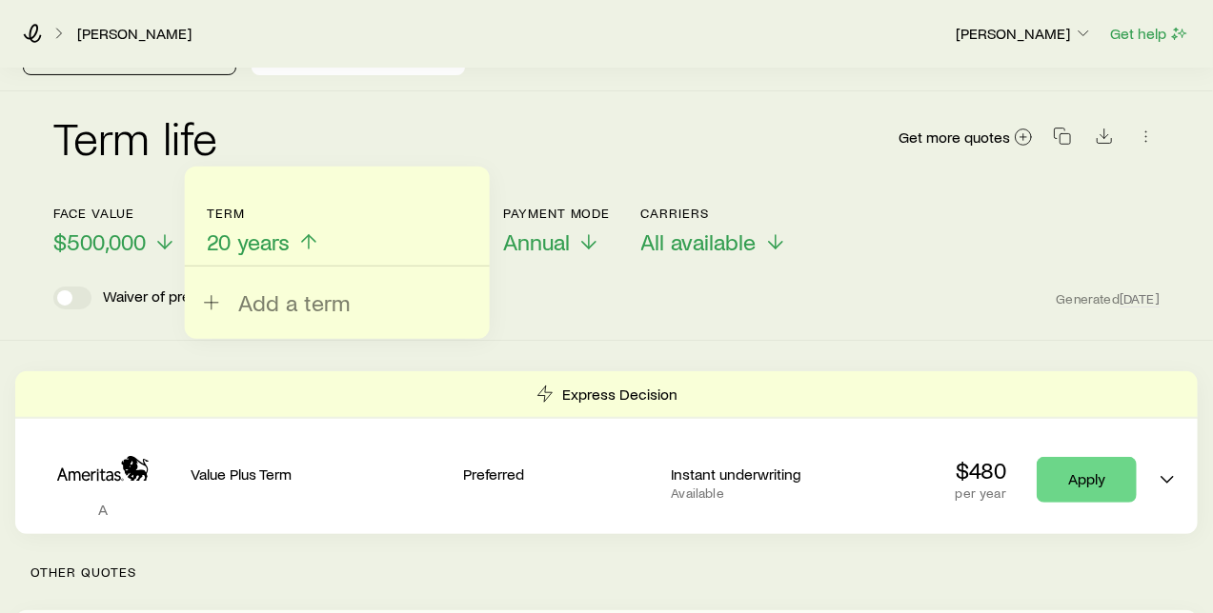
click at [248, 230] on span "20 years" at bounding box center [248, 242] width 83 height 27
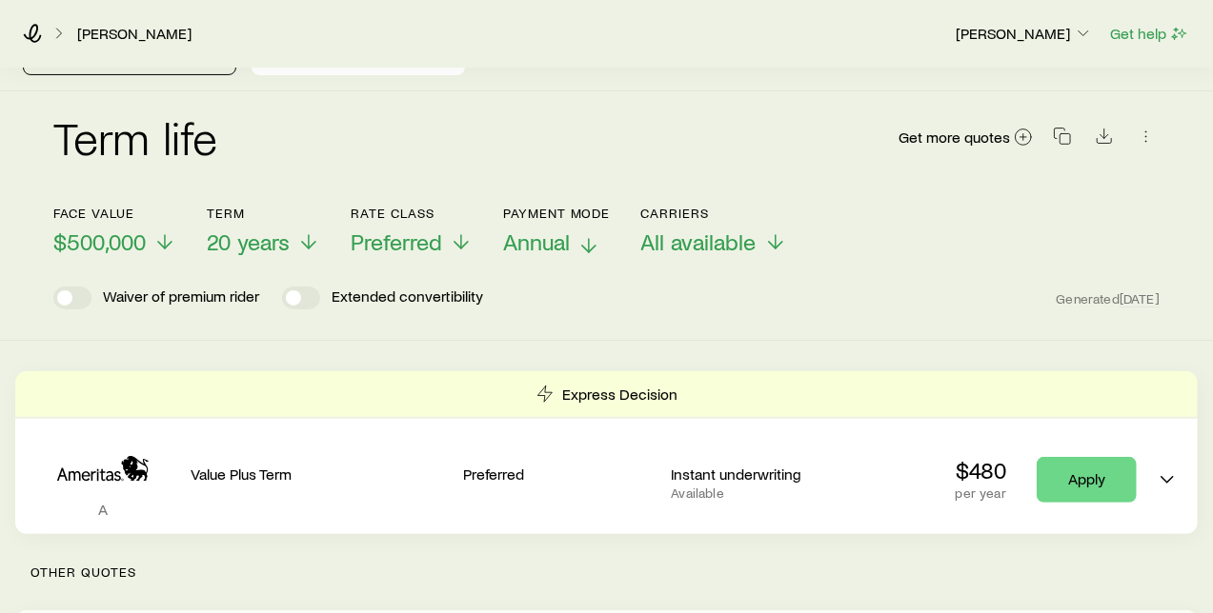
click at [589, 239] on line at bounding box center [589, 245] width 0 height 13
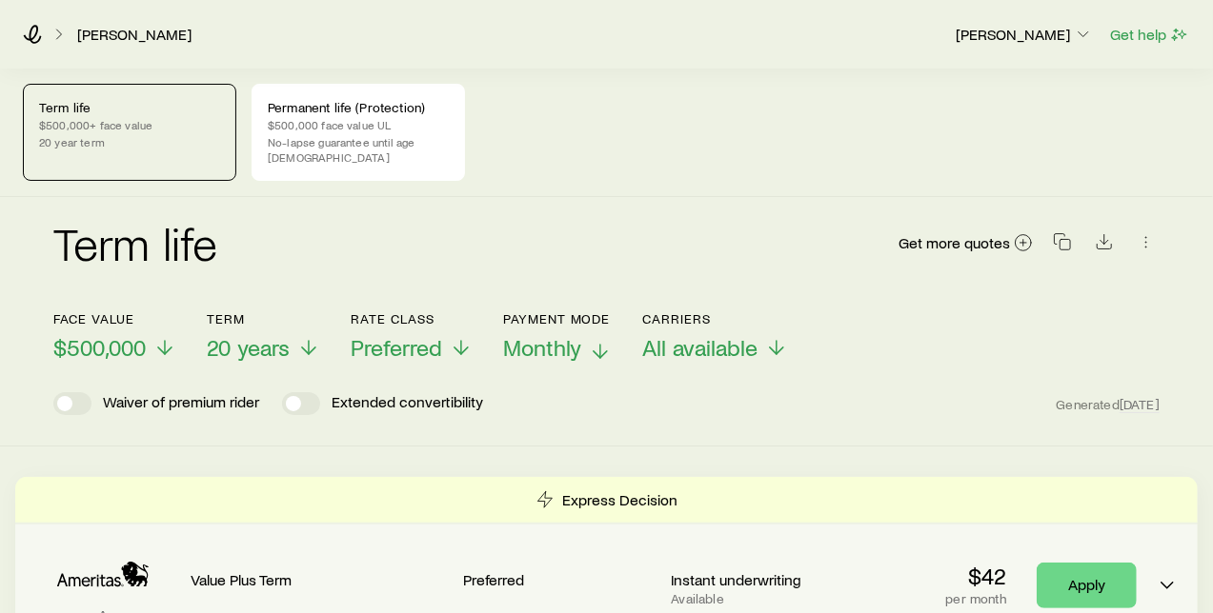
scroll to position [0, 0]
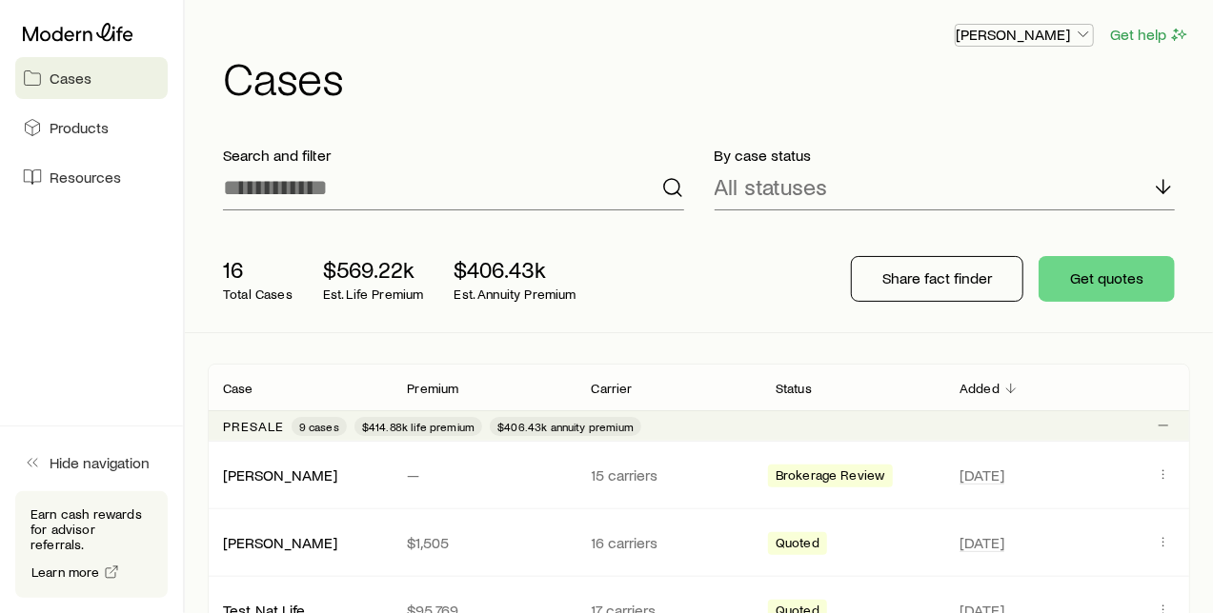
click at [1081, 35] on icon "button" at bounding box center [1083, 34] width 19 height 19
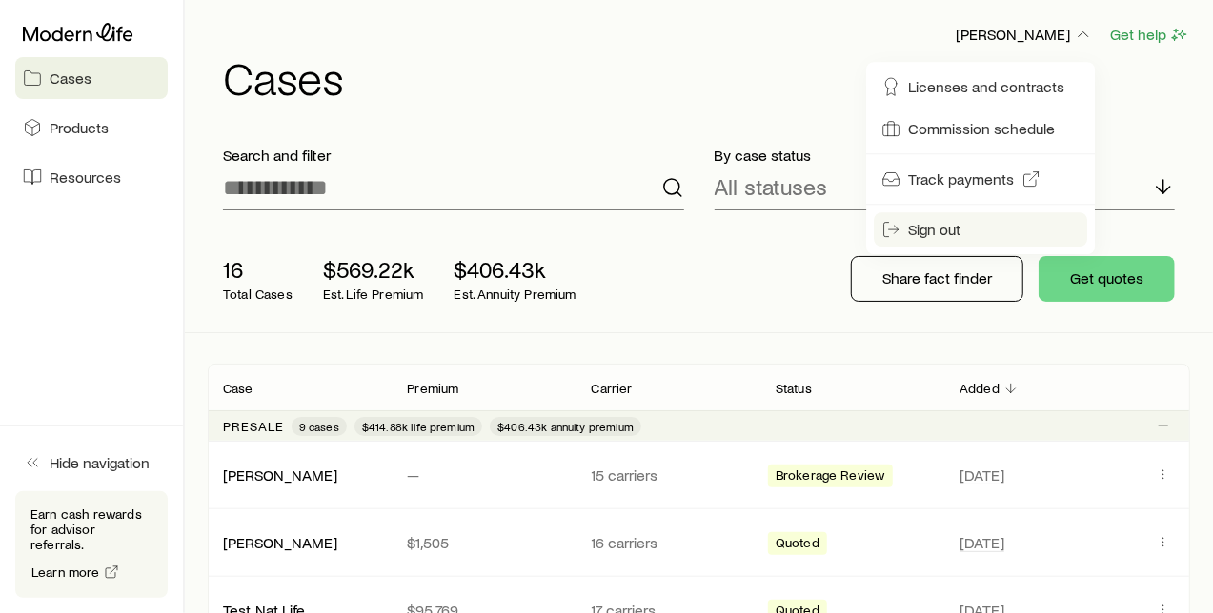
click at [937, 230] on span "Sign out" at bounding box center [934, 229] width 52 height 19
